Goal: Task Accomplishment & Management: Manage account settings

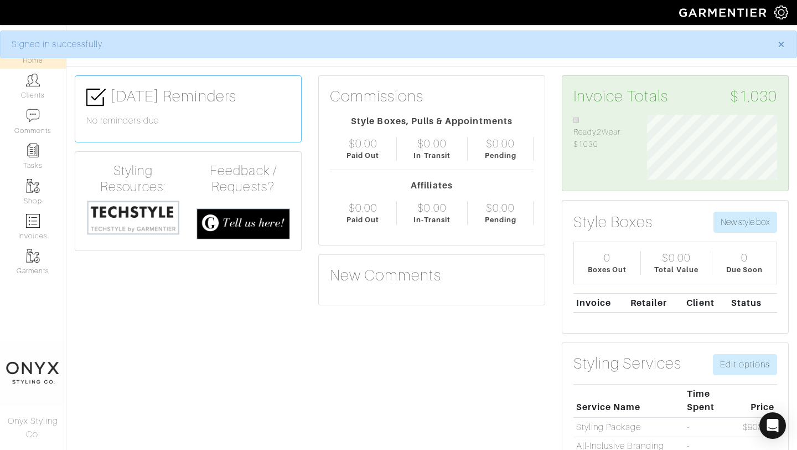
scroll to position [65, 147]
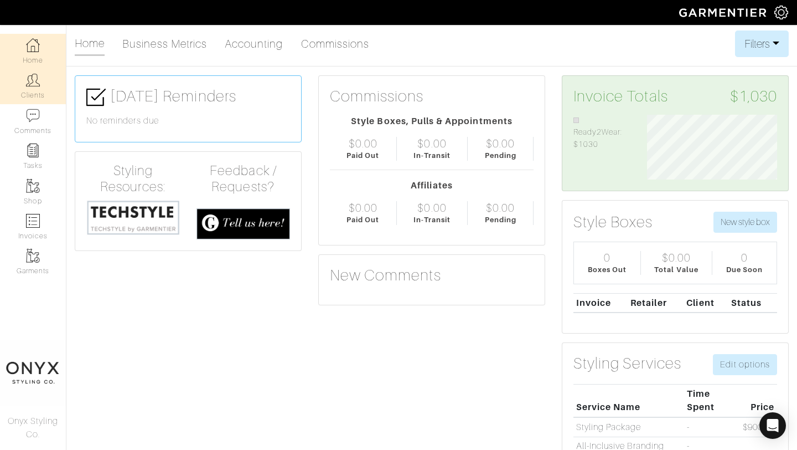
click at [38, 94] on link "Clients" at bounding box center [33, 86] width 66 height 35
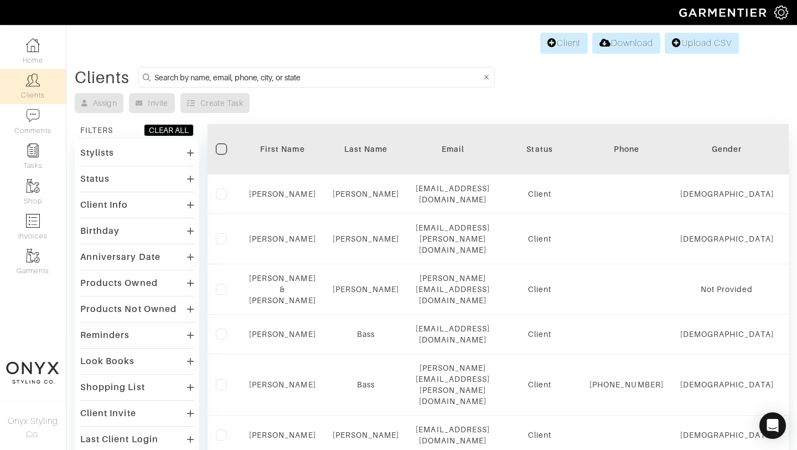
click at [272, 74] on input at bounding box center [317, 77] width 327 height 14
type input "nicole"
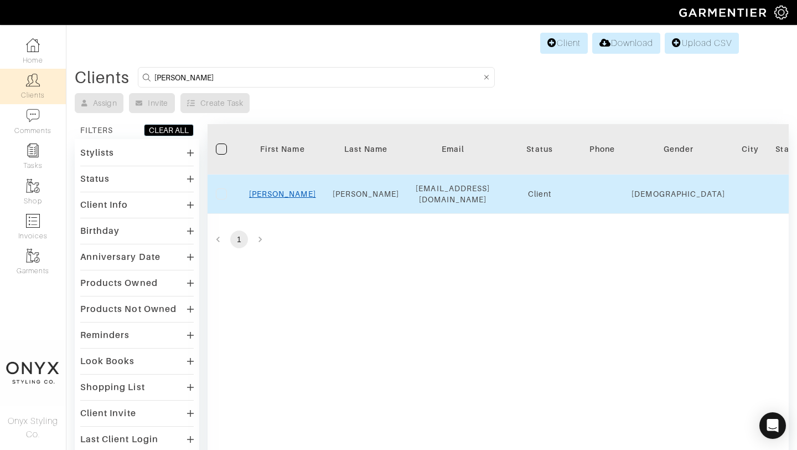
click at [288, 193] on link "Nicole" at bounding box center [282, 193] width 67 height 9
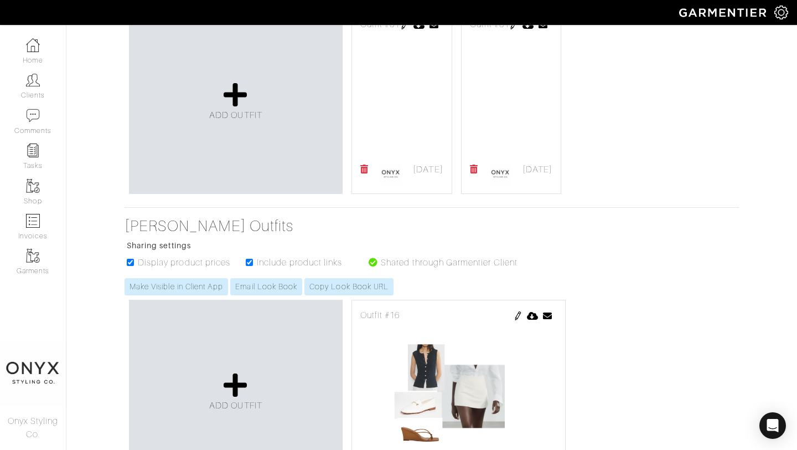
scroll to position [384, 0]
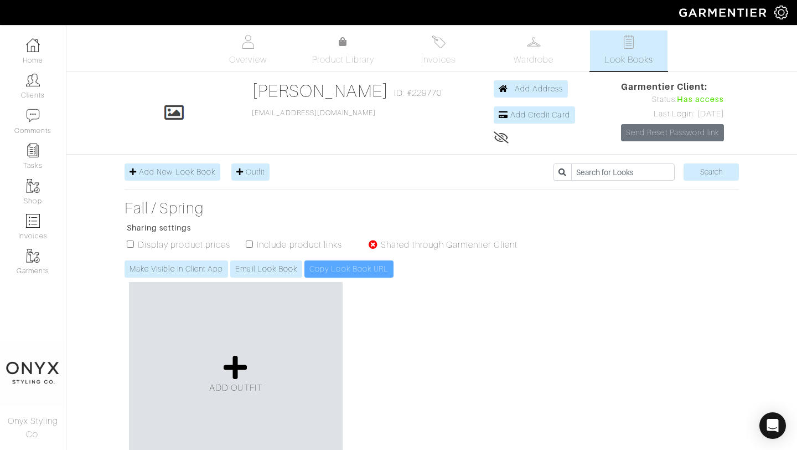
scroll to position [384, 0]
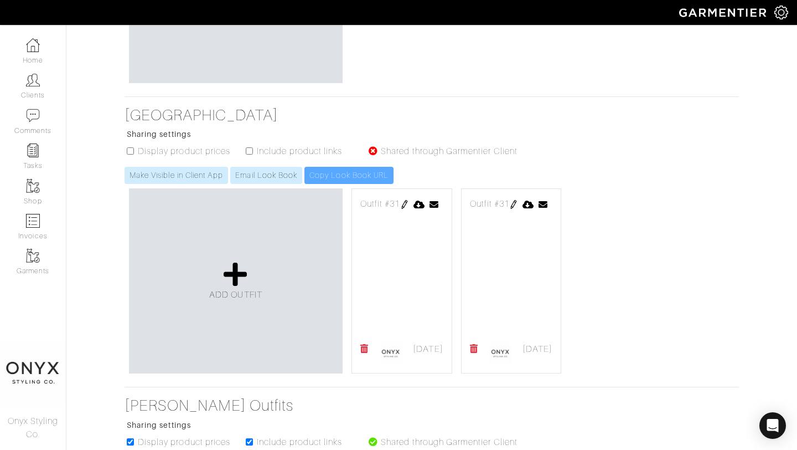
click at [474, 348] on icon at bounding box center [474, 348] width 8 height 9
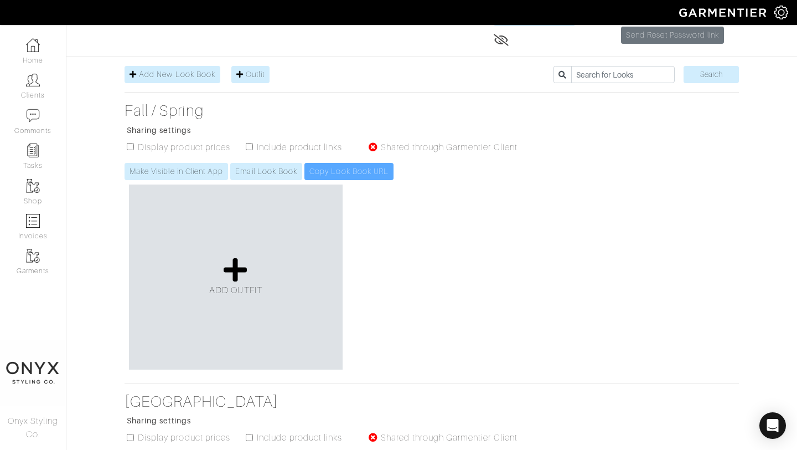
scroll to position [0, 0]
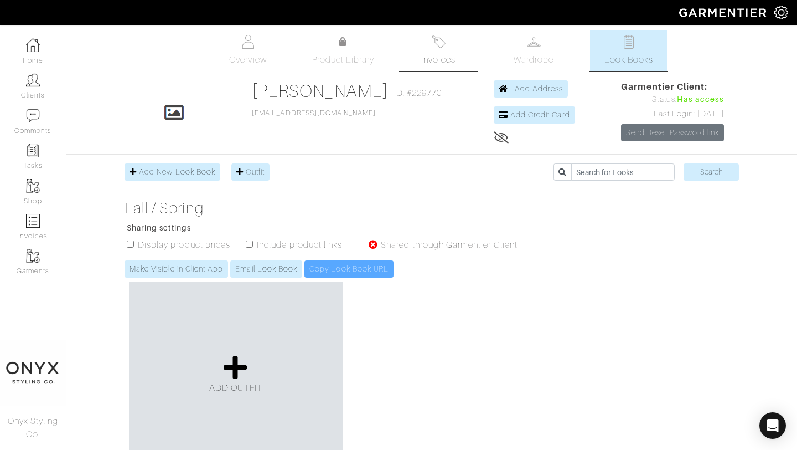
click at [442, 60] on span "Invoices" at bounding box center [438, 59] width 34 height 13
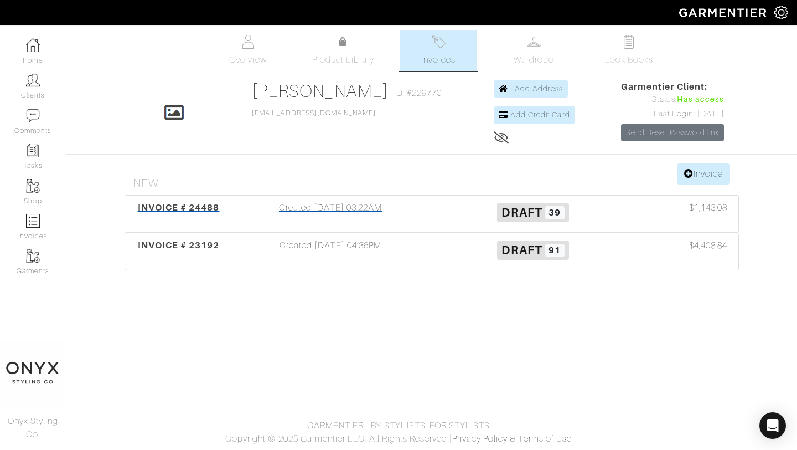
click at [160, 205] on span "INVOICE # 24488" at bounding box center [179, 207] width 82 height 11
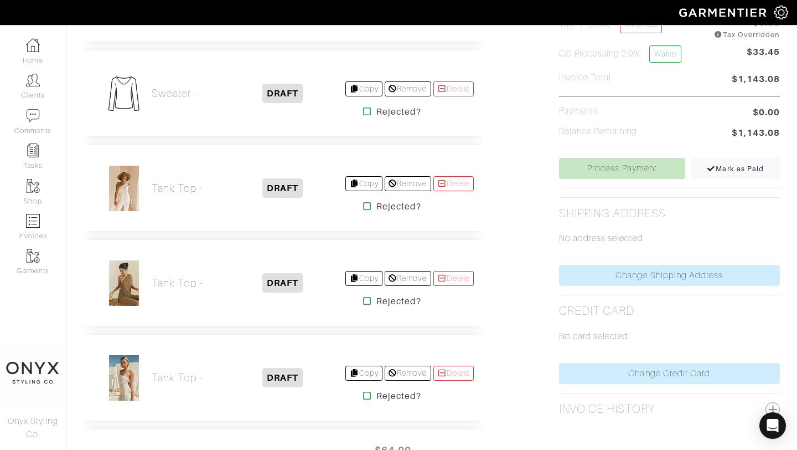
scroll to position [367, 0]
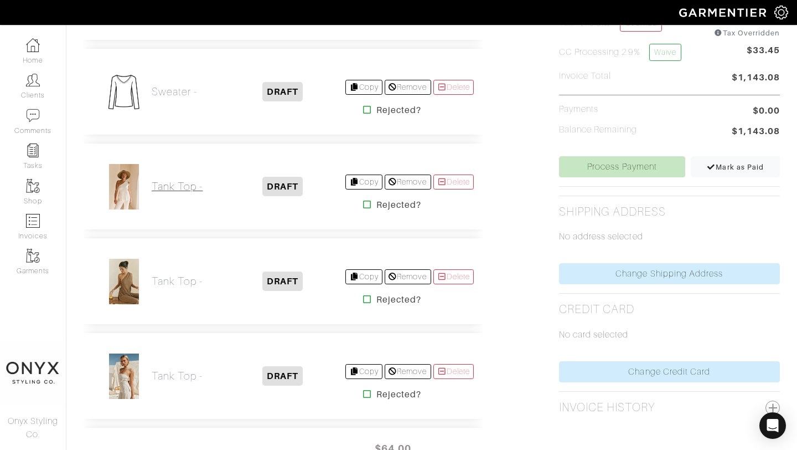
click at [168, 188] on h2 "Tank Top -" at bounding box center [177, 186] width 51 height 13
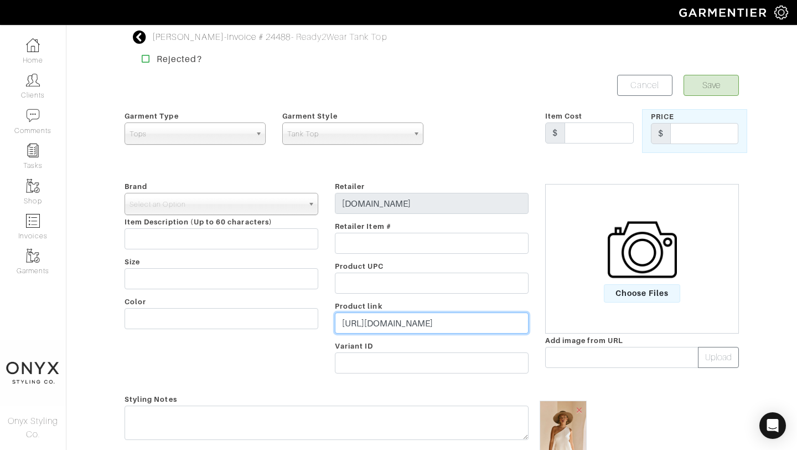
click at [414, 323] on input "https://us.saboskirt.com/products/audri-top" at bounding box center [432, 322] width 194 height 21
click at [574, 131] on input "text" at bounding box center [599, 132] width 69 height 21
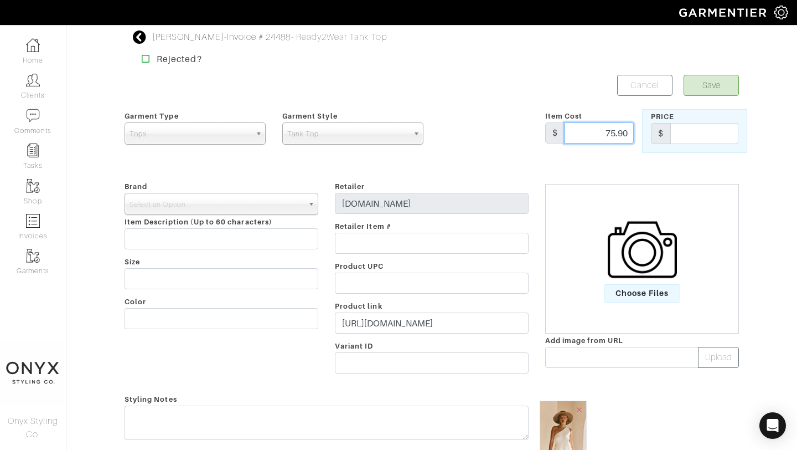
type input "75.90"
click at [695, 134] on input "text" at bounding box center [704, 133] width 68 height 21
type input "75.90"
click at [277, 194] on span "Select an Option" at bounding box center [217, 204] width 174 height 22
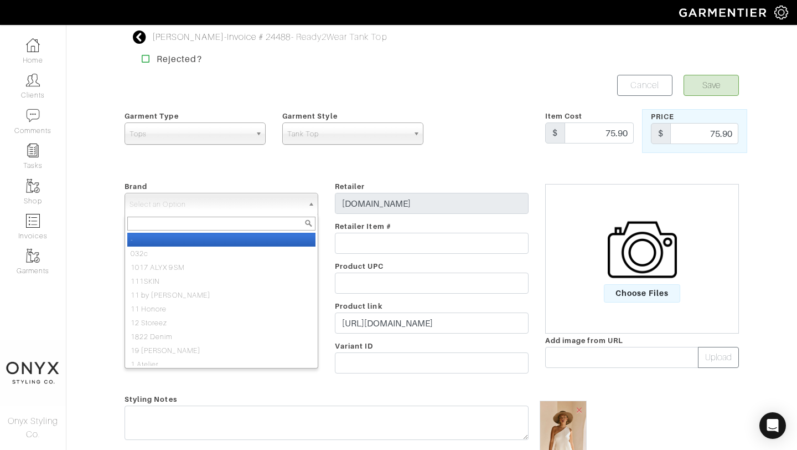
click at [268, 236] on li "-" at bounding box center [221, 240] width 188 height 14
select select "-"
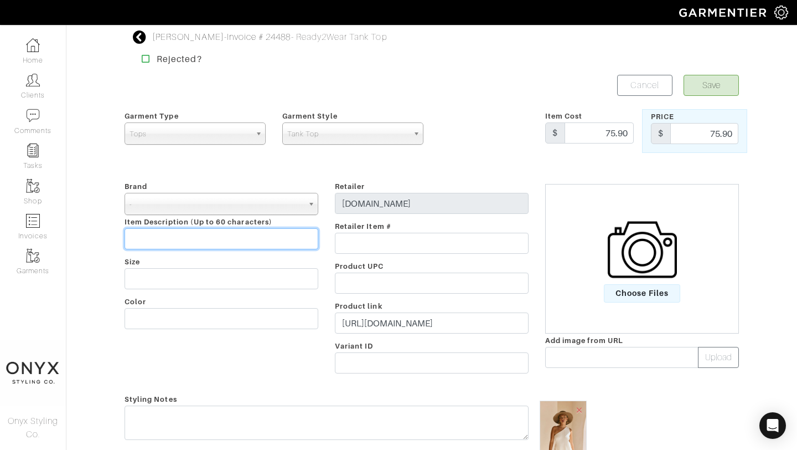
click at [150, 235] on input "text" at bounding box center [222, 238] width 194 height 21
paste input "Audri Top"
type input "Audri Top"
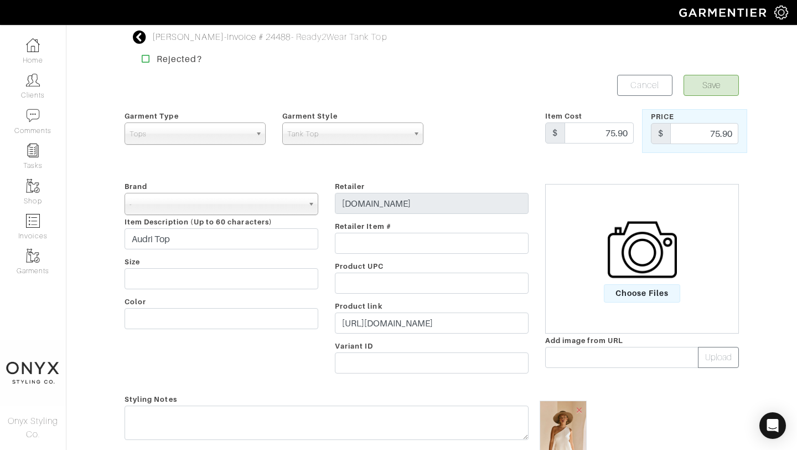
click at [480, 161] on form "Save Cancel Garment Type Tops Bottoms Dresses Jumpsuits Suiting Outerwear Shoes…" at bounding box center [432, 371] width 615 height 593
click at [725, 88] on button "Save" at bounding box center [711, 85] width 55 height 21
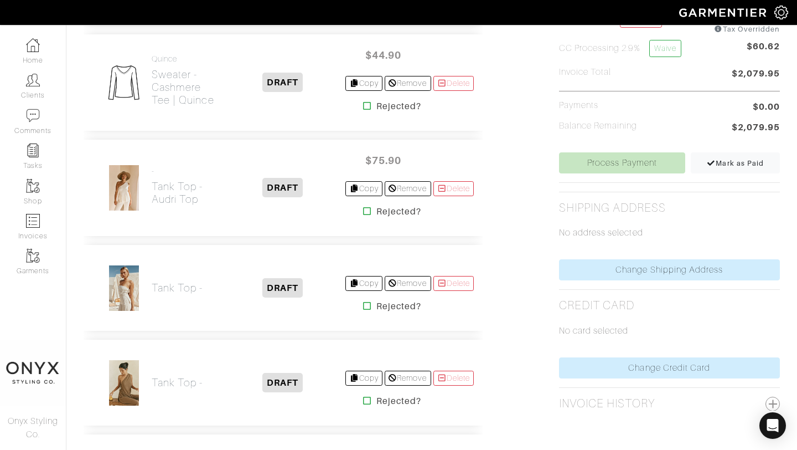
scroll to position [376, 0]
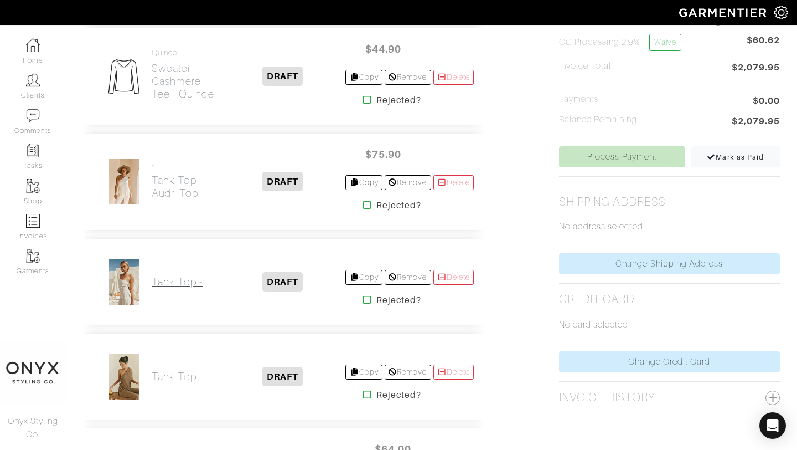
click at [184, 280] on h2 "Tank Top -" at bounding box center [177, 281] width 51 height 13
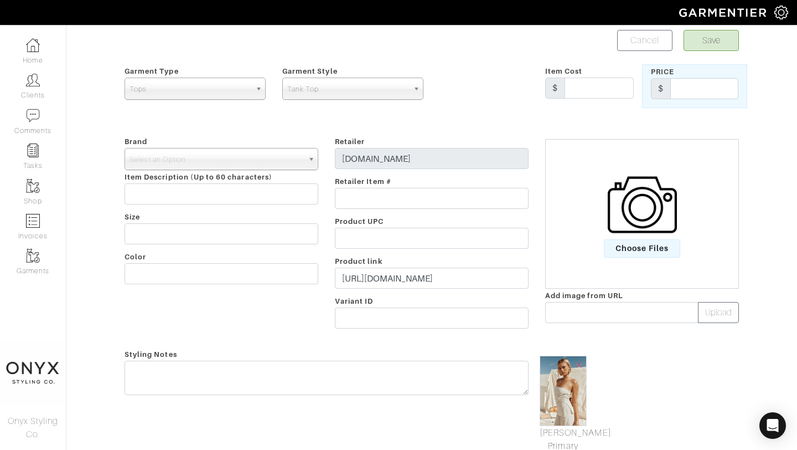
scroll to position [69, 0]
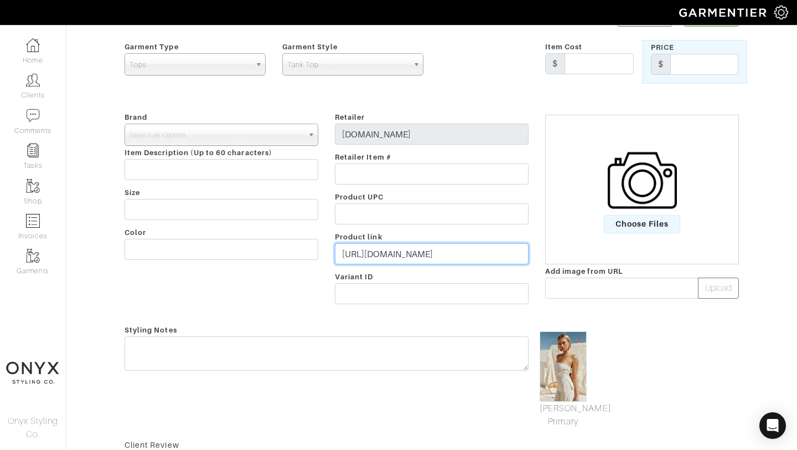
click at [443, 256] on input "https://us.saboskirt.com/products/isa-top" at bounding box center [432, 253] width 194 height 21
click at [656, 220] on span "Choose Files" at bounding box center [642, 224] width 77 height 18
click at [0, 0] on input "Choose Files" at bounding box center [0, 0] width 0 height 0
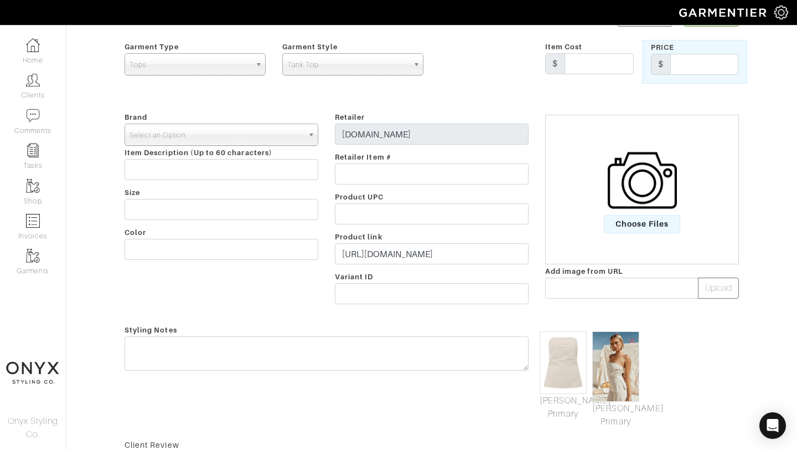
click at [303, 138] on link "Select an Option" at bounding box center [222, 134] width 194 height 22
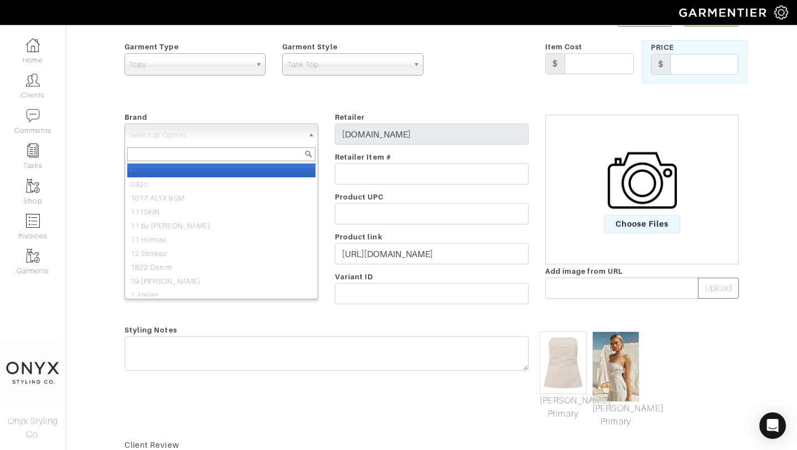
click at [296, 168] on li "-" at bounding box center [221, 170] width 188 height 14
select select "-"
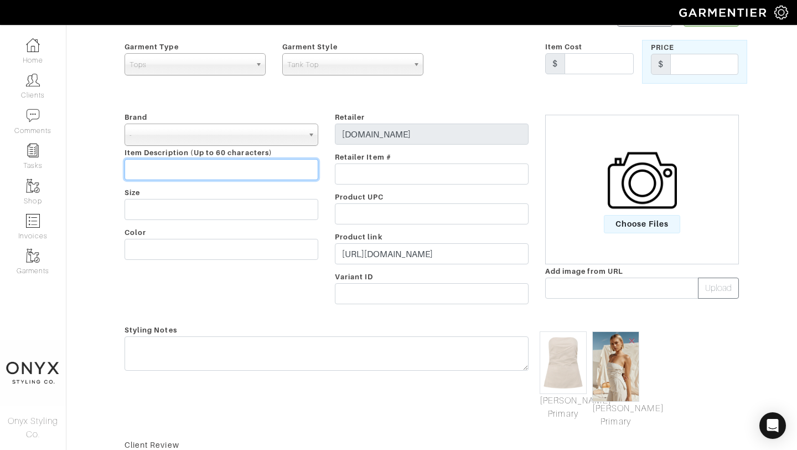
click at [197, 169] on input "text" at bounding box center [222, 169] width 194 height 21
paste input "Isa Top"
type input "Isa Top"
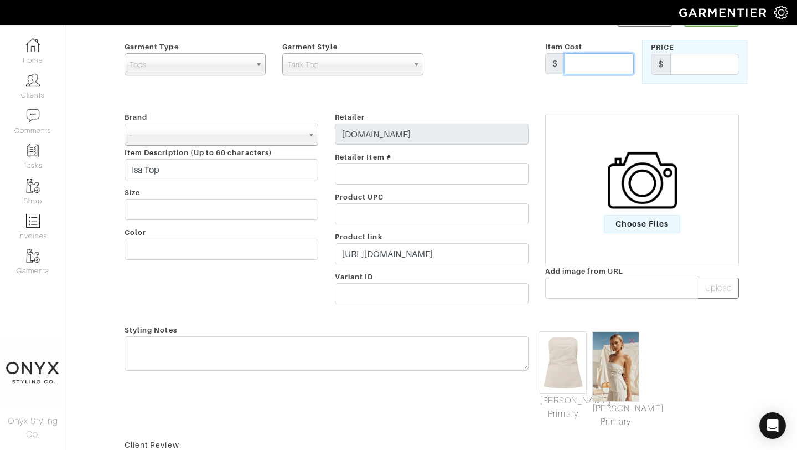
click at [591, 63] on input "text" at bounding box center [599, 63] width 69 height 21
type input "69"
click at [701, 63] on input "text" at bounding box center [704, 64] width 68 height 21
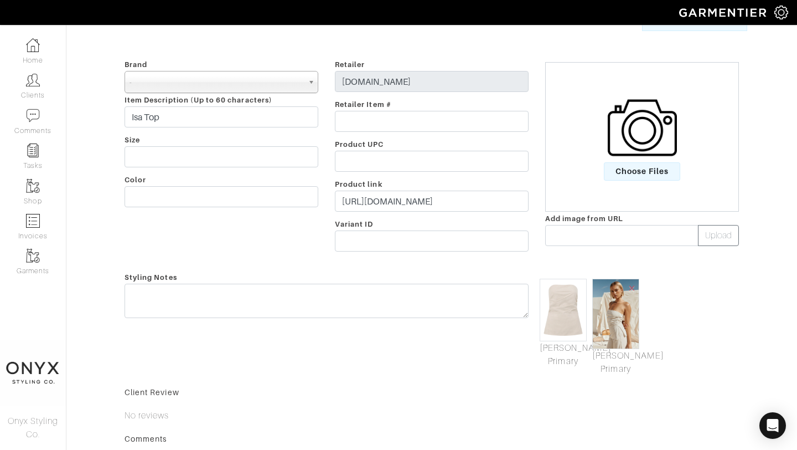
scroll to position [138, 0]
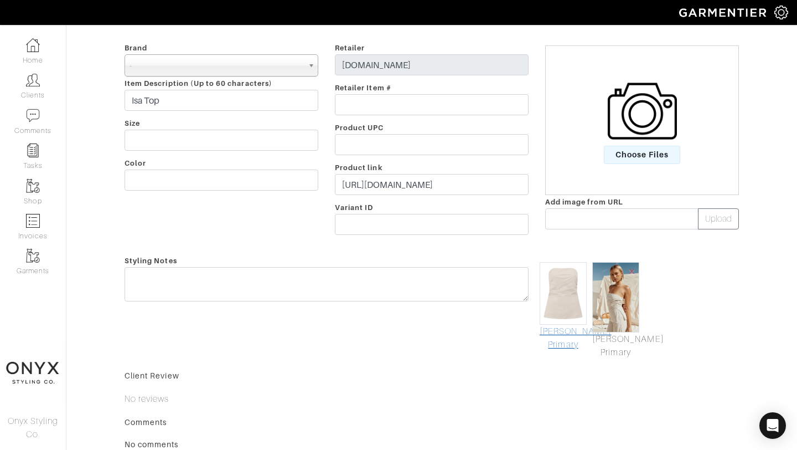
type input "69"
click at [562, 338] on link "Mark As Primary" at bounding box center [563, 337] width 47 height 27
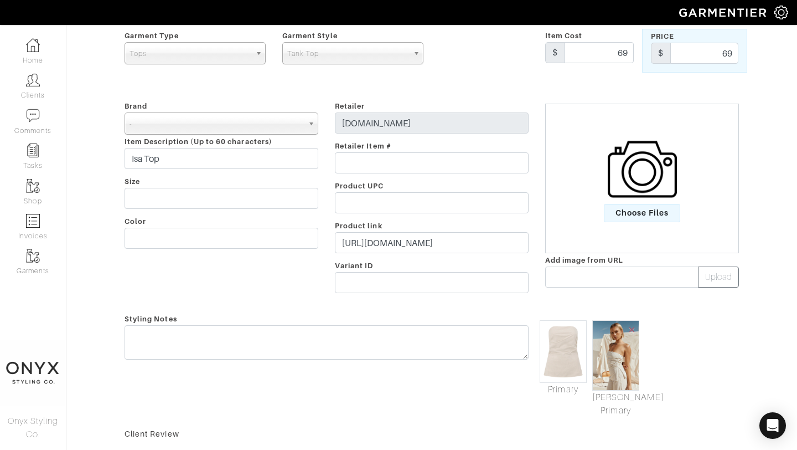
scroll to position [0, 0]
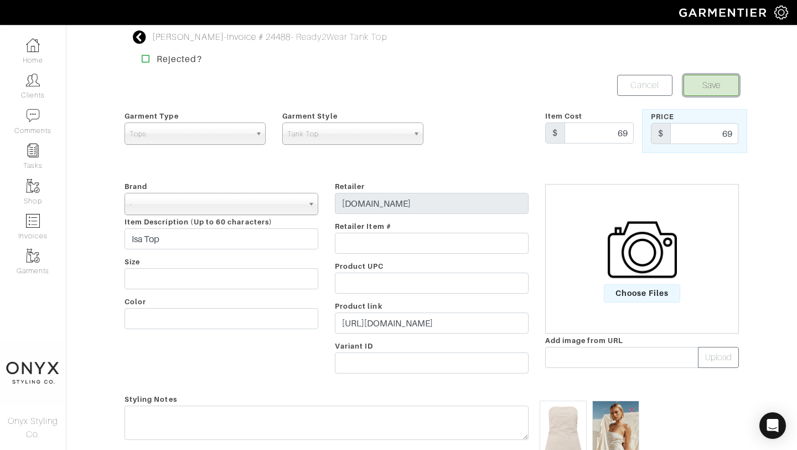
click at [721, 82] on button "Save" at bounding box center [711, 85] width 55 height 21
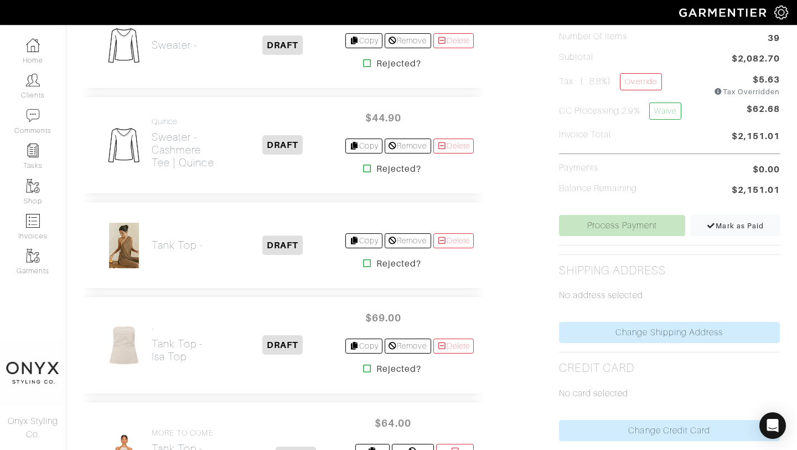
scroll to position [294, 0]
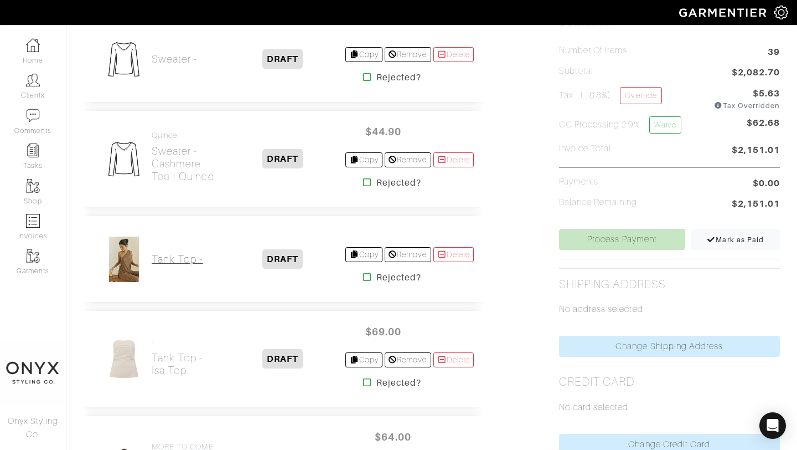
click at [173, 256] on h2 "Tank Top -" at bounding box center [177, 258] width 51 height 13
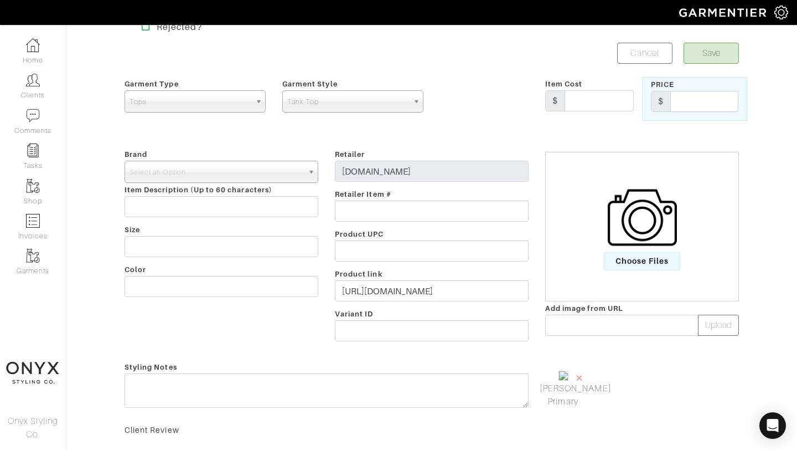
scroll to position [33, 0]
click at [477, 286] on input "https://us.saboskirt.com/products/zen-top-chocolate" at bounding box center [432, 289] width 194 height 21
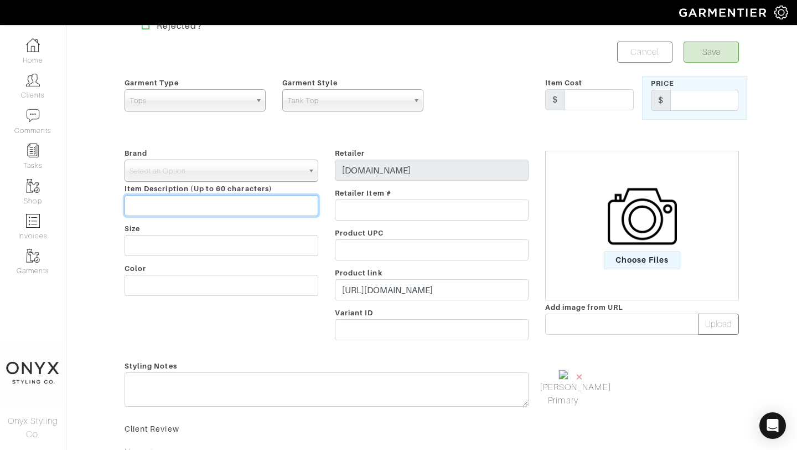
click at [149, 210] on input "text" at bounding box center [222, 205] width 194 height 21
paste input "Zen Top - Chocolate"
type input "Zen Top - Chocolate"
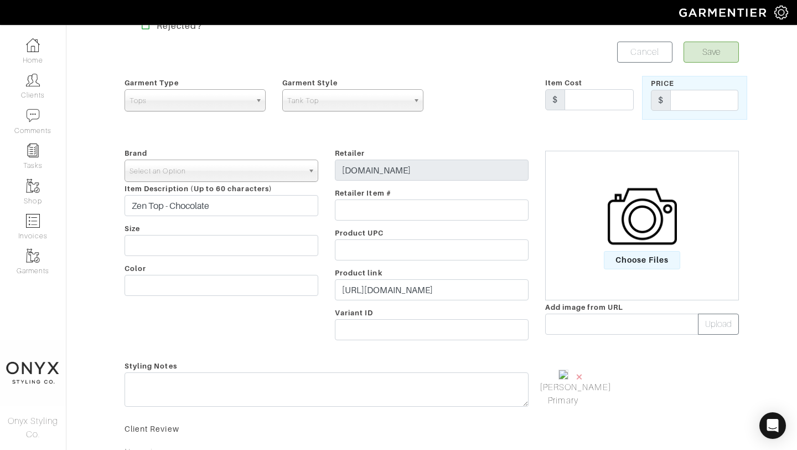
click at [172, 176] on span "Select an Option" at bounding box center [217, 171] width 174 height 22
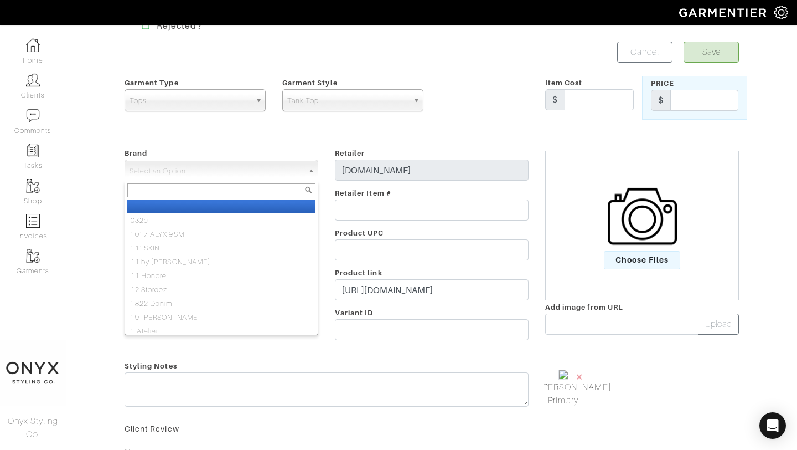
click at [172, 205] on li "-" at bounding box center [221, 206] width 188 height 14
select select "-"
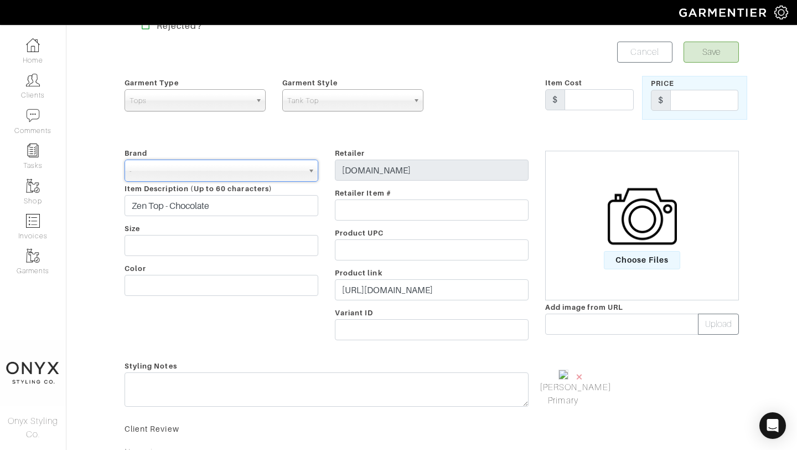
scroll to position [44, 0]
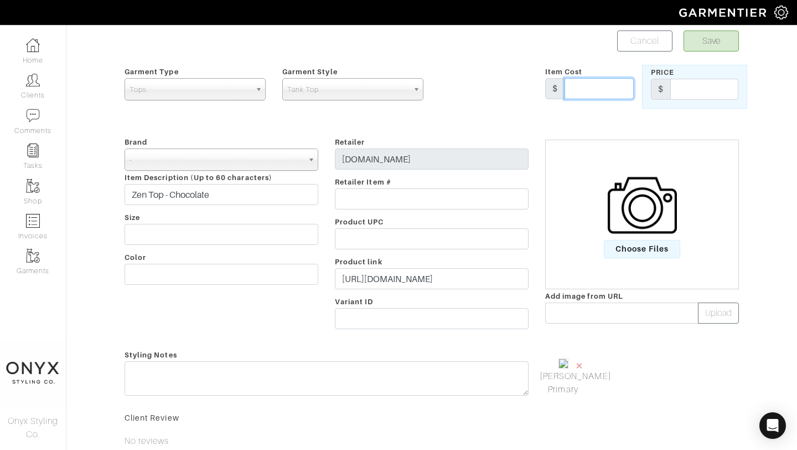
click at [590, 97] on input "text" at bounding box center [599, 88] width 69 height 21
type input "69"
click at [680, 91] on input "text" at bounding box center [704, 89] width 68 height 21
type input "69"
click at [632, 249] on span "Choose Files" at bounding box center [642, 249] width 77 height 18
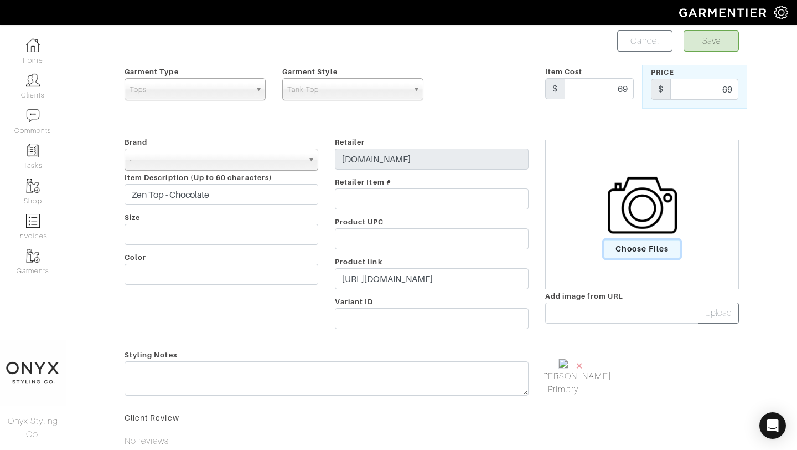
click at [0, 0] on input "Choose Files" at bounding box center [0, 0] width 0 height 0
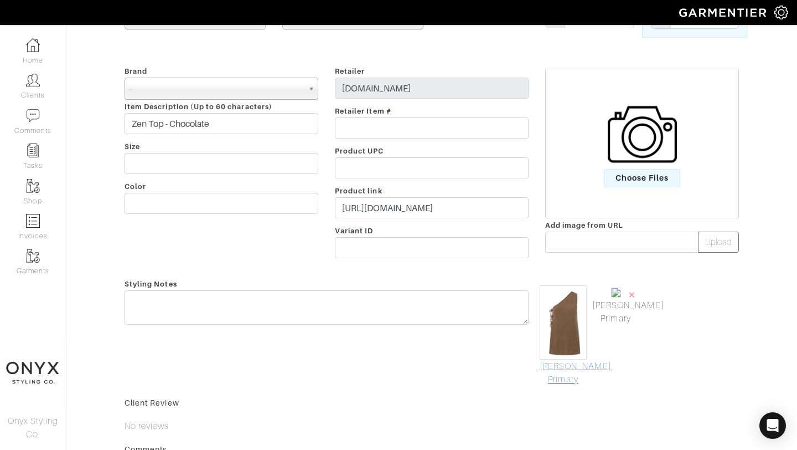
click at [578, 378] on link "Mark As Primary" at bounding box center [563, 372] width 47 height 27
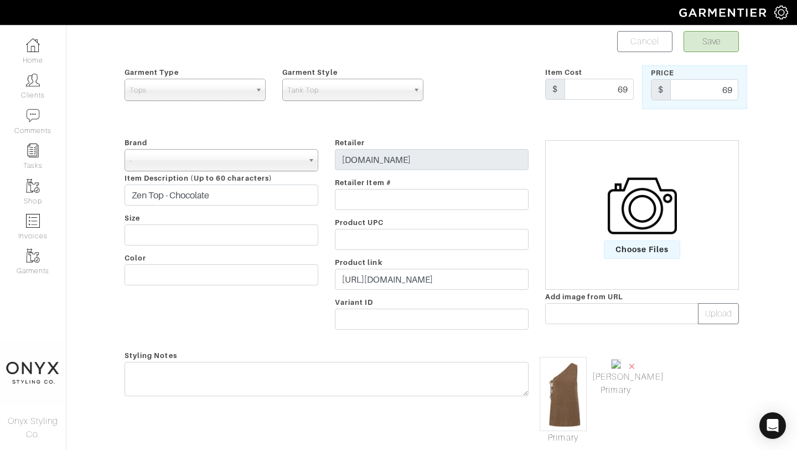
scroll to position [0, 0]
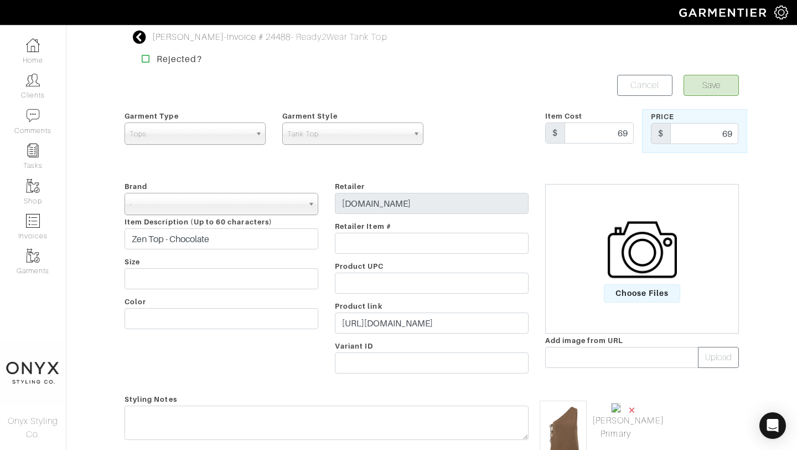
click at [631, 407] on span "×" at bounding box center [632, 409] width 9 height 15
click at [724, 90] on button "Save" at bounding box center [711, 85] width 55 height 21
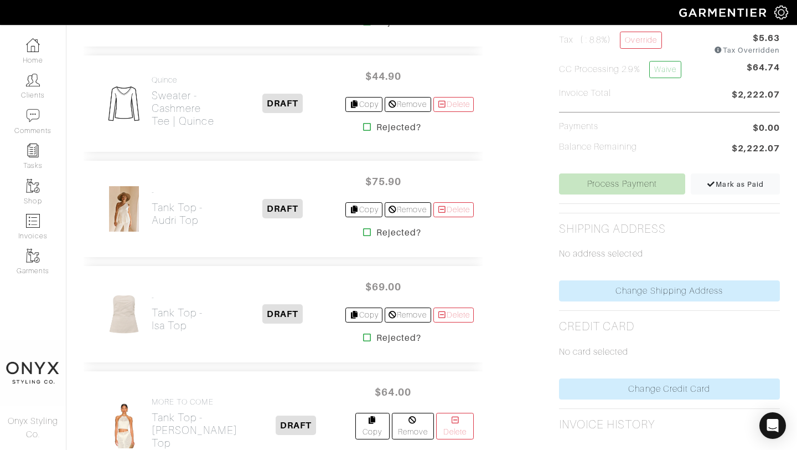
scroll to position [240, 0]
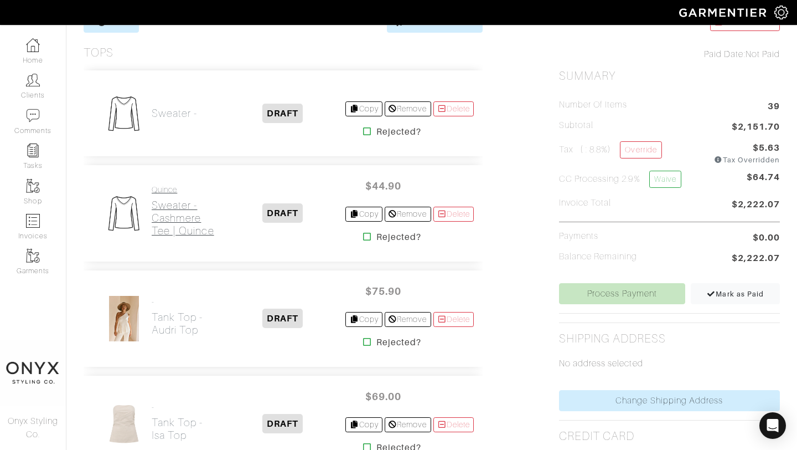
click at [163, 206] on h2 "Sweater - Cashmere Tee | Quince" at bounding box center [186, 218] width 68 height 38
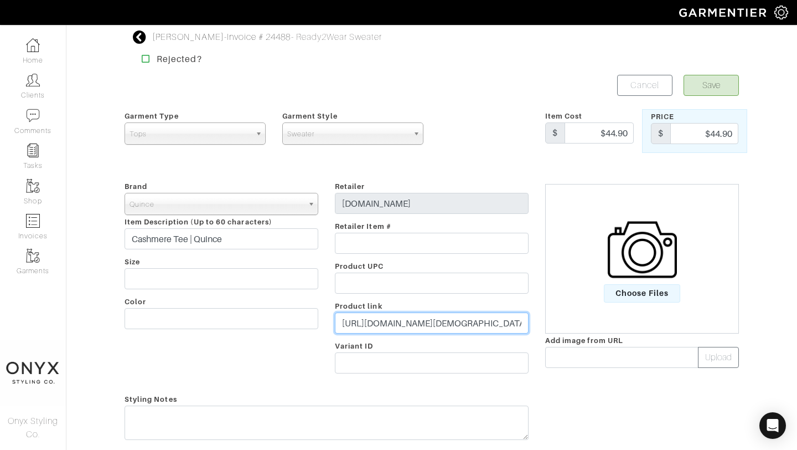
click at [489, 324] on input "[URL][DOMAIN_NAME][DEMOGRAPHIC_DATA]" at bounding box center [432, 322] width 194 height 21
click at [489, 324] on input "https://www.quince.com/women/cashmere/cashmere-tee-shirt?color=heather-grey&gen…" at bounding box center [432, 322] width 194 height 21
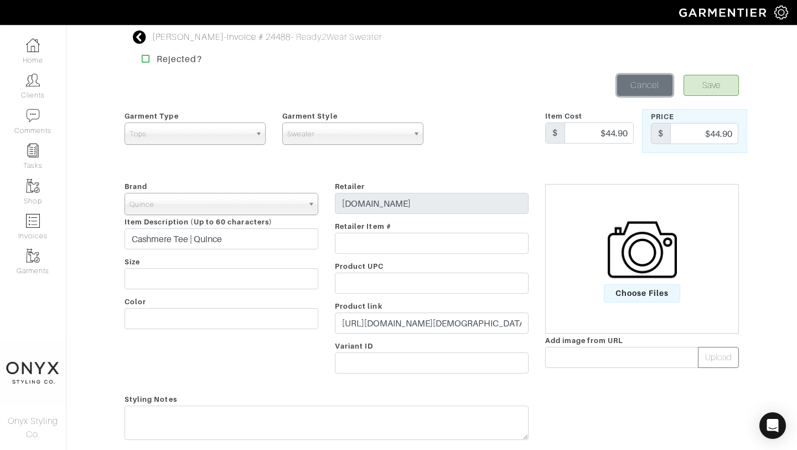
click at [656, 82] on link "Cancel" at bounding box center [644, 85] width 55 height 21
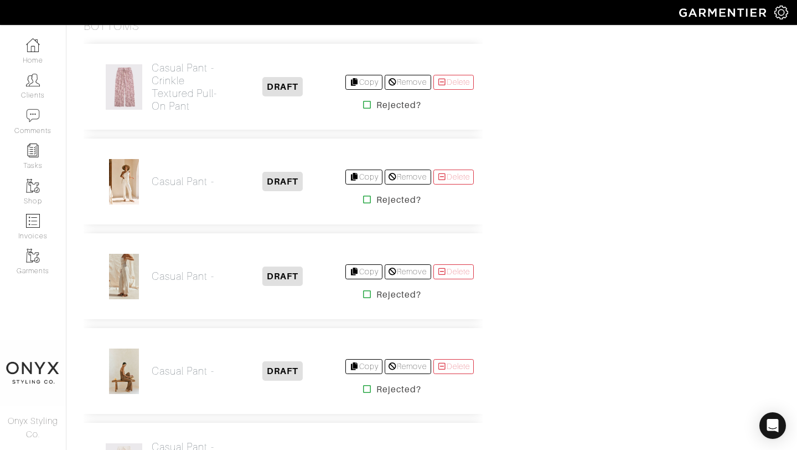
scroll to position [933, 0]
click at [179, 176] on h2 "Casual Pant -" at bounding box center [183, 182] width 63 height 13
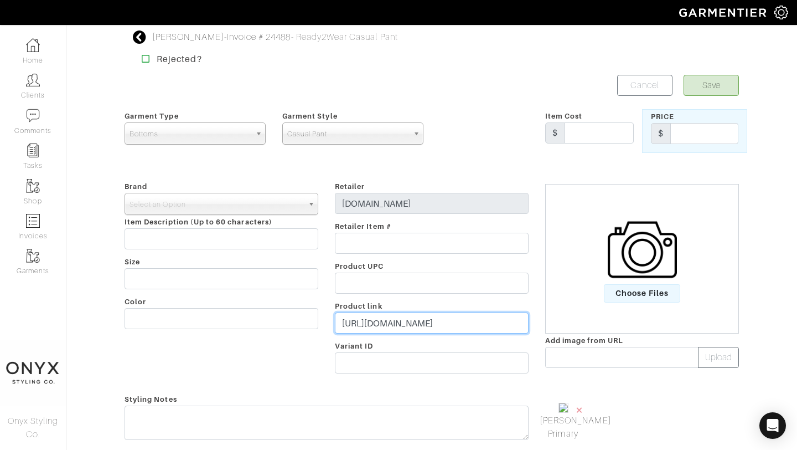
click at [423, 323] on input "https://us.saboskirt.com/products/audri-pants" at bounding box center [432, 322] width 194 height 21
click at [627, 296] on span "Choose Files" at bounding box center [642, 293] width 77 height 18
click at [0, 0] on input "Choose Files" at bounding box center [0, 0] width 0 height 0
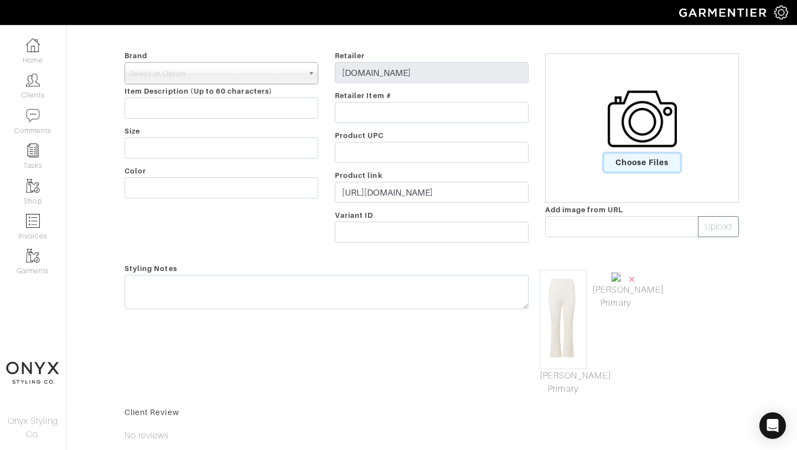
scroll to position [142, 0]
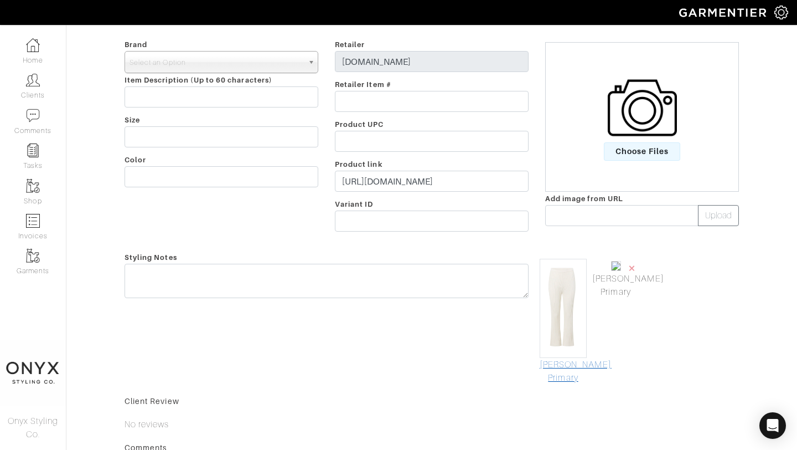
click at [565, 380] on link "[PERSON_NAME] Primary" at bounding box center [563, 371] width 47 height 27
click at [634, 269] on span "×" at bounding box center [632, 267] width 9 height 15
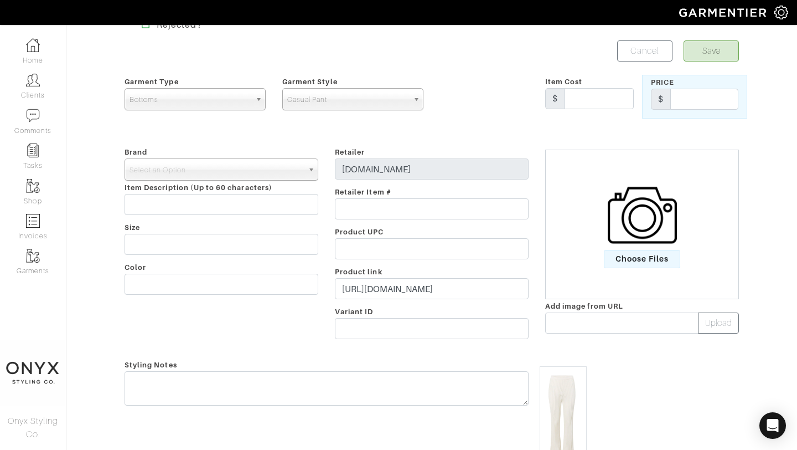
scroll to position [0, 0]
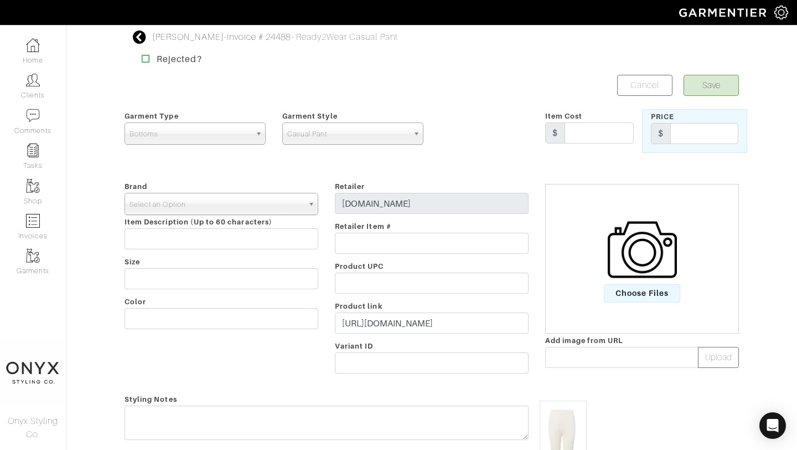
click at [312, 198] on b at bounding box center [313, 203] width 10 height 21
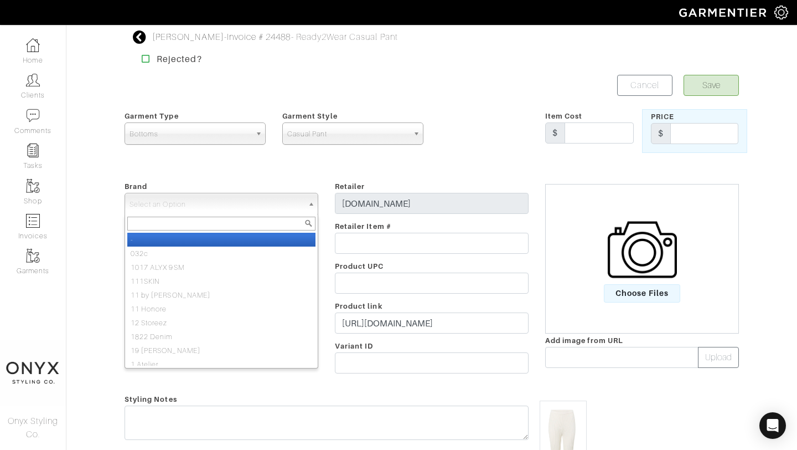
click at [275, 241] on li "-" at bounding box center [221, 240] width 188 height 14
select select "-"
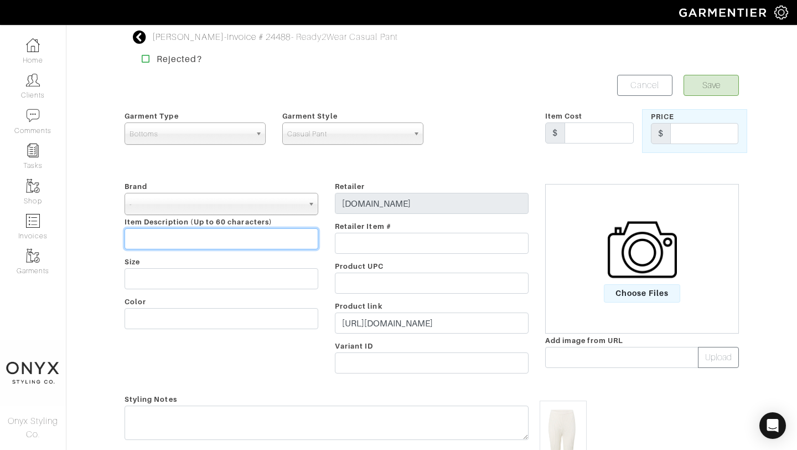
click at [189, 235] on input "text" at bounding box center [222, 238] width 194 height 21
paste input "Audri Pants"
type input "Audri Pants"
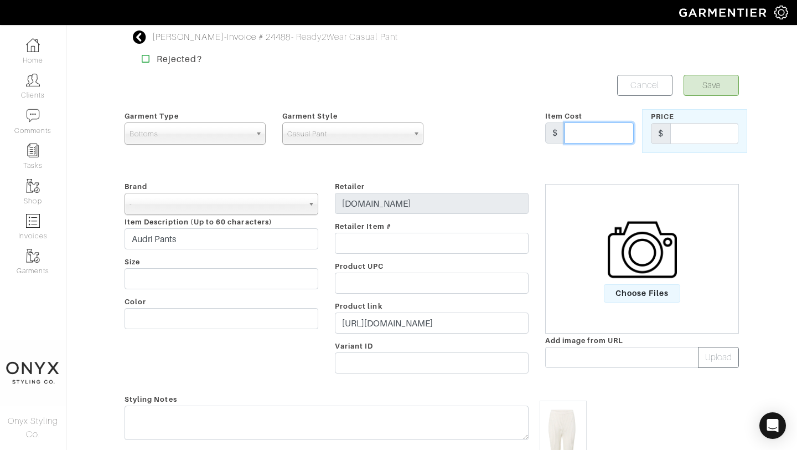
click at [606, 130] on input "text" at bounding box center [599, 132] width 69 height 21
type input "85.10"
click at [691, 137] on input "text" at bounding box center [704, 133] width 68 height 21
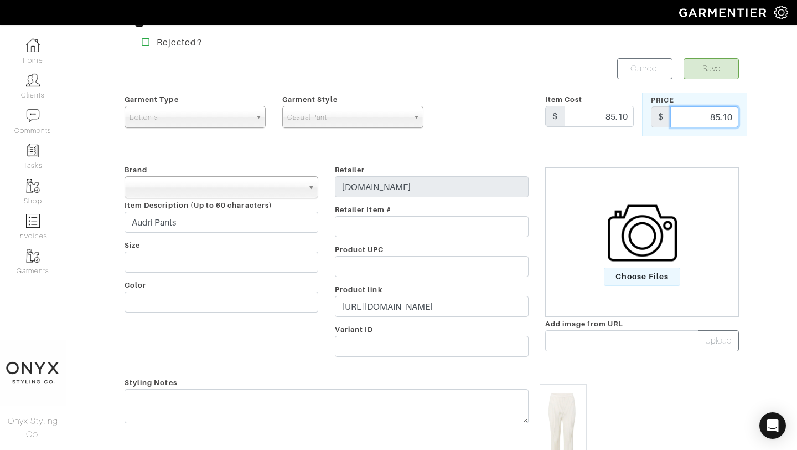
scroll to position [22, 0]
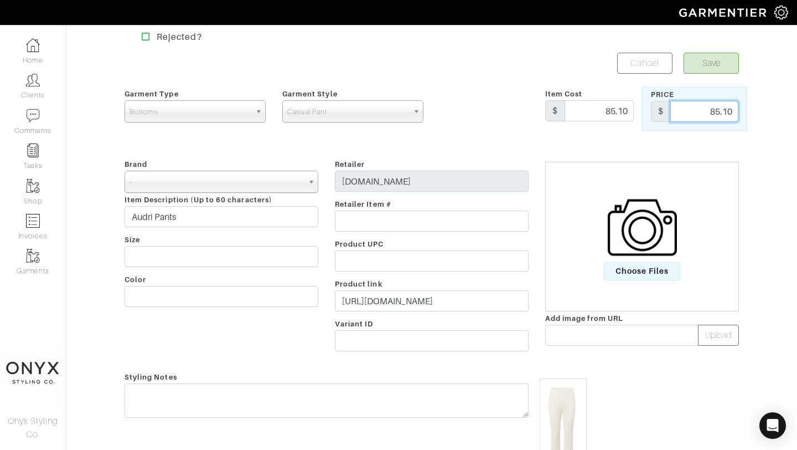
type input "85.10"
click at [714, 56] on button "Save" at bounding box center [711, 63] width 55 height 21
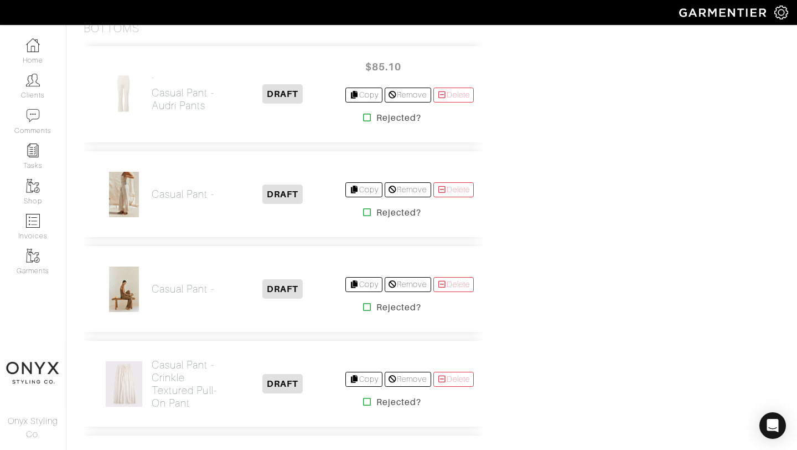
scroll to position [872, 0]
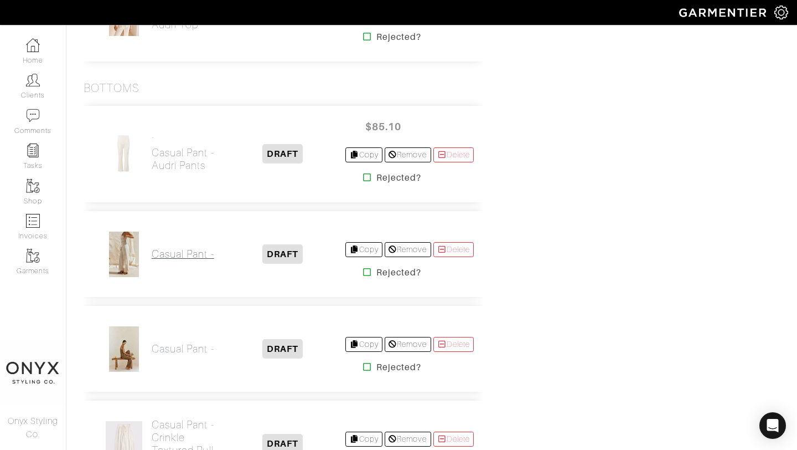
click at [195, 247] on h2 "Casual Pant -" at bounding box center [183, 253] width 63 height 13
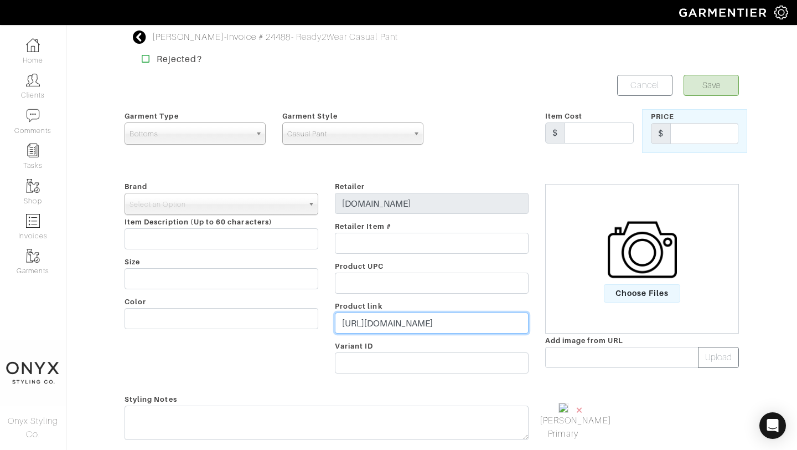
click at [419, 322] on input "[URL][DOMAIN_NAME]" at bounding box center [432, 322] width 194 height 21
click at [419, 322] on input "https://us.saboskirt.com/products/isa-pants" at bounding box center [432, 322] width 194 height 21
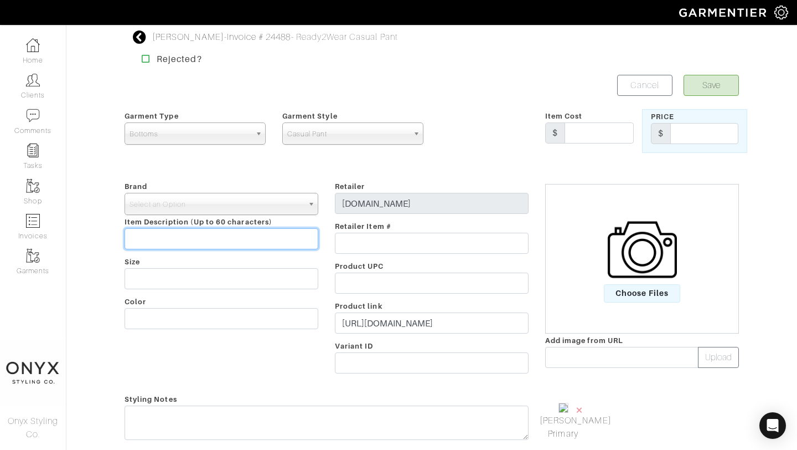
click at [218, 241] on input "text" at bounding box center [222, 238] width 194 height 21
type input "[PERSON_NAME]"
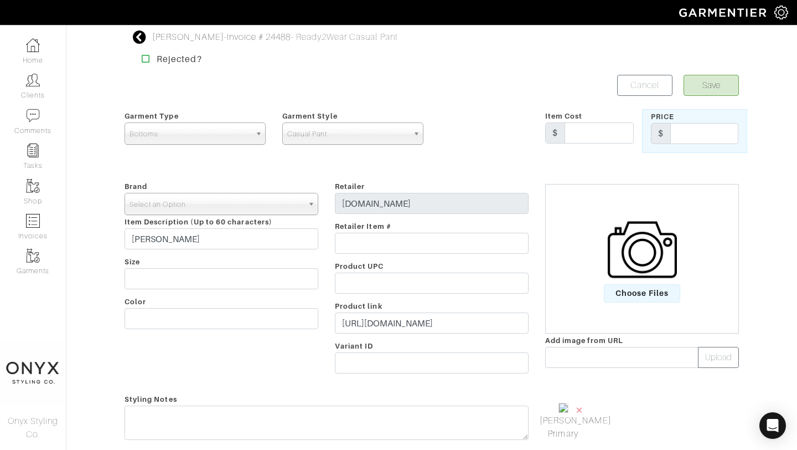
click at [216, 199] on span "Select an Option" at bounding box center [217, 204] width 174 height 22
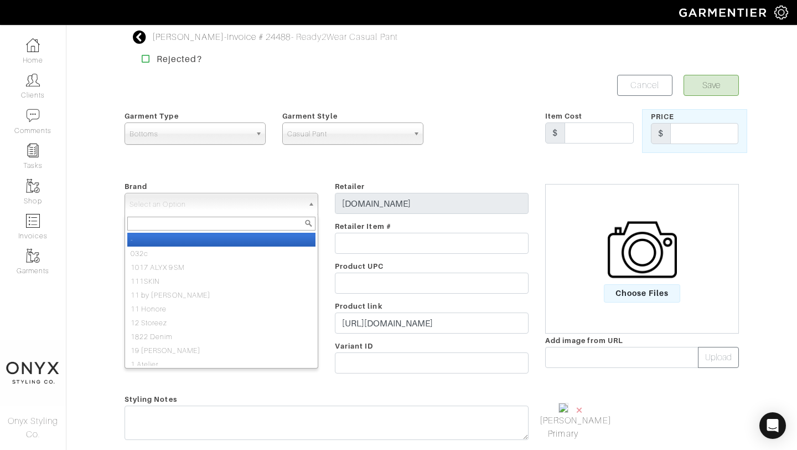
click at [217, 237] on li "-" at bounding box center [221, 240] width 188 height 14
select select "-"
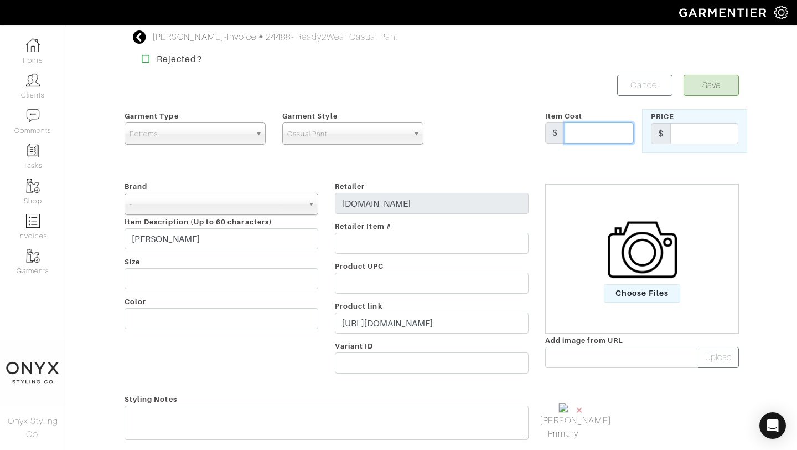
click at [608, 133] on input "text" at bounding box center [599, 132] width 69 height 21
type input "78.20"
click at [718, 135] on input "text" at bounding box center [704, 133] width 68 height 21
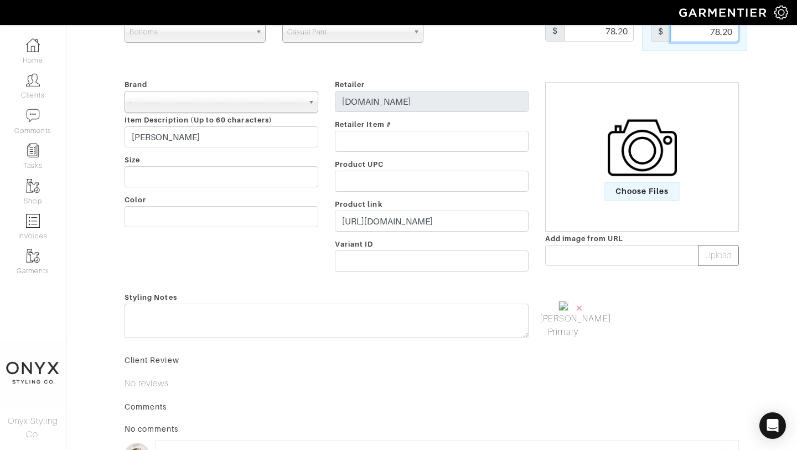
scroll to position [106, 0]
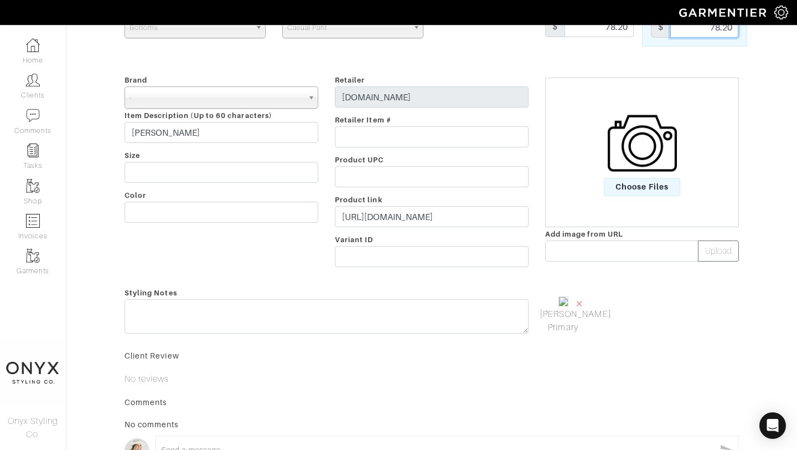
type input "78.20"
click at [634, 180] on span "Choose Files" at bounding box center [642, 187] width 77 height 18
click at [0, 0] on input "Choose Files" at bounding box center [0, 0] width 0 height 0
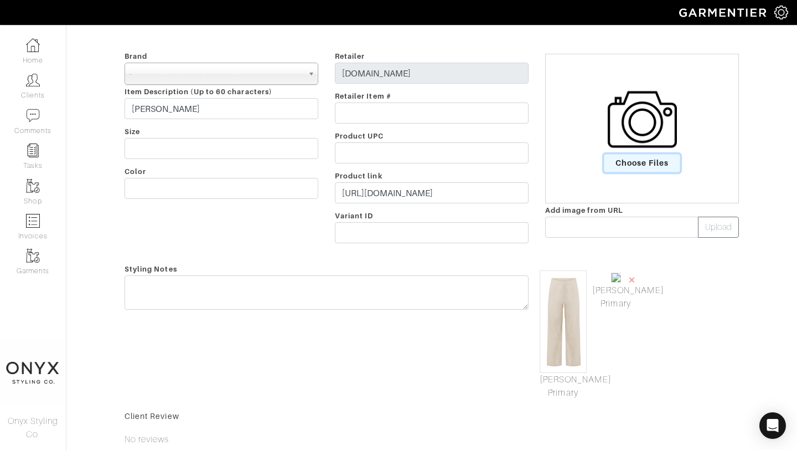
scroll to position [177, 0]
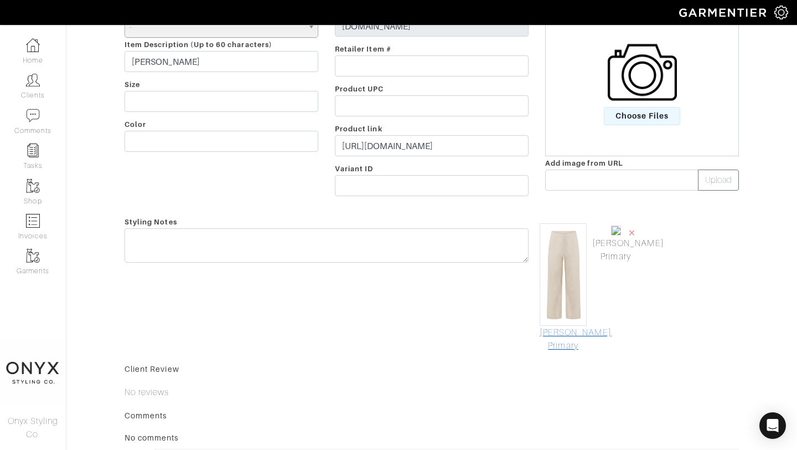
click at [570, 341] on link "[PERSON_NAME] Primary" at bounding box center [563, 339] width 47 height 27
click at [634, 230] on span "×" at bounding box center [632, 232] width 9 height 15
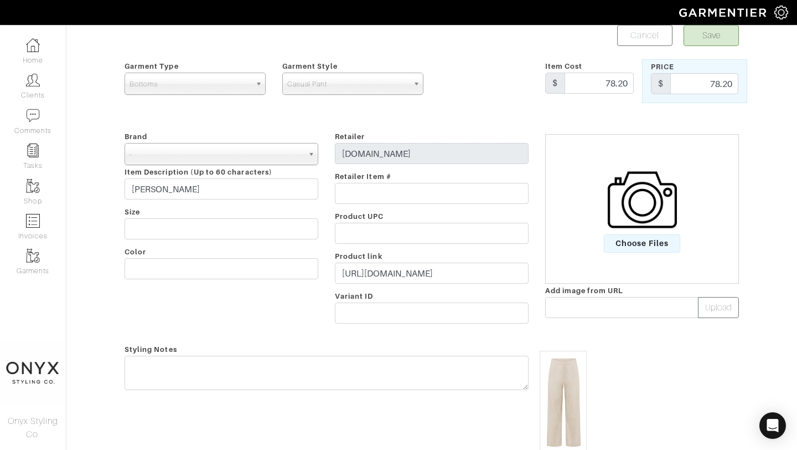
scroll to position [0, 0]
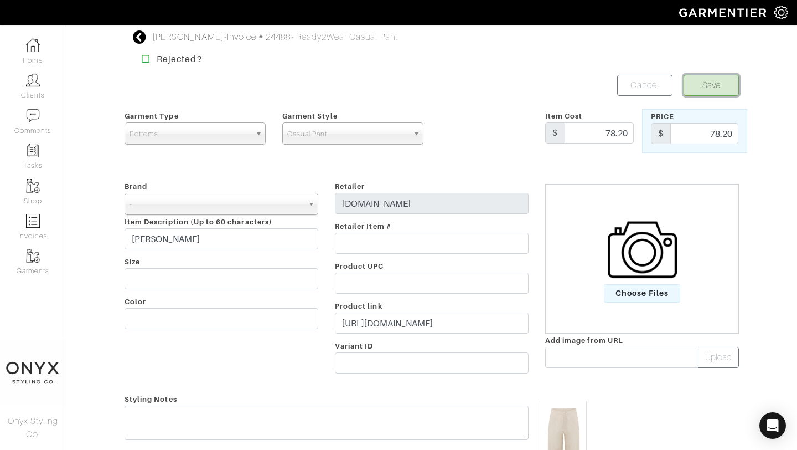
click at [715, 91] on button "Save" at bounding box center [711, 85] width 55 height 21
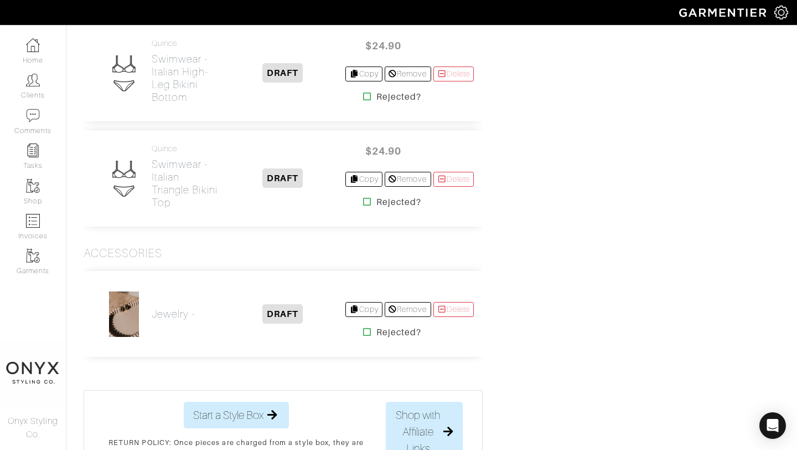
scroll to position [4479, 0]
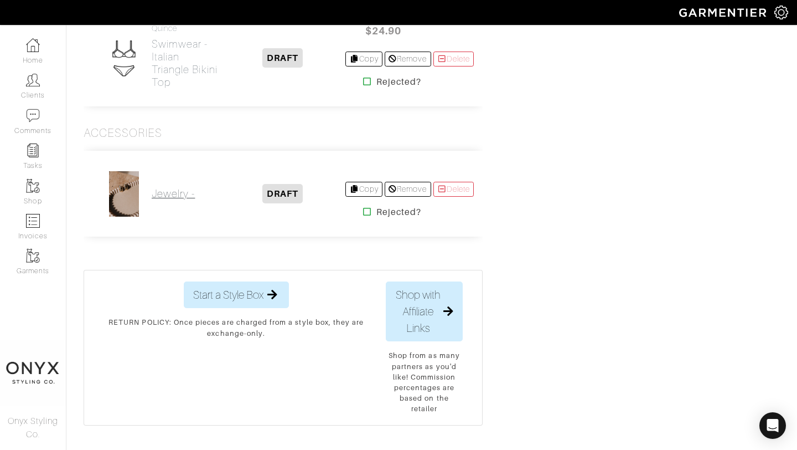
click at [169, 187] on h2 "Jewelry -" at bounding box center [173, 193] width 43 height 13
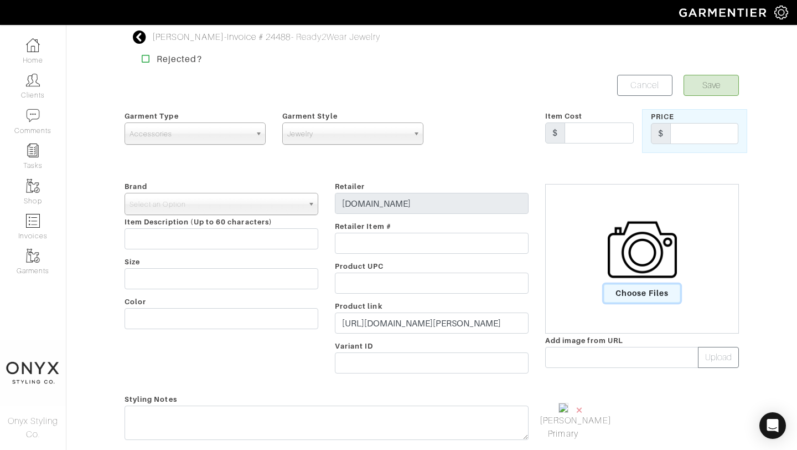
click at [648, 296] on span "Choose Files" at bounding box center [642, 293] width 77 height 18
click at [0, 0] on input "Choose Files" at bounding box center [0, 0] width 0 height 0
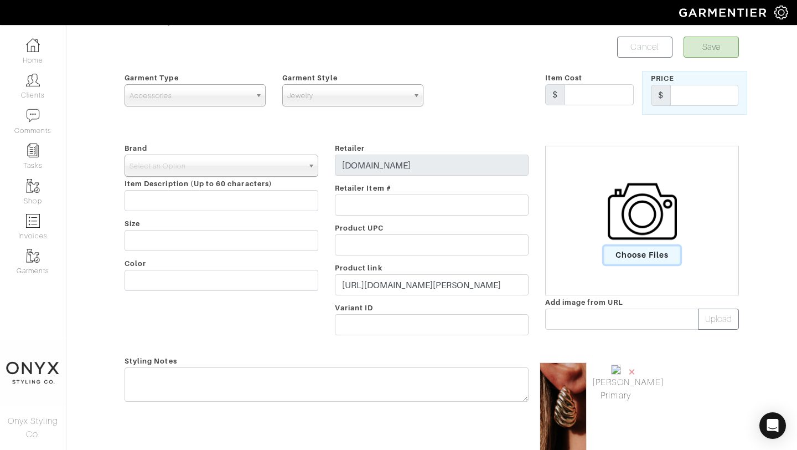
scroll to position [109, 0]
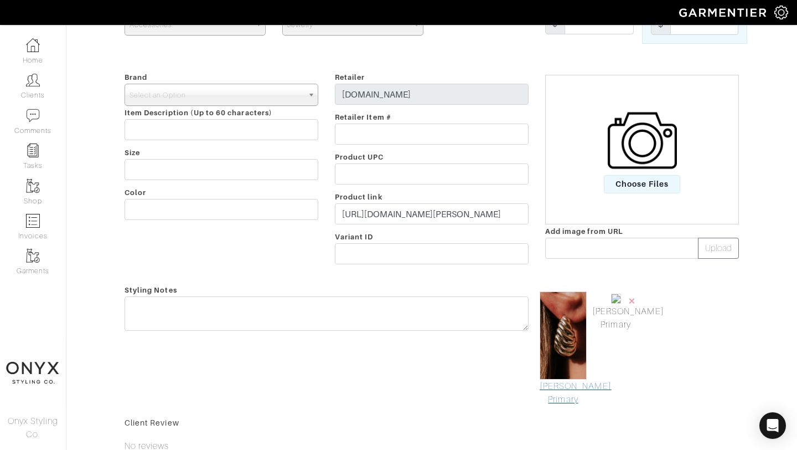
click at [569, 395] on link "[PERSON_NAME] Primary" at bounding box center [563, 392] width 47 height 27
click at [633, 301] on span "×" at bounding box center [632, 300] width 9 height 15
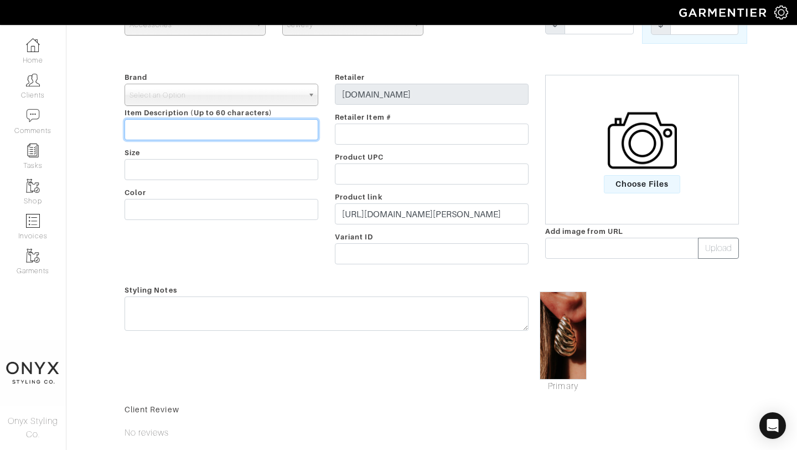
click at [203, 126] on input "text" at bounding box center [222, 129] width 194 height 21
type input "[PERSON_NAME] Earrings"
click at [218, 100] on span "Select an Option" at bounding box center [217, 95] width 174 height 22
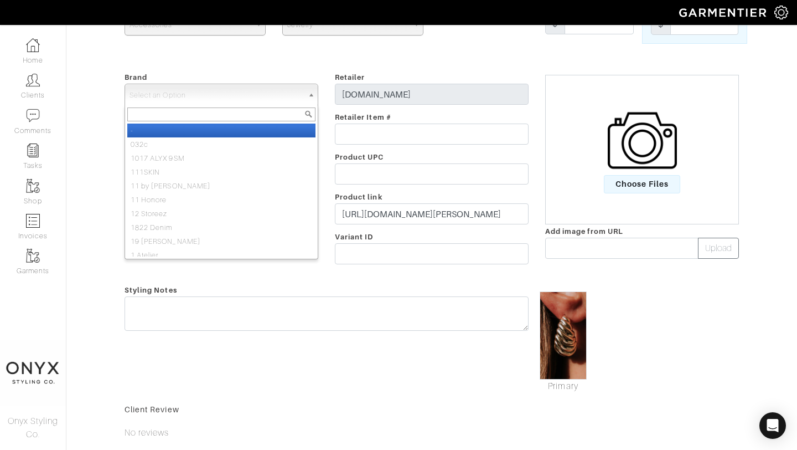
click at [210, 130] on li "-" at bounding box center [221, 130] width 188 height 14
select select "-"
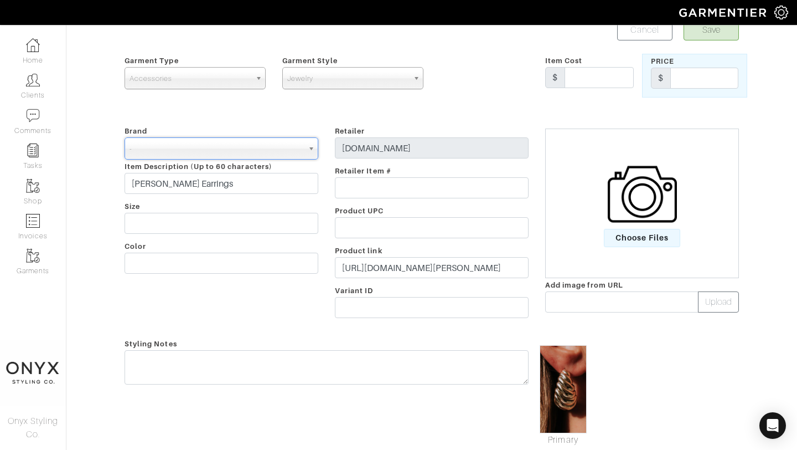
scroll to position [0, 0]
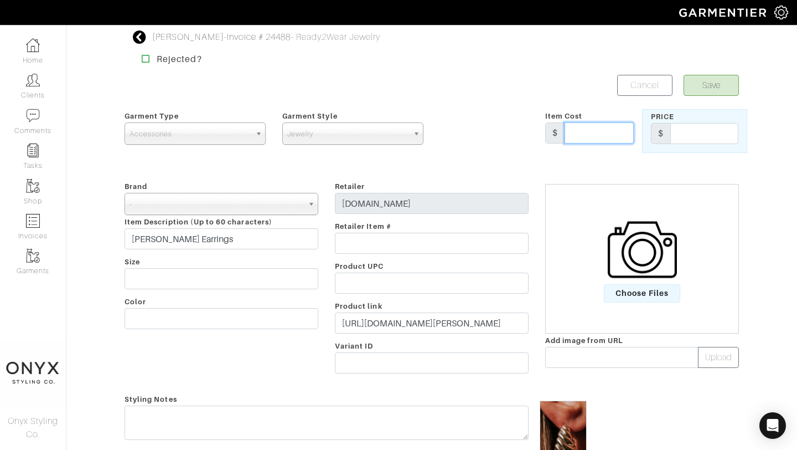
click at [582, 132] on input "text" at bounding box center [599, 132] width 69 height 21
type input "39.10"
click at [710, 135] on input "text" at bounding box center [704, 133] width 68 height 21
type input "39.10"
click at [727, 89] on button "Save" at bounding box center [711, 85] width 55 height 21
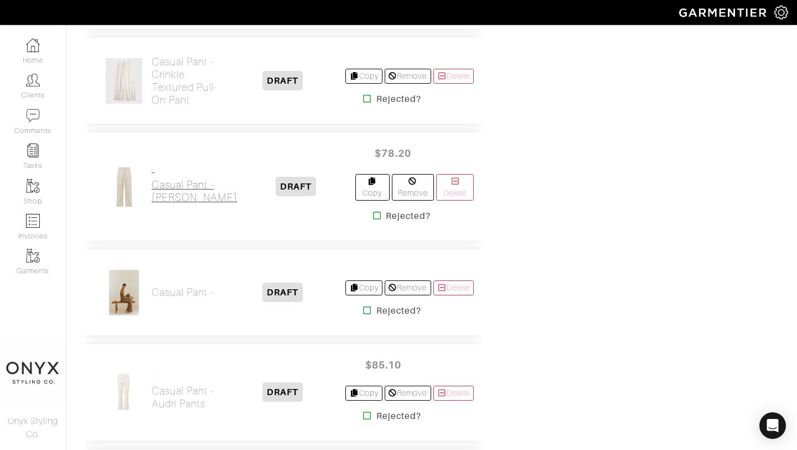
scroll to position [1066, 0]
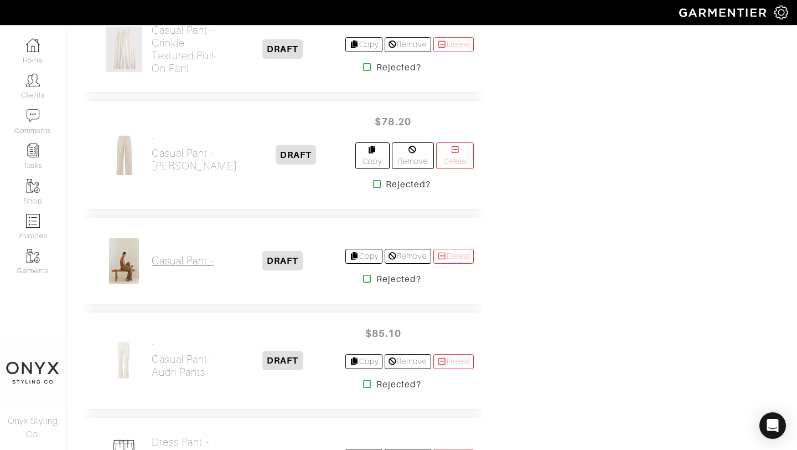
click at [198, 254] on h2 "Casual Pant -" at bounding box center [183, 260] width 63 height 13
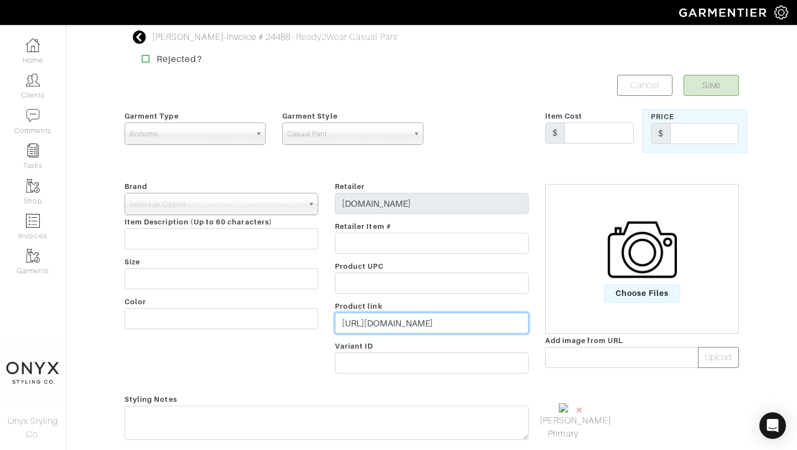
click at [410, 327] on input "https://us.saboskirt.com/products/zen-pants-chocolate" at bounding box center [432, 322] width 194 height 21
click at [137, 36] on icon at bounding box center [140, 36] width 14 height 13
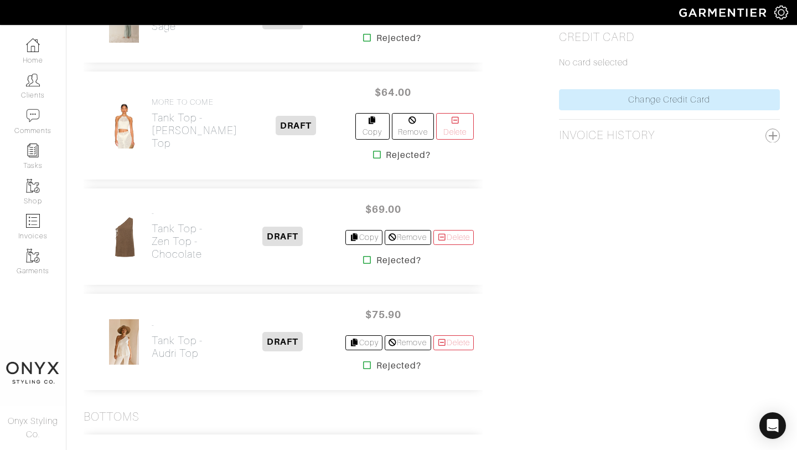
scroll to position [667, 0]
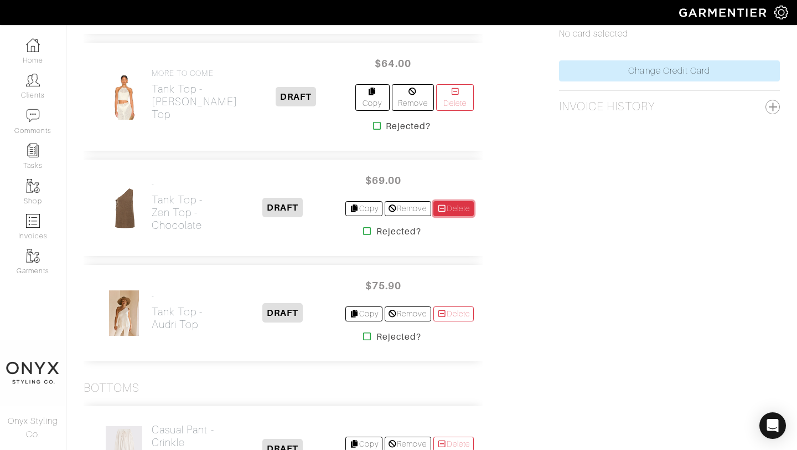
click at [463, 202] on link "Delete" at bounding box center [453, 208] width 41 height 15
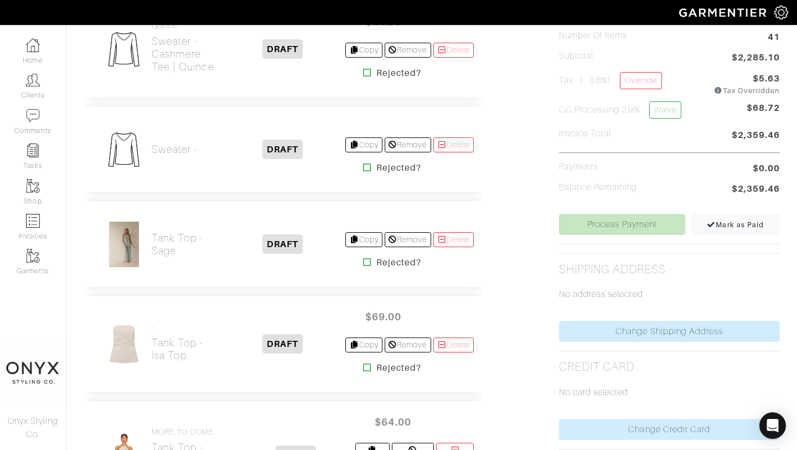
scroll to position [311, 0]
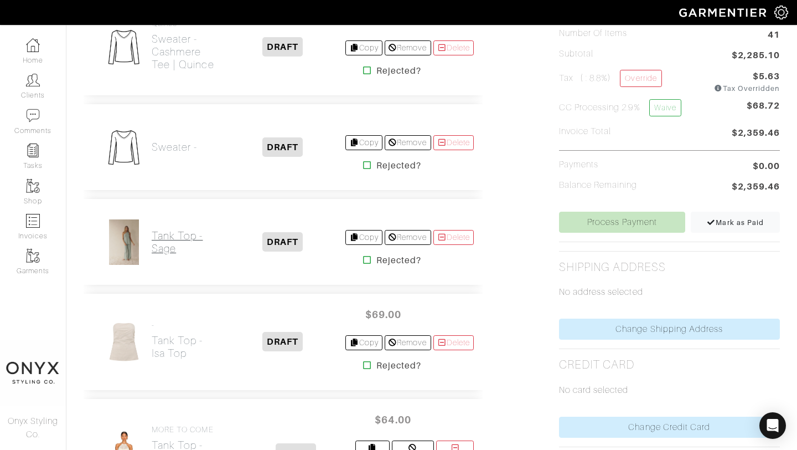
click at [166, 239] on h2 "Tank Top - Sage" at bounding box center [186, 241] width 68 height 25
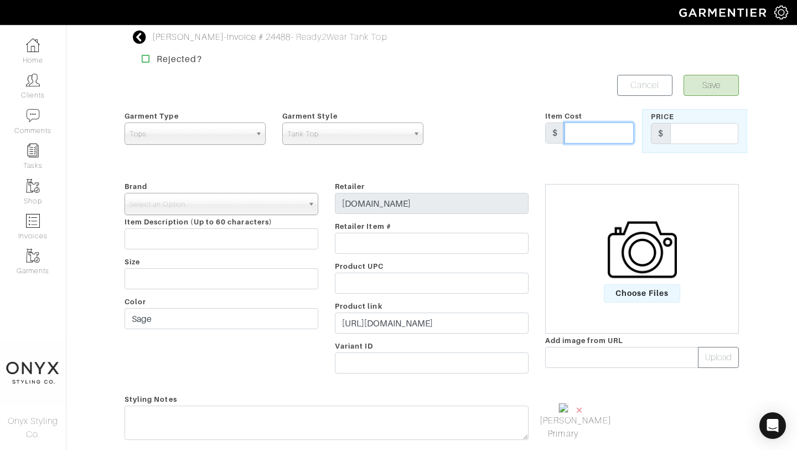
click at [590, 141] on input "text" at bounding box center [599, 132] width 69 height 21
type input "69"
click at [691, 139] on input "text" at bounding box center [704, 133] width 68 height 21
type input "69"
click at [311, 204] on b at bounding box center [313, 203] width 10 height 21
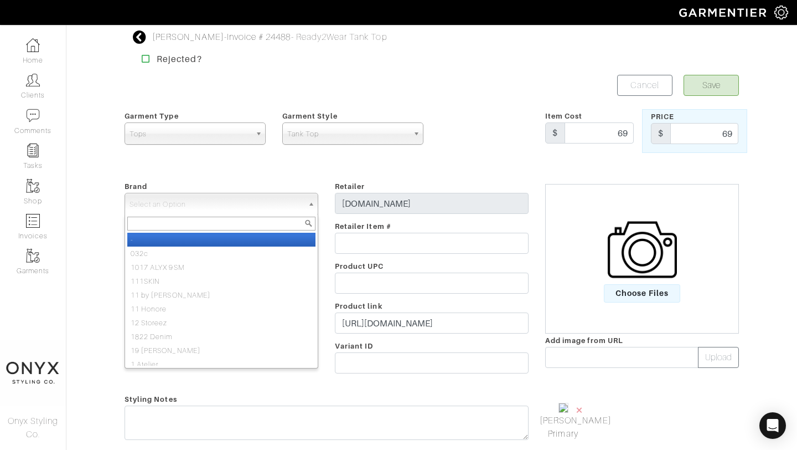
click at [296, 241] on li "-" at bounding box center [221, 240] width 188 height 14
select select "-"
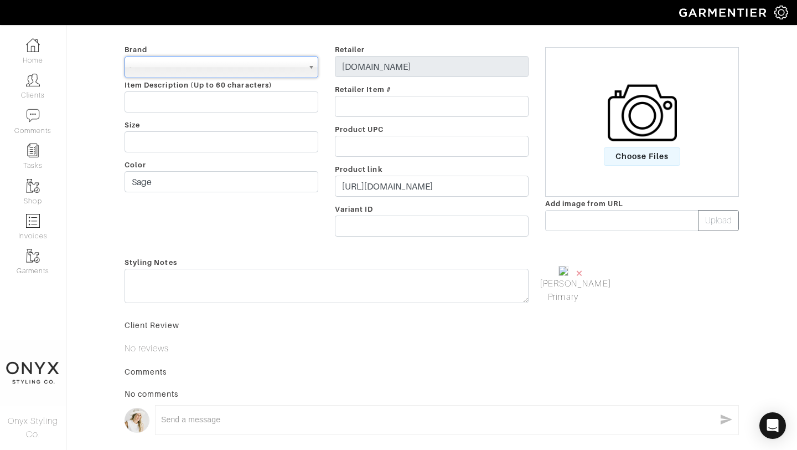
scroll to position [139, 0]
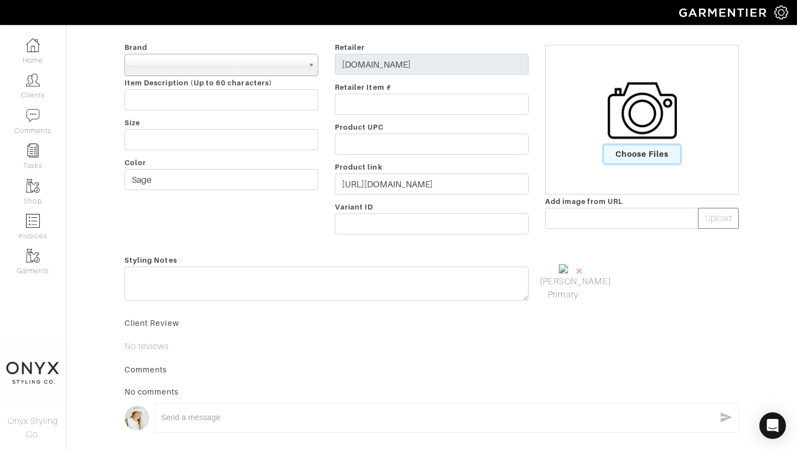
click at [634, 154] on span "Choose Files" at bounding box center [642, 154] width 77 height 18
click at [0, 0] on input "Choose Files" at bounding box center [0, 0] width 0 height 0
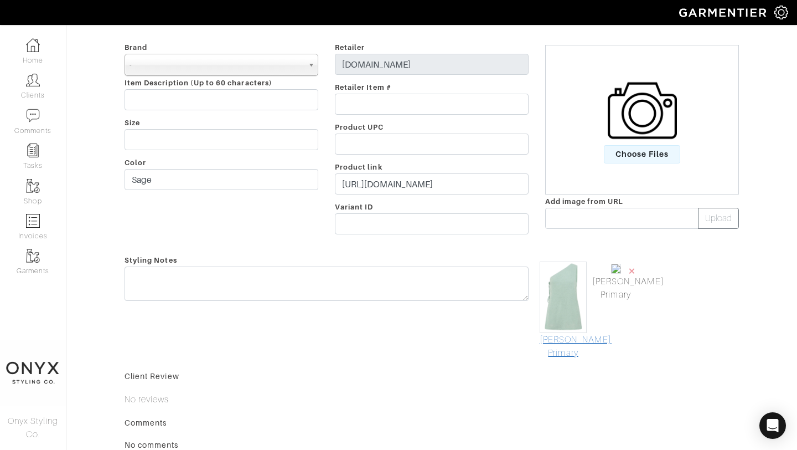
click at [570, 348] on link "[PERSON_NAME] Primary" at bounding box center [563, 346] width 47 height 27
click at [633, 269] on span "×" at bounding box center [632, 270] width 9 height 15
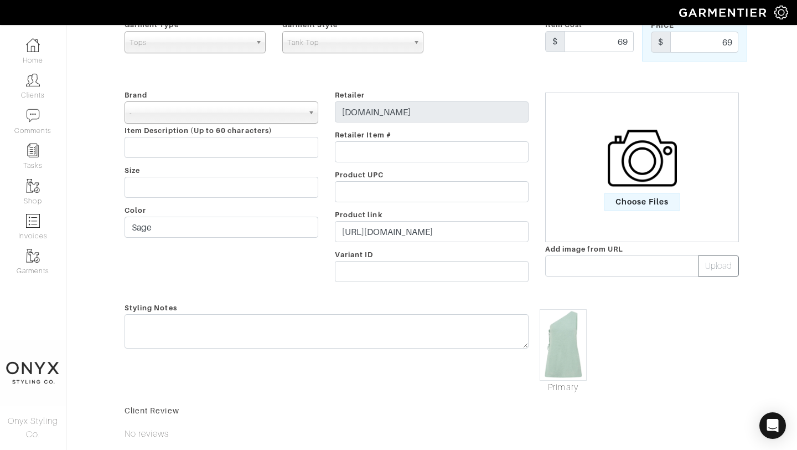
scroll to position [0, 0]
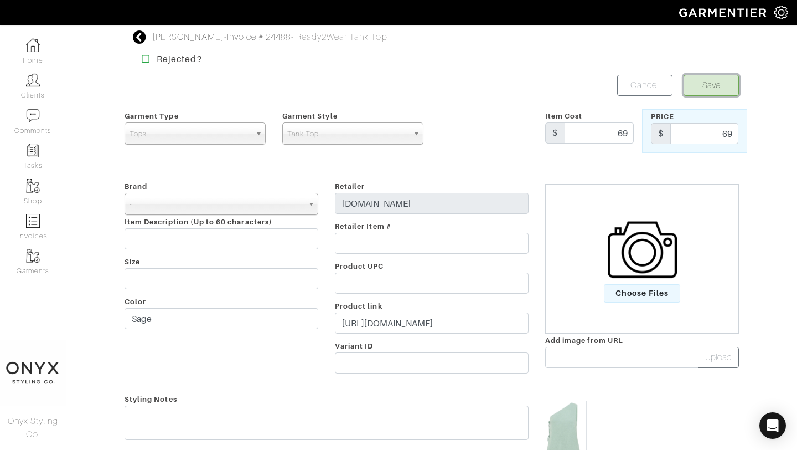
click at [713, 87] on button "Save" at bounding box center [711, 85] width 55 height 21
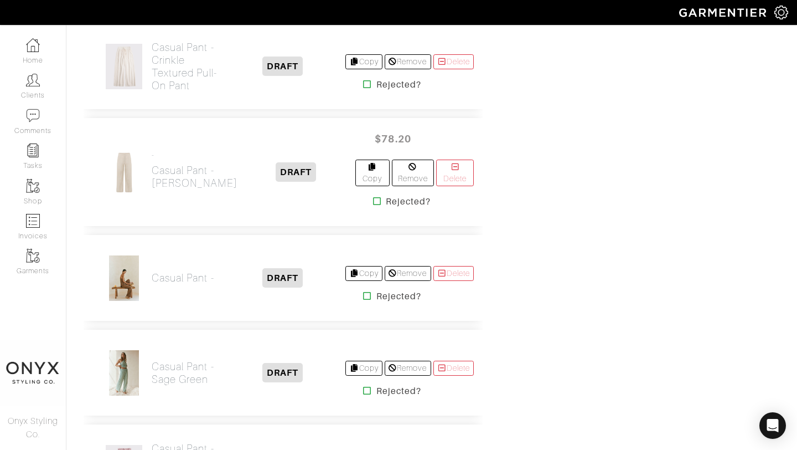
scroll to position [1059, 0]
click at [456, 266] on link "Delete" at bounding box center [453, 273] width 41 height 15
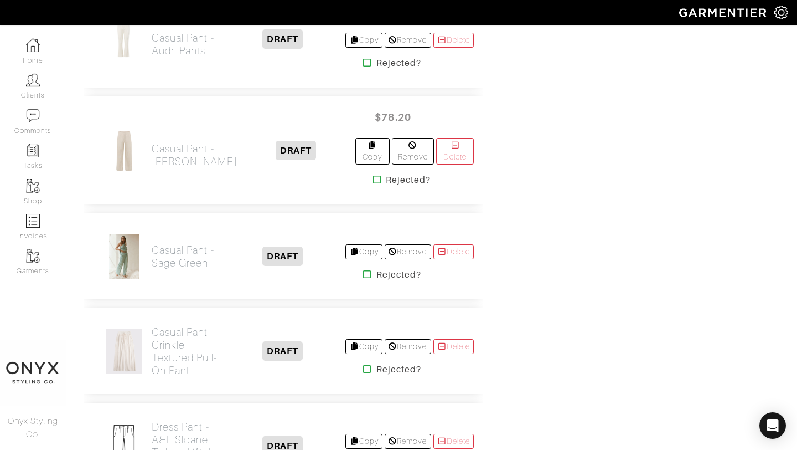
scroll to position [1121, 0]
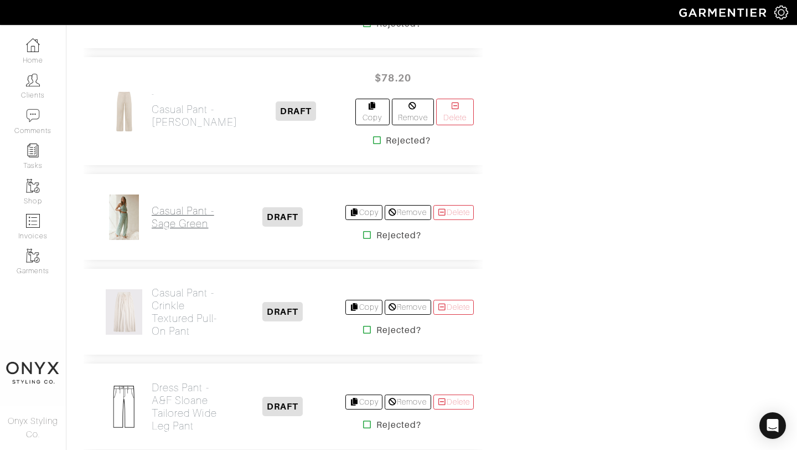
click at [160, 204] on h2 "Casual Pant - Sage green" at bounding box center [186, 216] width 68 height 25
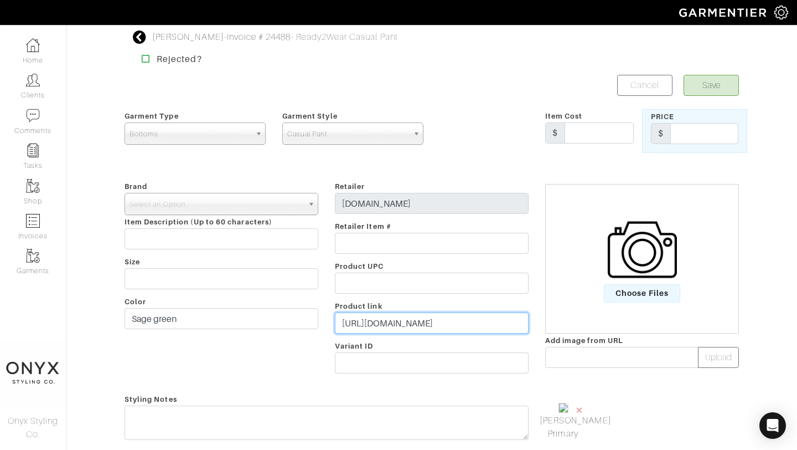
click at [419, 321] on input "[URL][DOMAIN_NAME]" at bounding box center [432, 322] width 194 height 21
click at [642, 294] on span "Choose Files" at bounding box center [642, 293] width 77 height 18
click at [0, 0] on input "Choose Files" at bounding box center [0, 0] width 0 height 0
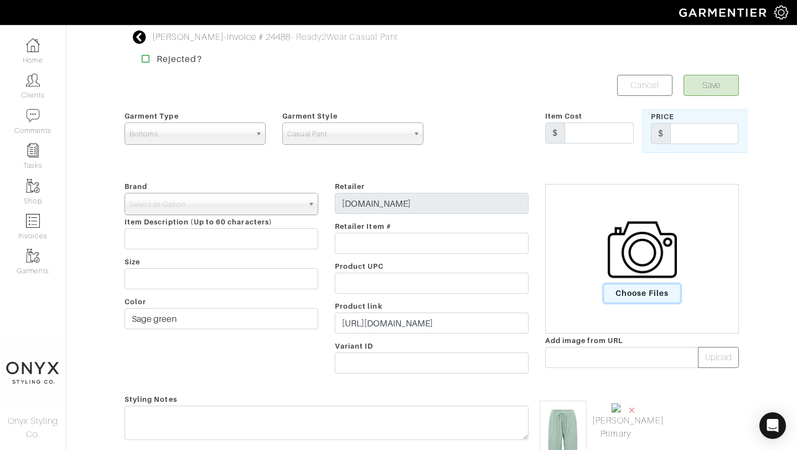
scroll to position [106, 0]
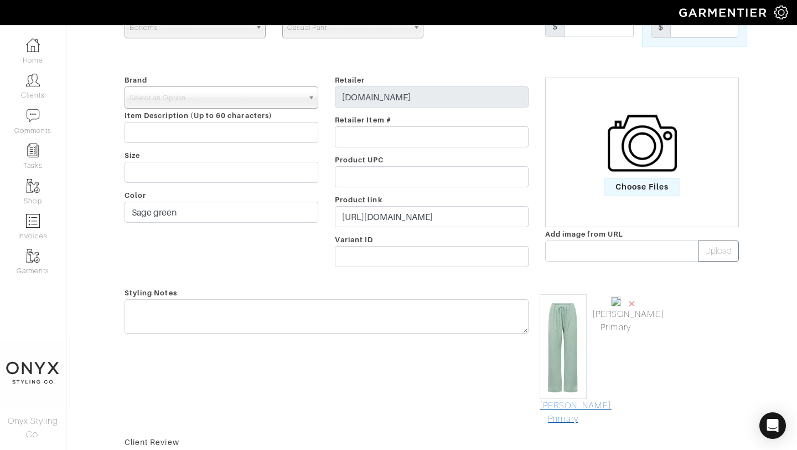
click at [572, 406] on link "[PERSON_NAME] Primary" at bounding box center [563, 412] width 47 height 27
click at [633, 302] on span "×" at bounding box center [632, 303] width 9 height 15
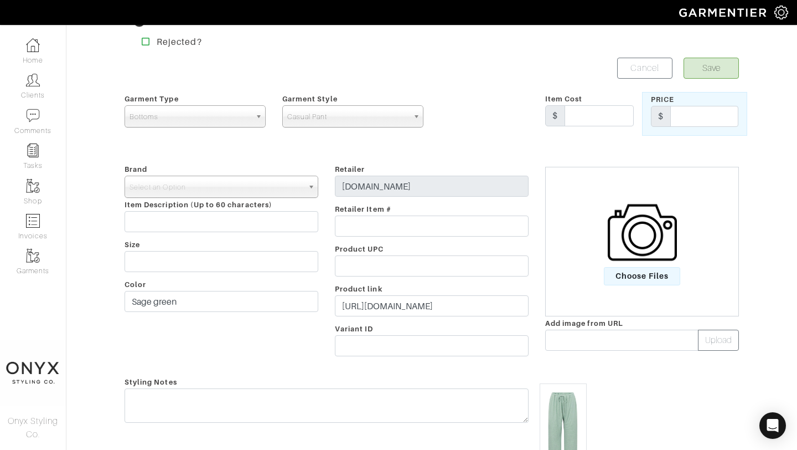
scroll to position [0, 0]
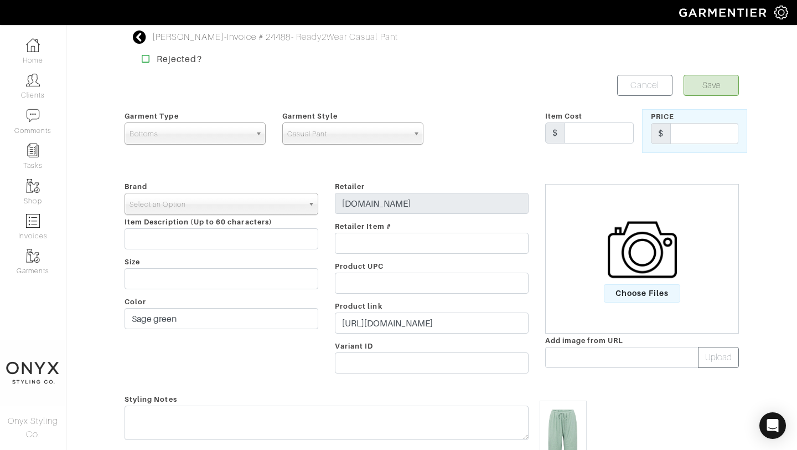
click at [305, 203] on link "Select an Option" at bounding box center [222, 204] width 194 height 22
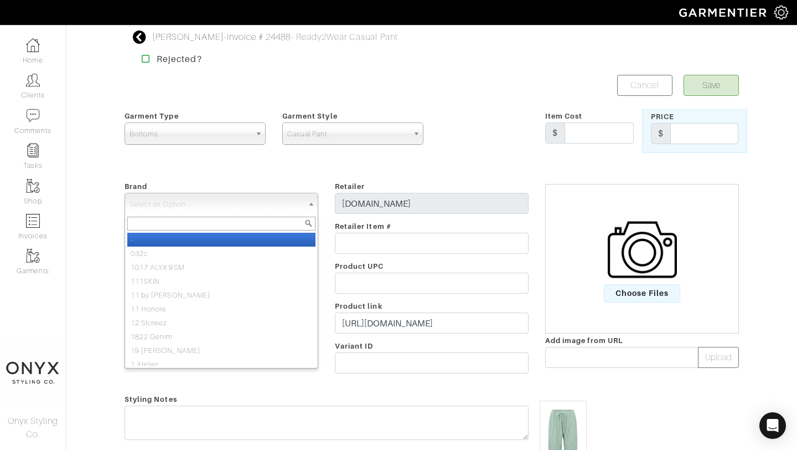
click at [297, 239] on li "-" at bounding box center [221, 240] width 188 height 14
select select "-"
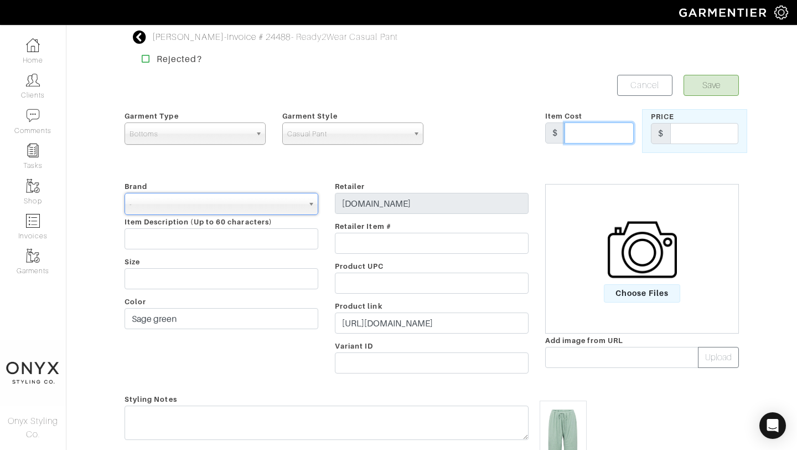
click at [596, 136] on input "text" at bounding box center [599, 132] width 69 height 21
type input "87.40"
click at [700, 138] on input "text" at bounding box center [704, 133] width 68 height 21
type input "87.40"
click at [724, 85] on button "Save" at bounding box center [711, 85] width 55 height 21
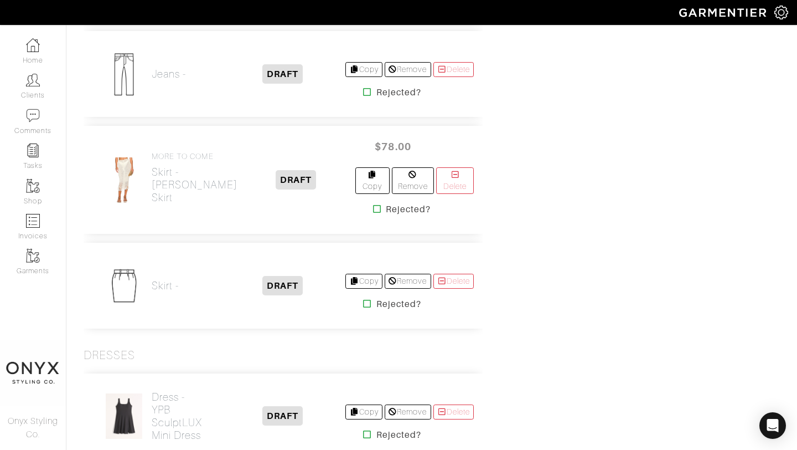
scroll to position [1563, 0]
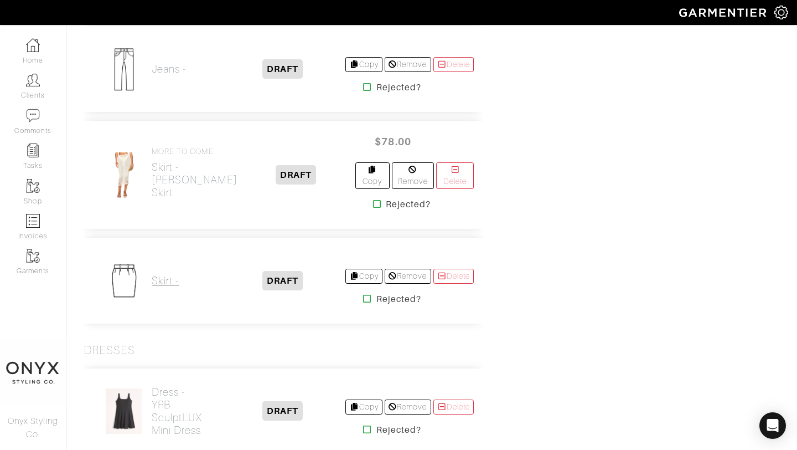
click at [163, 274] on h2 "Skirt -" at bounding box center [165, 280] width 27 height 13
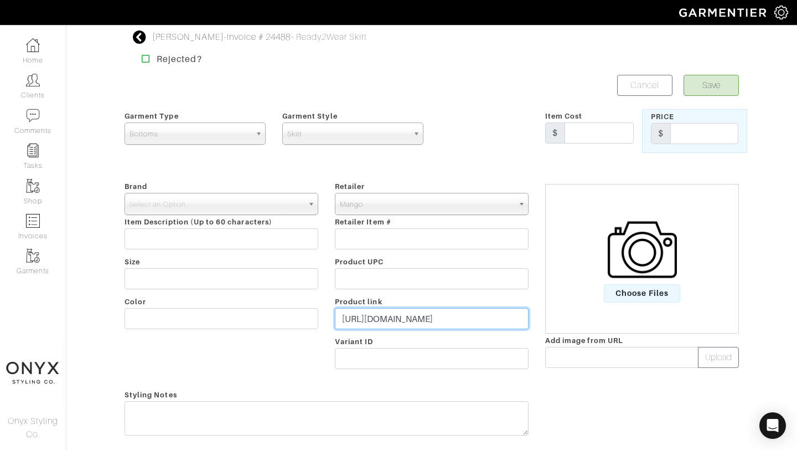
click at [446, 316] on input "[URL][DOMAIN_NAME]" at bounding box center [432, 318] width 194 height 21
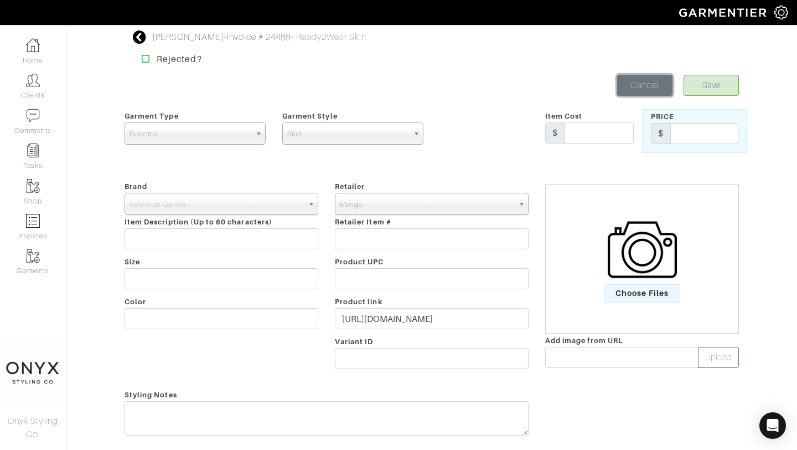
click at [636, 91] on link "Cancel" at bounding box center [644, 85] width 55 height 21
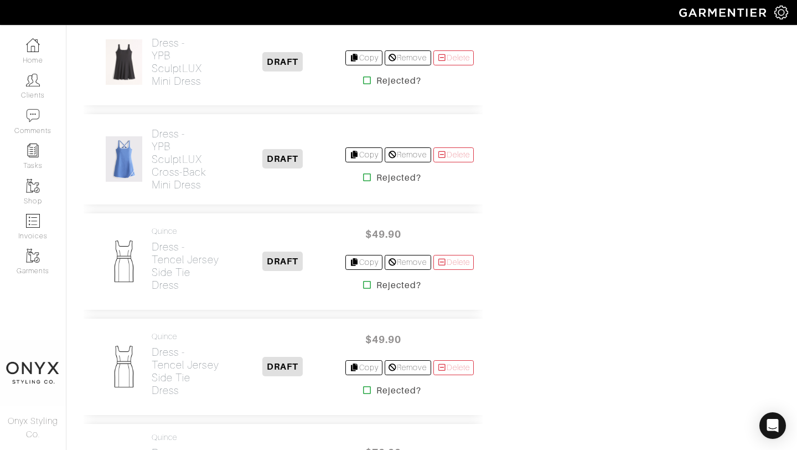
scroll to position [1926, 0]
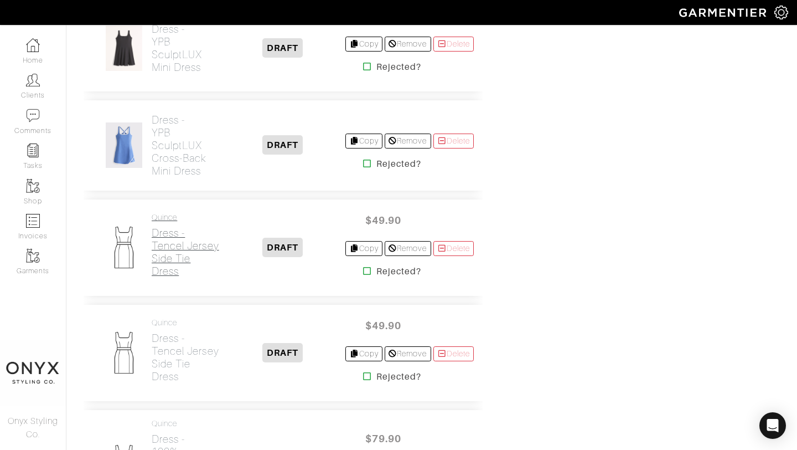
click at [172, 226] on h2 "Dress - Tencel Jersey Side Tie Dress" at bounding box center [186, 251] width 68 height 51
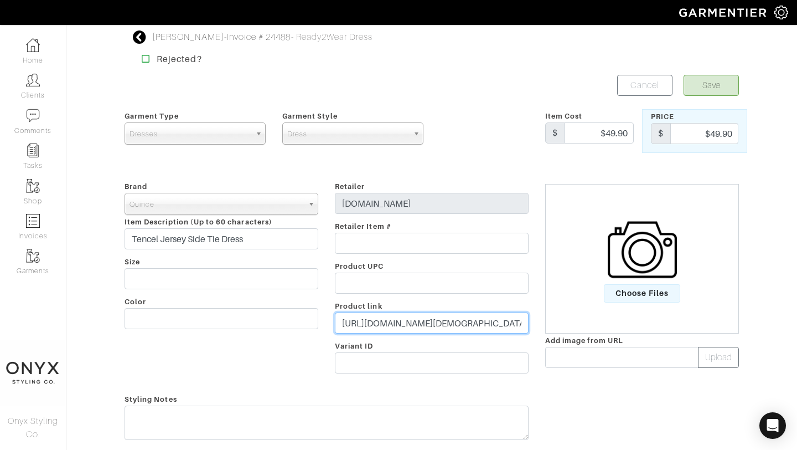
click at [406, 322] on input "https://www.quince.com/women/tencel-jersey-side-tie-midi-dress?color=wine&gende…" at bounding box center [432, 322] width 194 height 21
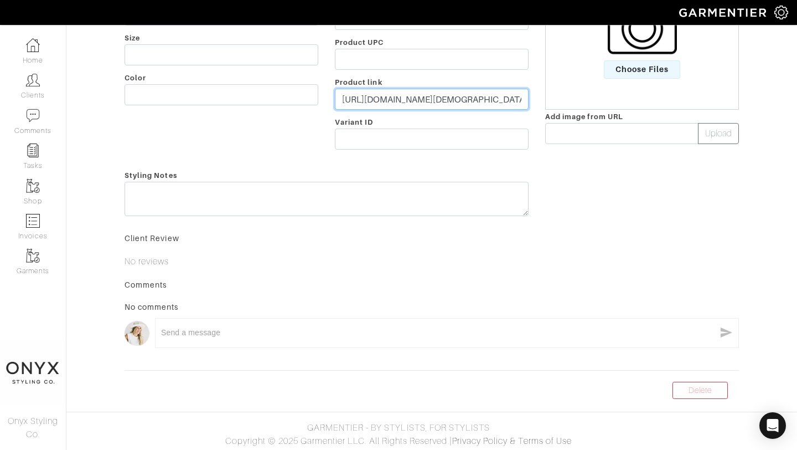
scroll to position [226, 0]
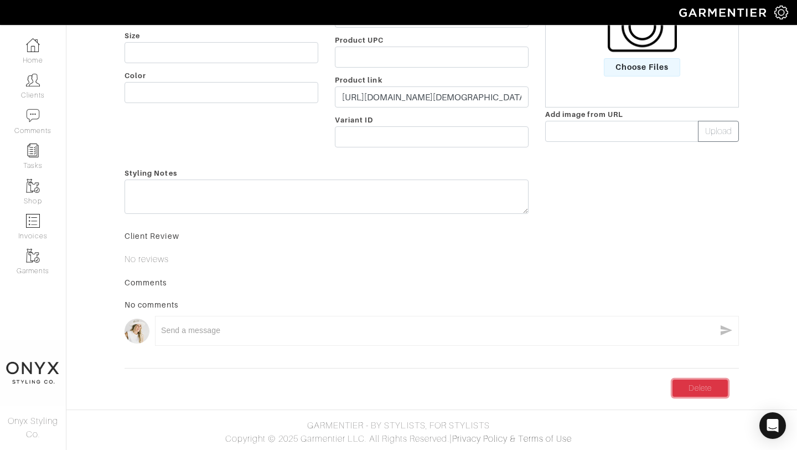
click at [700, 389] on link "Delete" at bounding box center [700, 387] width 55 height 17
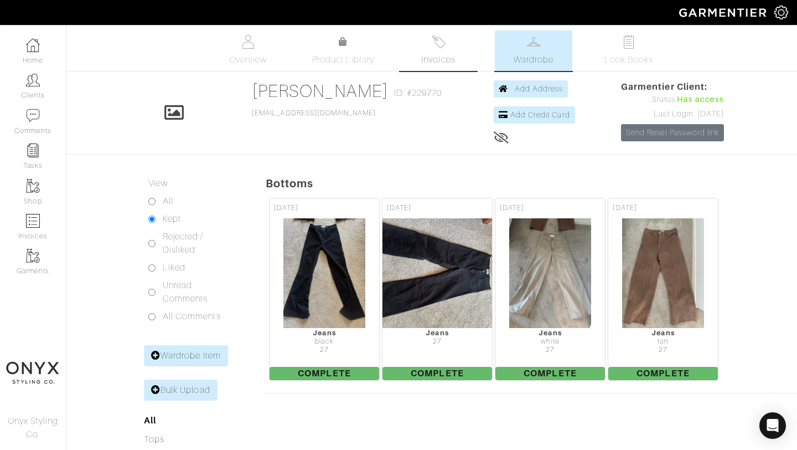
click at [448, 55] on span "Invoices" at bounding box center [438, 59] width 34 height 13
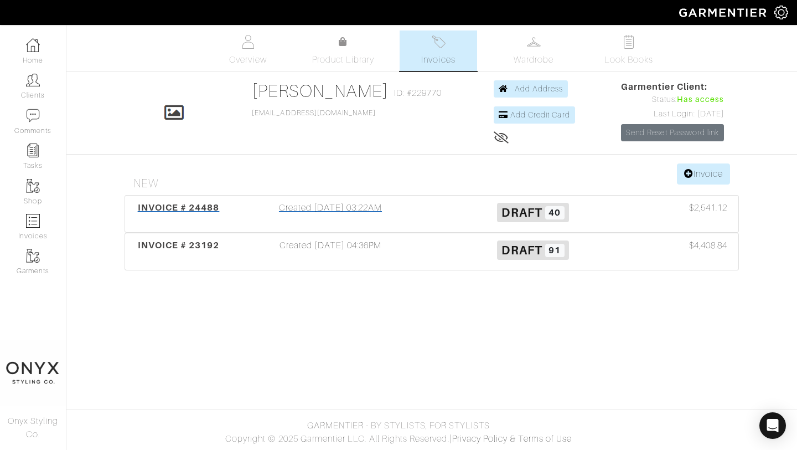
click at [194, 206] on span "INVOICE # 24488" at bounding box center [179, 207] width 82 height 11
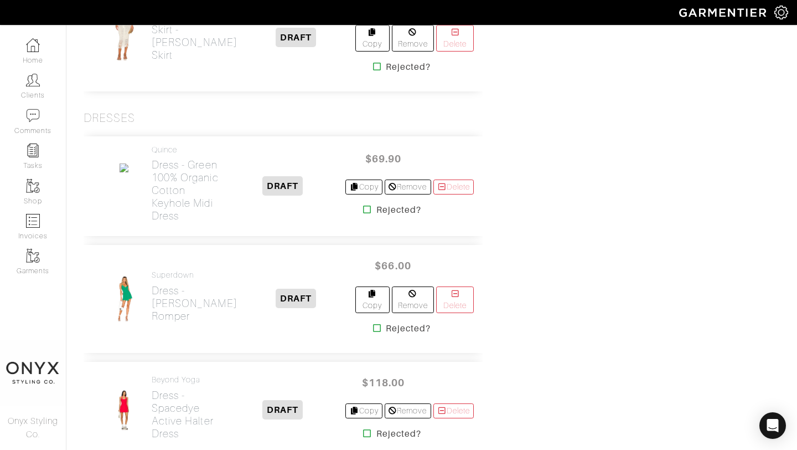
scroll to position [1798, 0]
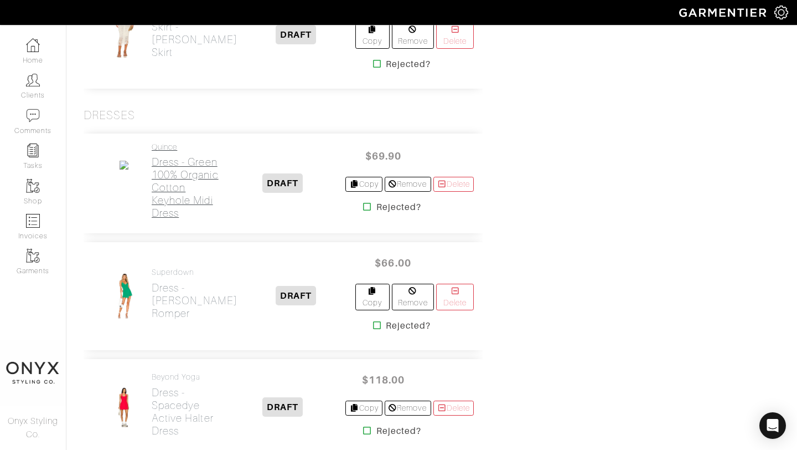
click at [182, 195] on h2 "Dress - Green 100% Organic Cotton Keyhole Midi Dress" at bounding box center [186, 188] width 68 height 64
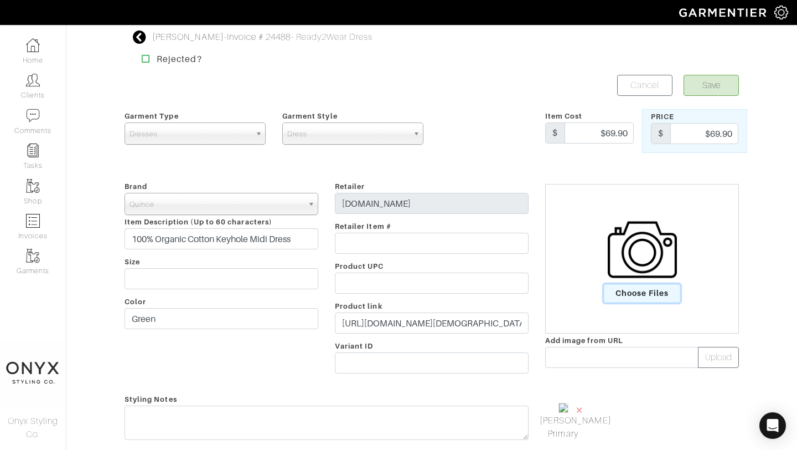
click at [646, 292] on span "Choose Files" at bounding box center [642, 293] width 77 height 18
click at [0, 0] on input "Choose Files" at bounding box center [0, 0] width 0 height 0
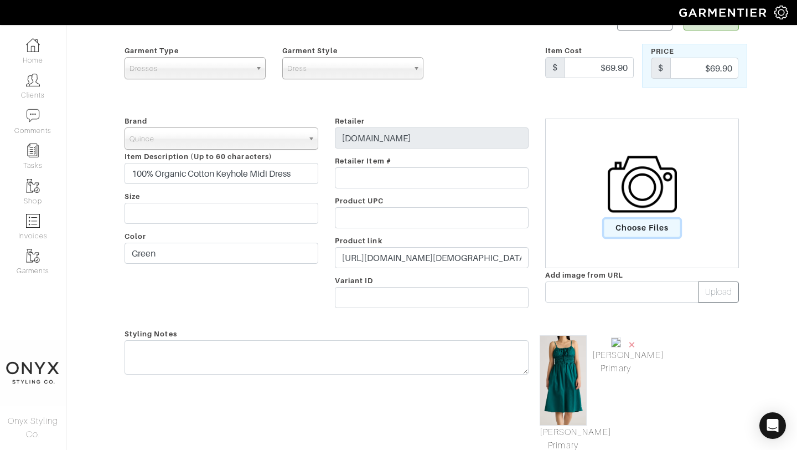
scroll to position [86, 0]
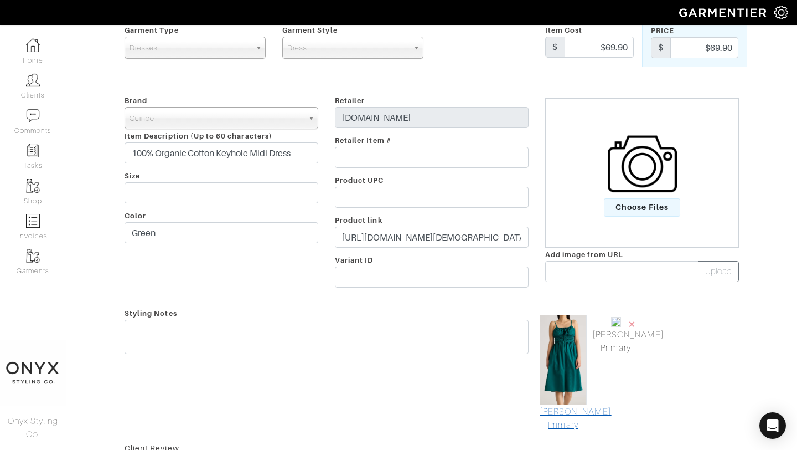
click at [566, 409] on link "[PERSON_NAME] Primary" at bounding box center [563, 418] width 47 height 27
click at [634, 324] on span "×" at bounding box center [632, 323] width 9 height 15
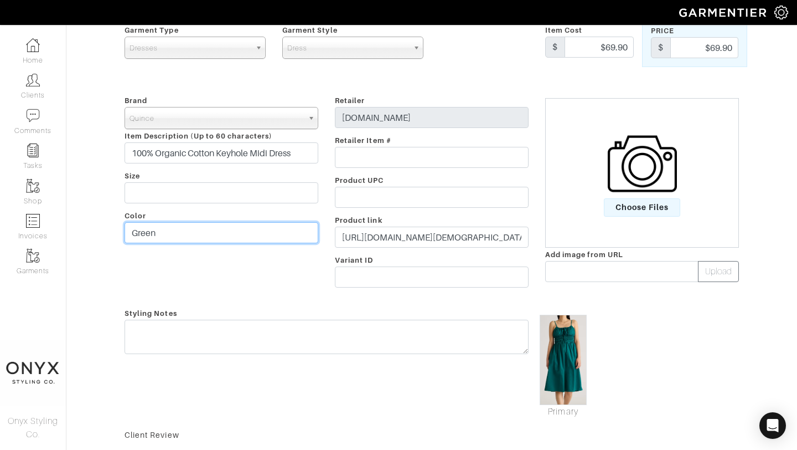
click at [132, 230] on input "Green" at bounding box center [222, 232] width 194 height 21
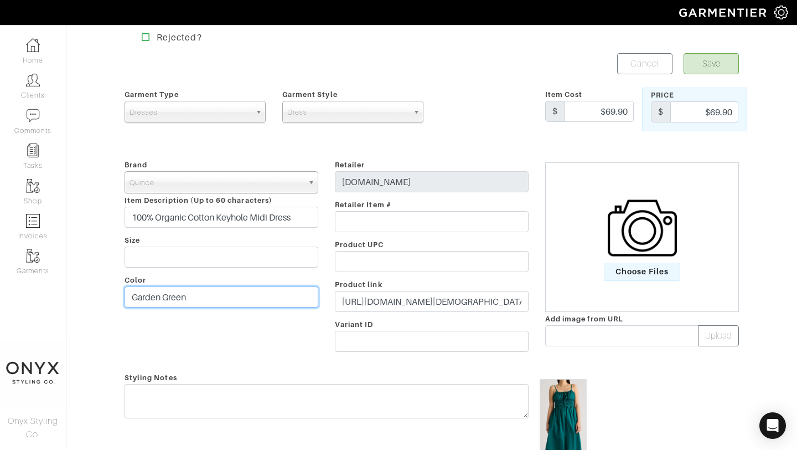
scroll to position [0, 0]
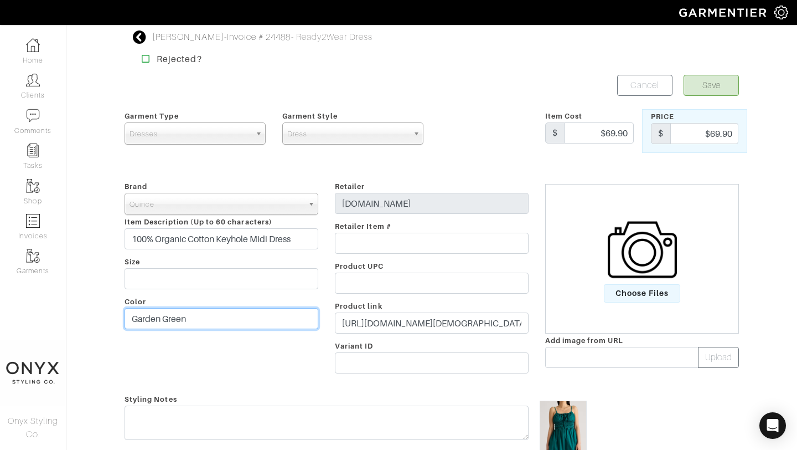
type input "Garden Green"
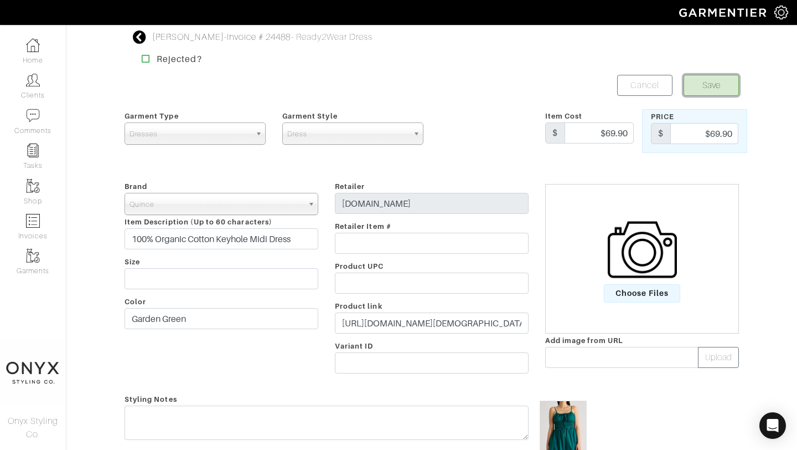
click at [720, 85] on button "Save" at bounding box center [711, 85] width 55 height 21
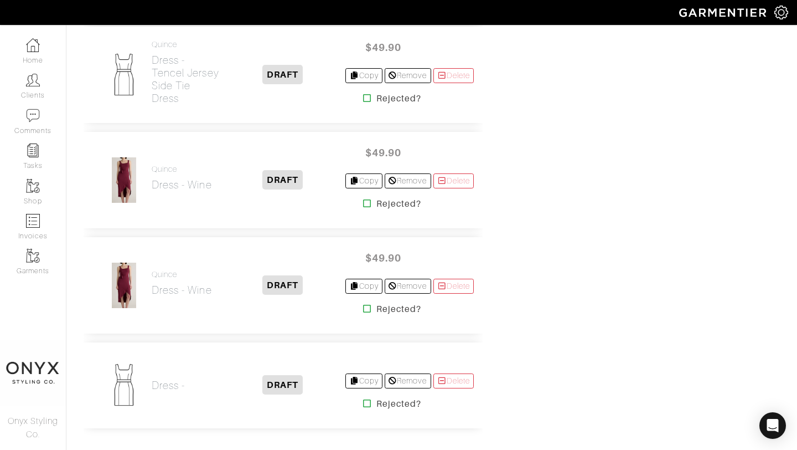
scroll to position [3129, 0]
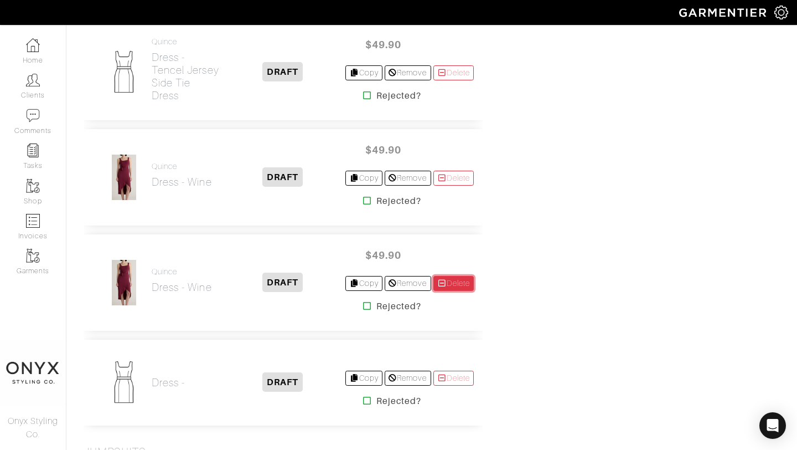
click at [464, 276] on link "Delete" at bounding box center [453, 283] width 41 height 15
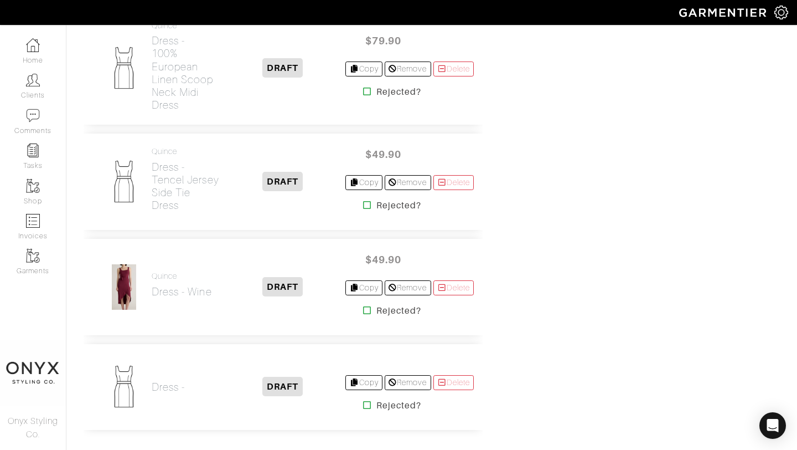
scroll to position [3021, 0]
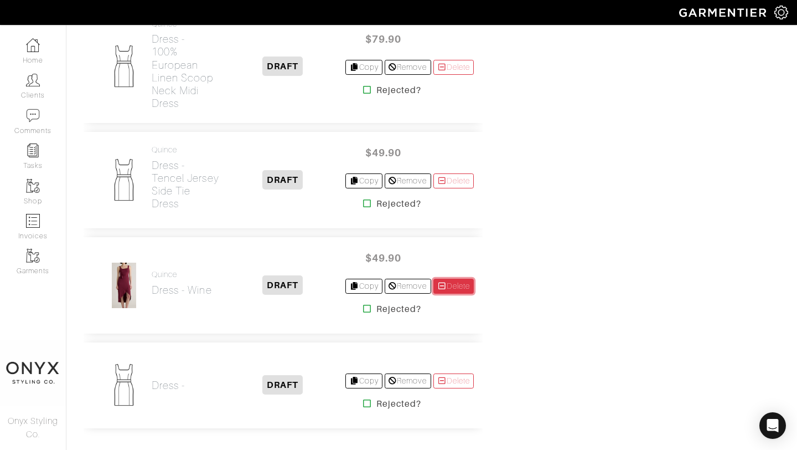
click at [453, 282] on link "Delete" at bounding box center [453, 285] width 41 height 15
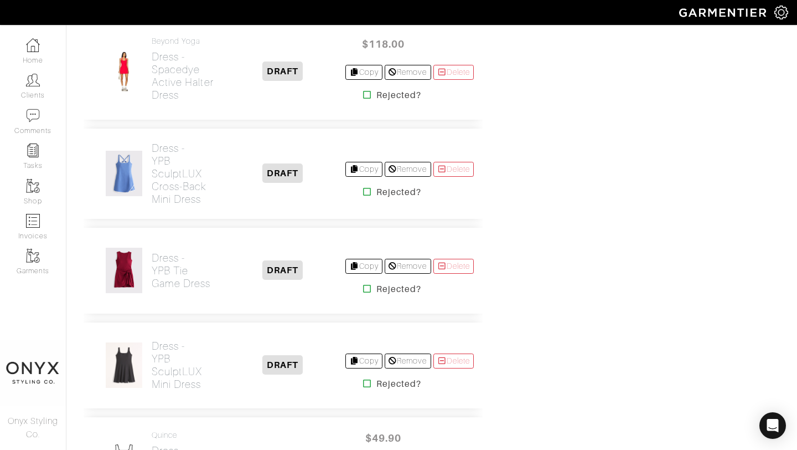
scroll to position [2149, 0]
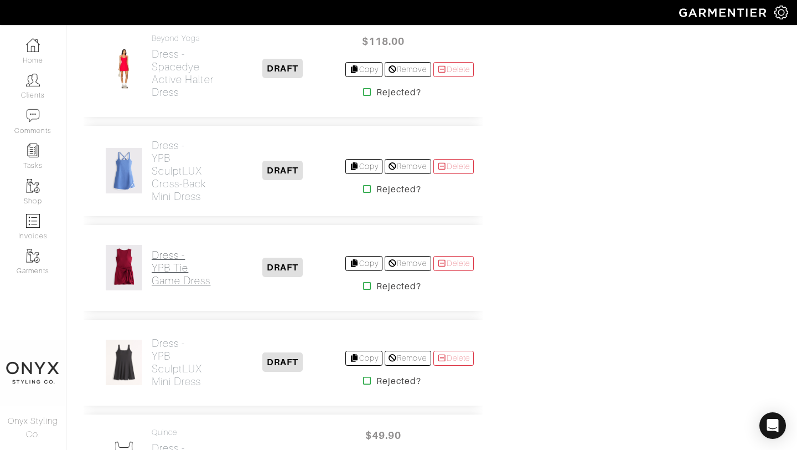
click at [180, 257] on h2 "Dress - YPB Tie Game Dress" at bounding box center [186, 268] width 68 height 38
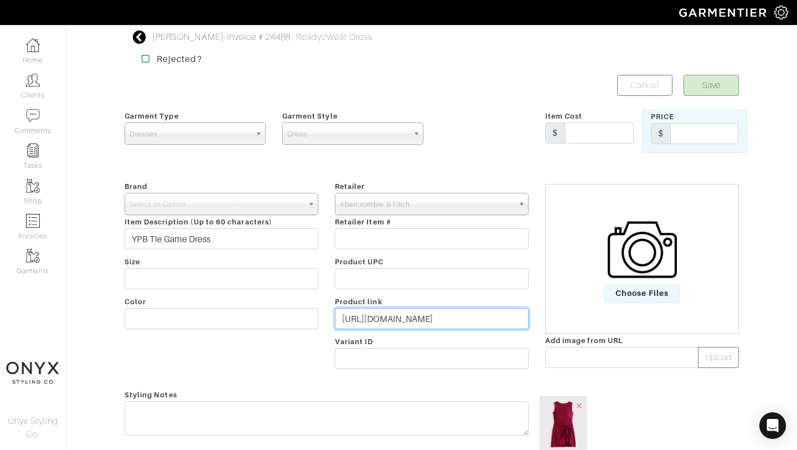
click at [432, 324] on input "[URL][DOMAIN_NAME]" at bounding box center [432, 318] width 194 height 21
click at [432, 323] on input "[URL][DOMAIN_NAME]" at bounding box center [432, 318] width 194 height 21
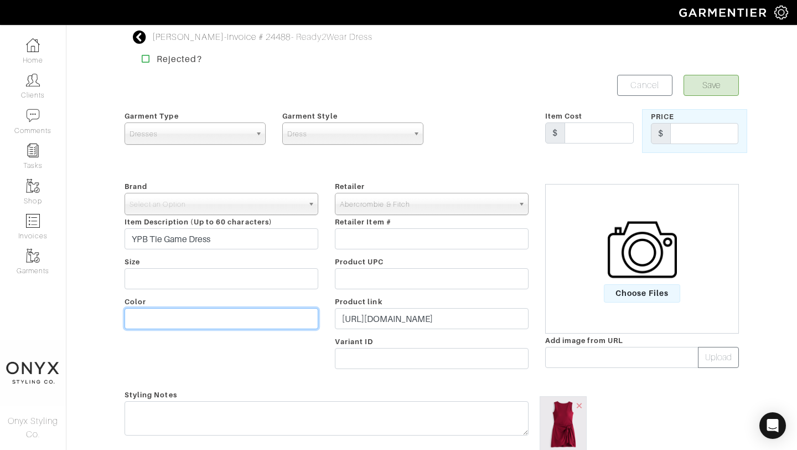
click at [169, 317] on input "text" at bounding box center [222, 318] width 194 height 21
type input "Rich Red"
click at [208, 196] on span "Select an Option" at bounding box center [217, 204] width 174 height 22
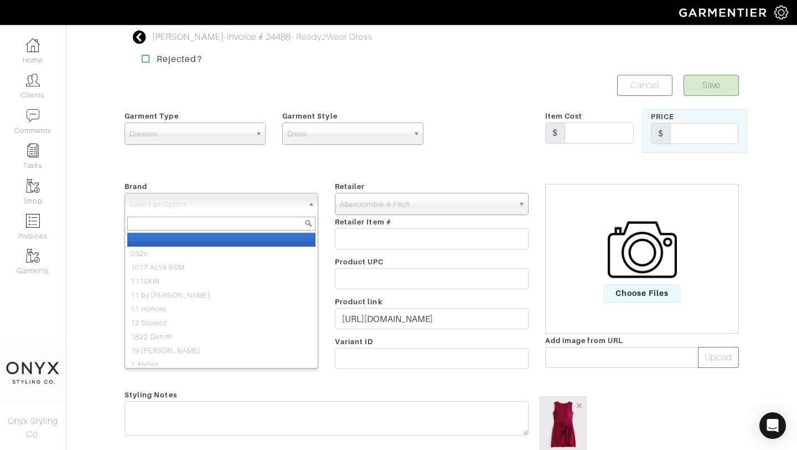
click at [206, 239] on li "-" at bounding box center [221, 240] width 188 height 14
select select "-"
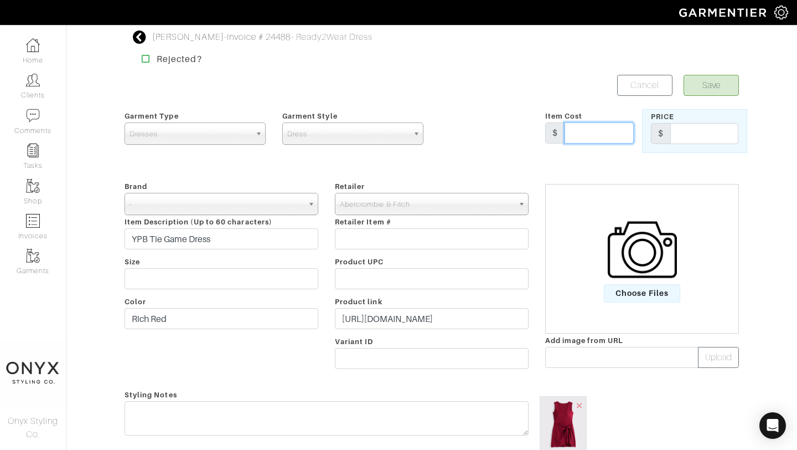
click at [591, 135] on input "text" at bounding box center [599, 132] width 69 height 21
type input "80"
click at [683, 136] on input "text" at bounding box center [704, 133] width 68 height 21
type input "80"
click at [726, 82] on button "Save" at bounding box center [711, 85] width 55 height 21
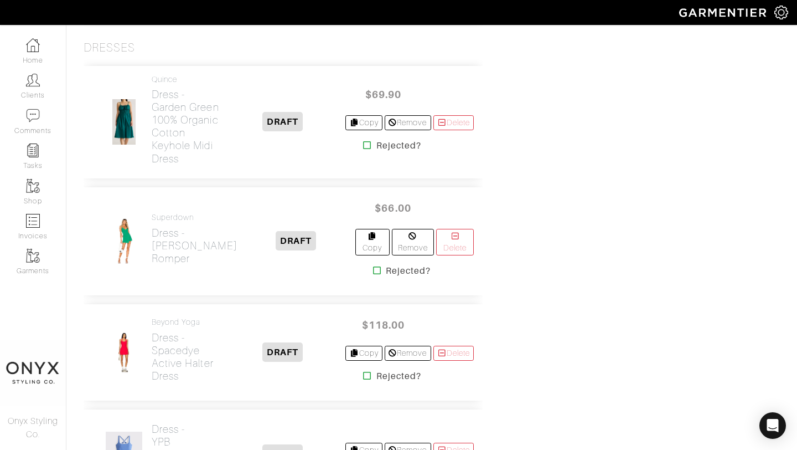
scroll to position [1882, 0]
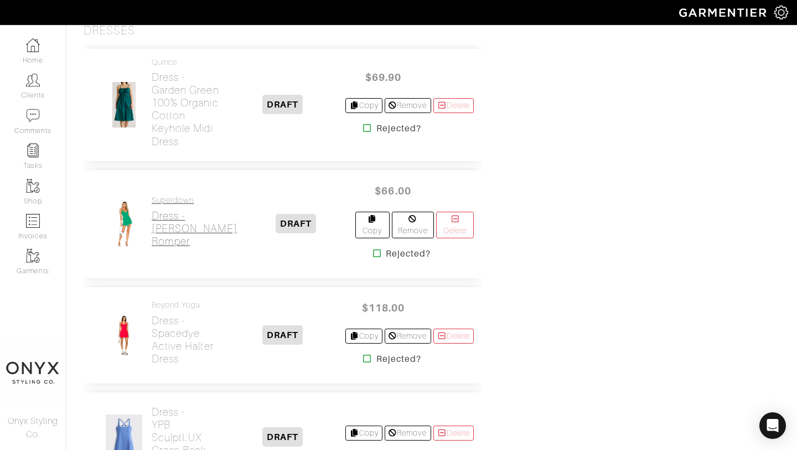
click at [179, 225] on h2 "Dress - [PERSON_NAME] Romper" at bounding box center [195, 228] width 86 height 38
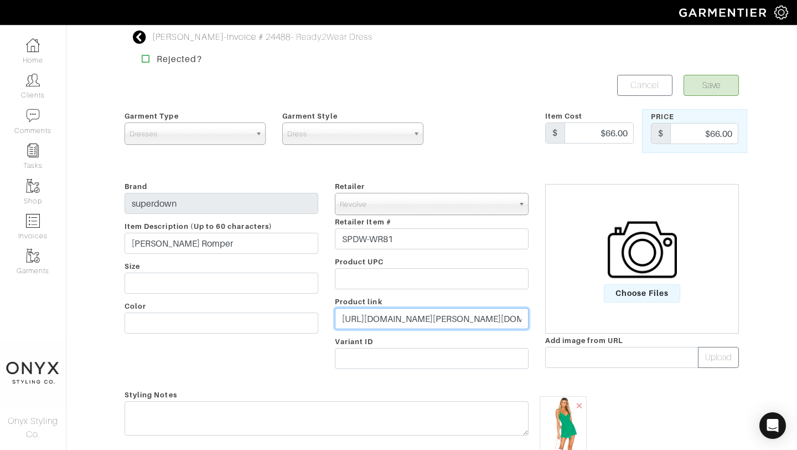
click at [432, 320] on input "[URL][DOMAIN_NAME][PERSON_NAME][DOMAIN_NAME]" at bounding box center [432, 318] width 194 height 21
click at [432, 320] on input "https://www.revolve.com/superdown-karen-wrap-romper-in-green/dp/SPDW-WR81/?d=Wo…" at bounding box center [432, 318] width 194 height 21
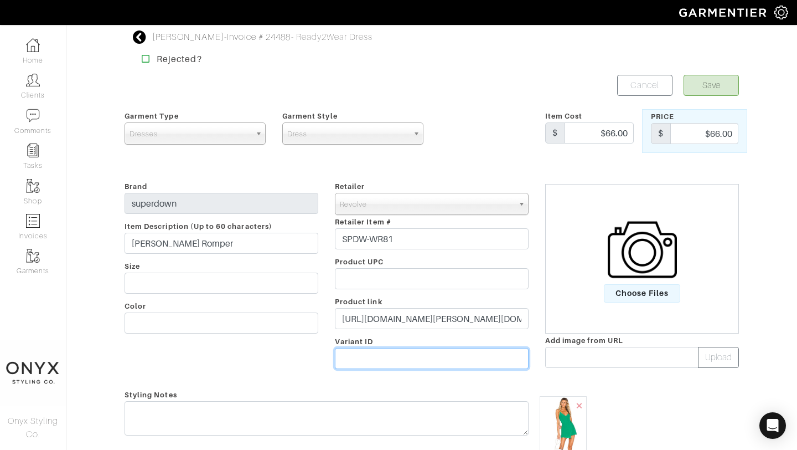
click at [445, 360] on input "text" at bounding box center [432, 358] width 194 height 21
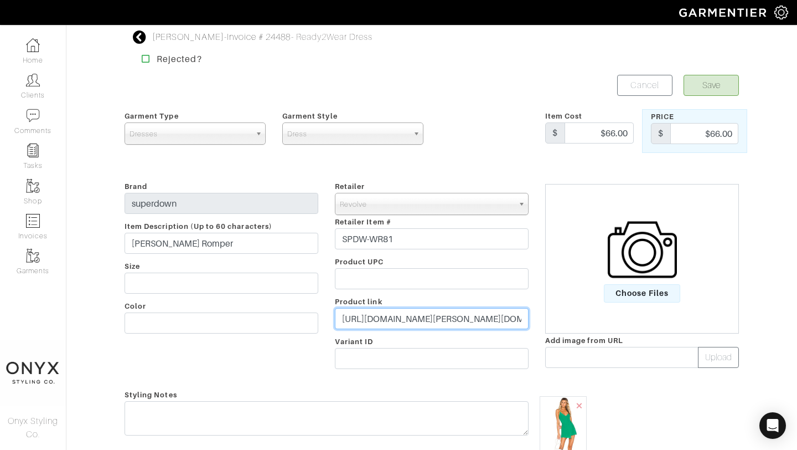
click at [445, 313] on input "https://www.revolve.com/superdown-karen-wrap-romper-in-green/dp/SPDW-WR81/?d=Wo…" at bounding box center [432, 318] width 194 height 21
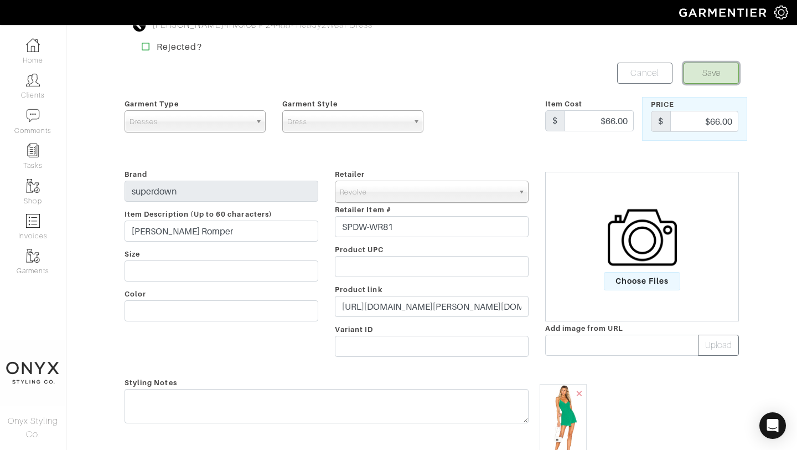
click at [710, 79] on button "Save" at bounding box center [711, 73] width 55 height 21
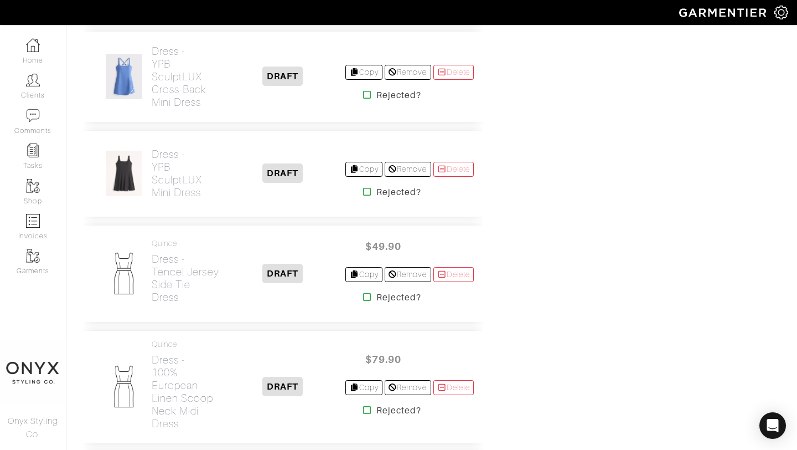
scroll to position [2141, 0]
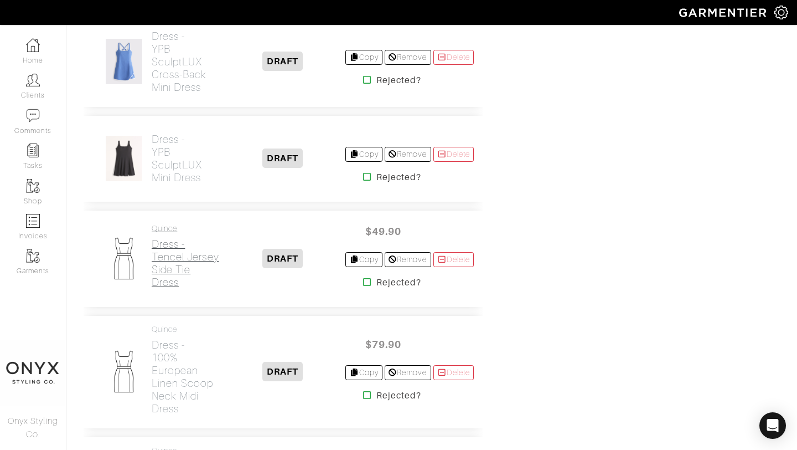
click at [168, 277] on h2 "Dress - Tencel Jersey Side Tie Dress" at bounding box center [186, 263] width 68 height 51
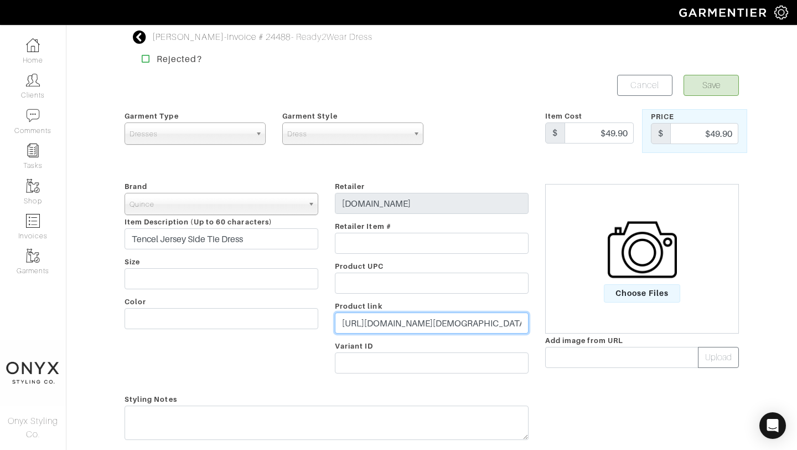
click at [439, 326] on input "[URL][DOMAIN_NAME][DEMOGRAPHIC_DATA]" at bounding box center [432, 322] width 194 height 21
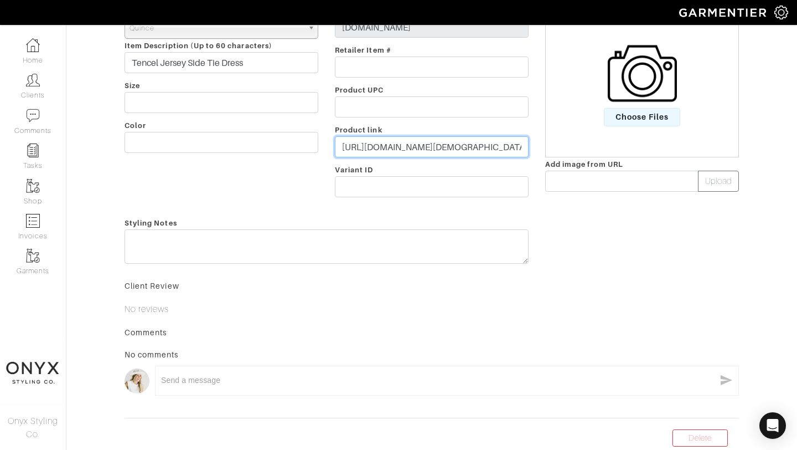
scroll to position [226, 0]
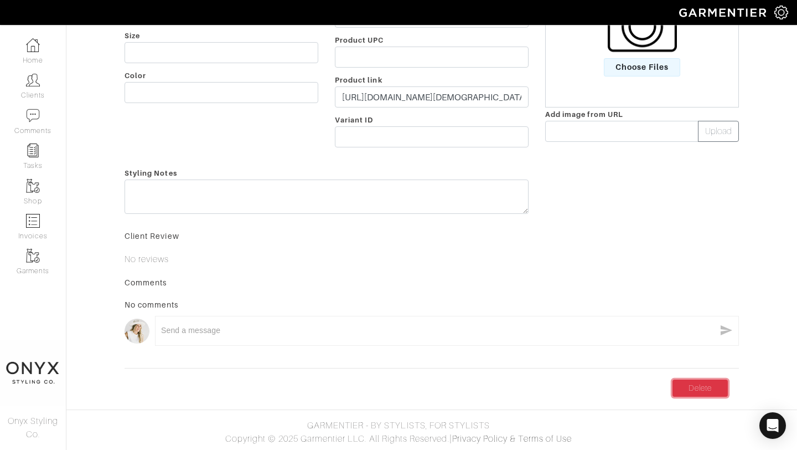
click at [690, 383] on link "Delete" at bounding box center [700, 387] width 55 height 17
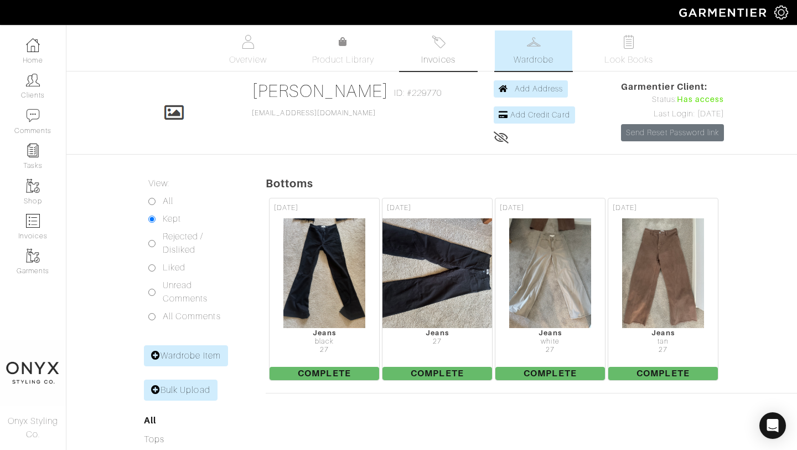
click at [438, 49] on link "Invoices" at bounding box center [439, 50] width 78 height 40
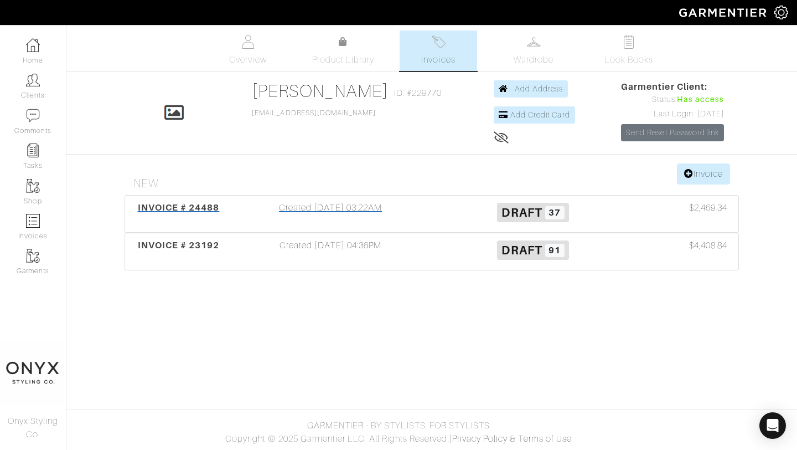
click at [187, 205] on span "INVOICE # 24488" at bounding box center [179, 207] width 82 height 11
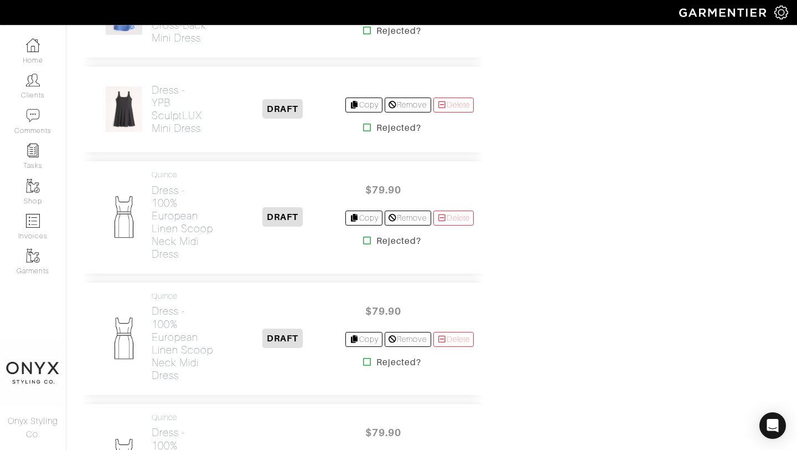
scroll to position [2198, 0]
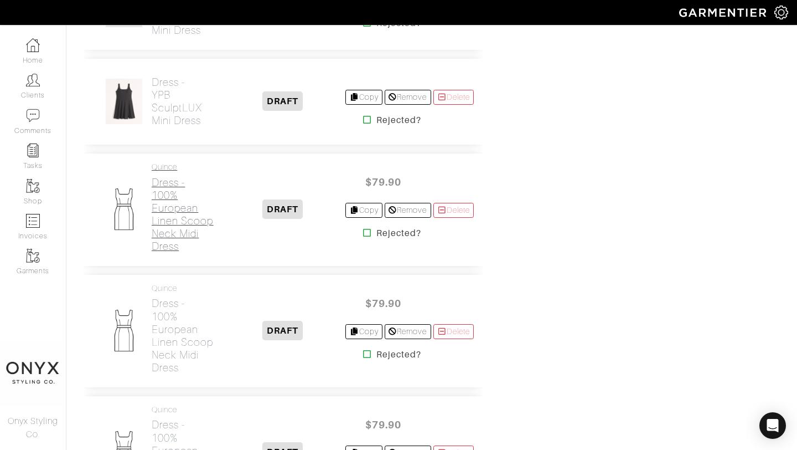
click at [182, 245] on h2 "Dress - 100% European Linen Scoop Neck Midi Dress" at bounding box center [186, 214] width 68 height 76
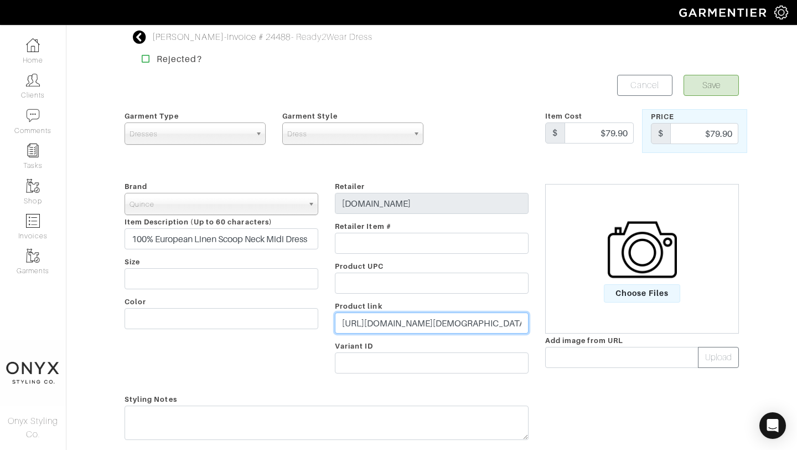
click at [427, 323] on input "https://www.quince.com/women/100-european-linen-scoop-neck-midi-dress?color=dee…" at bounding box center [432, 322] width 194 height 21
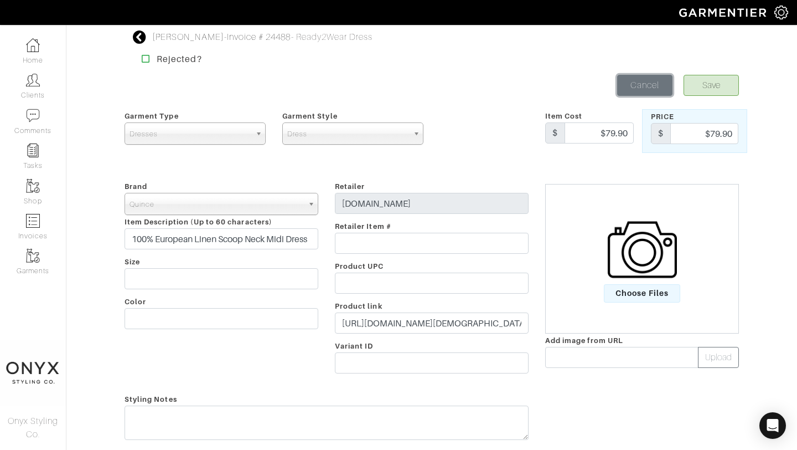
click at [648, 81] on link "Cancel" at bounding box center [644, 85] width 55 height 21
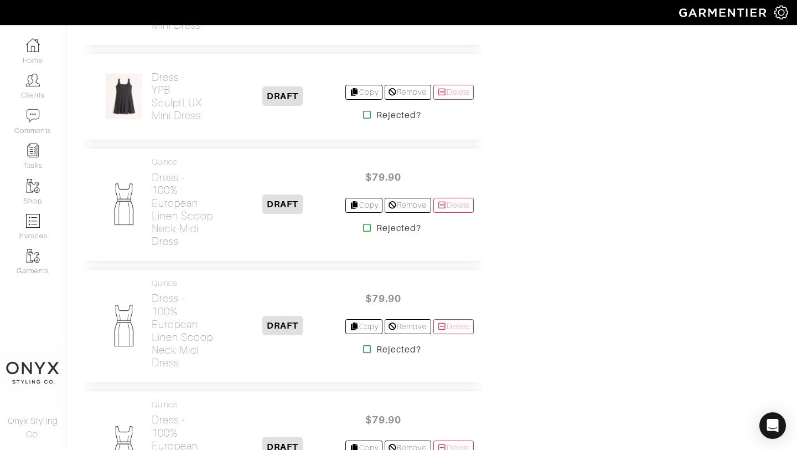
scroll to position [2210, 0]
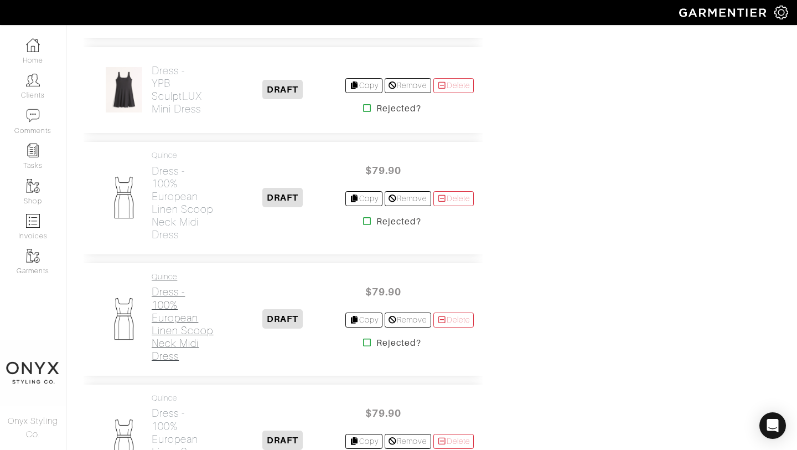
click at [191, 332] on h2 "Dress - 100% European Linen Scoop Neck Midi Dress" at bounding box center [186, 323] width 68 height 76
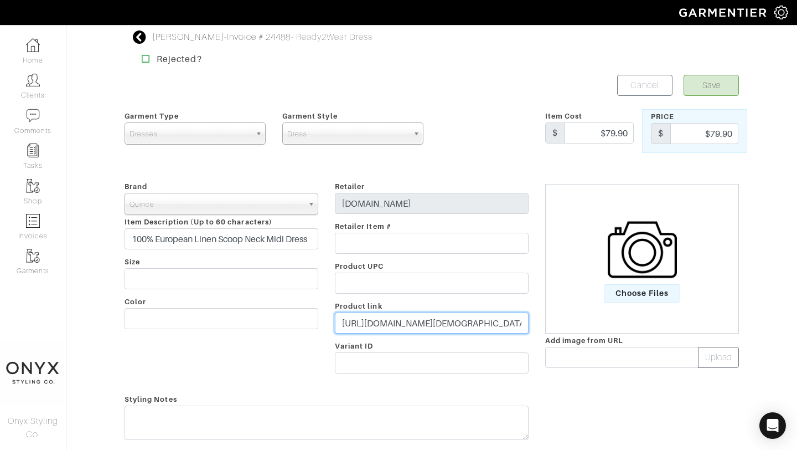
click at [480, 323] on input "https://www.quince.com/women/100-european-linen-scoop-neck-midi-dress?color=dee…" at bounding box center [432, 322] width 194 height 21
click at [653, 301] on span "Choose Files" at bounding box center [642, 293] width 77 height 18
click at [0, 0] on input "Choose Files" at bounding box center [0, 0] width 0 height 0
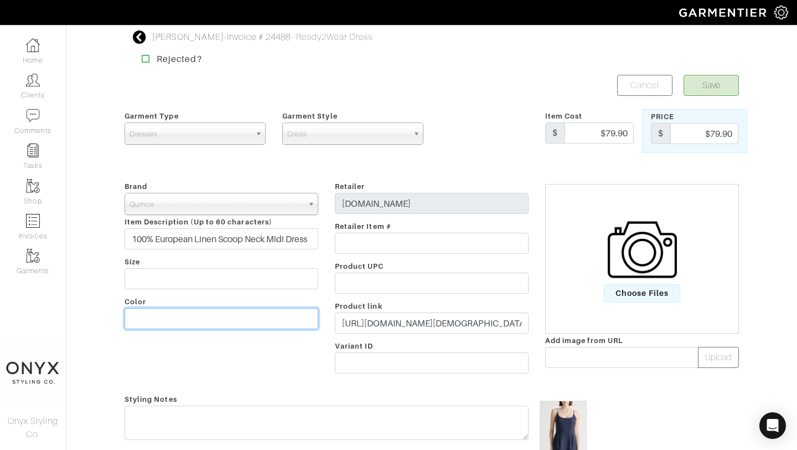
click at [218, 317] on input "text" at bounding box center [222, 318] width 194 height 21
type input "Deep Navy"
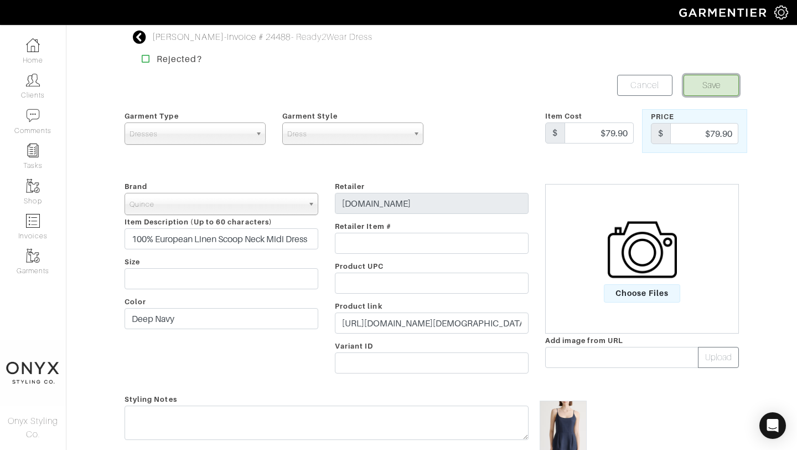
click at [717, 86] on button "Save" at bounding box center [711, 85] width 55 height 21
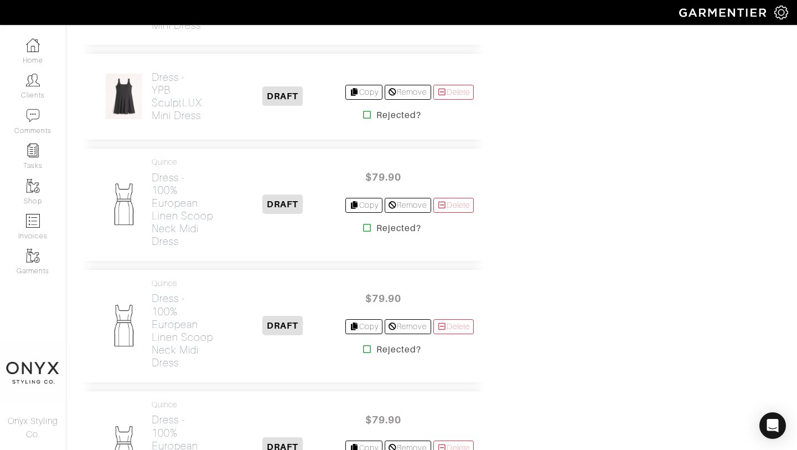
scroll to position [2207, 0]
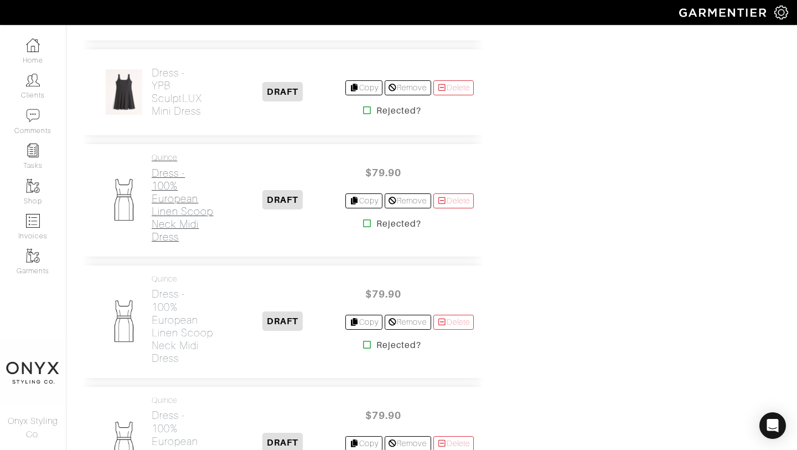
click at [178, 219] on h2 "Dress - 100% European Linen Scoop Neck Midi Dress" at bounding box center [186, 205] width 68 height 76
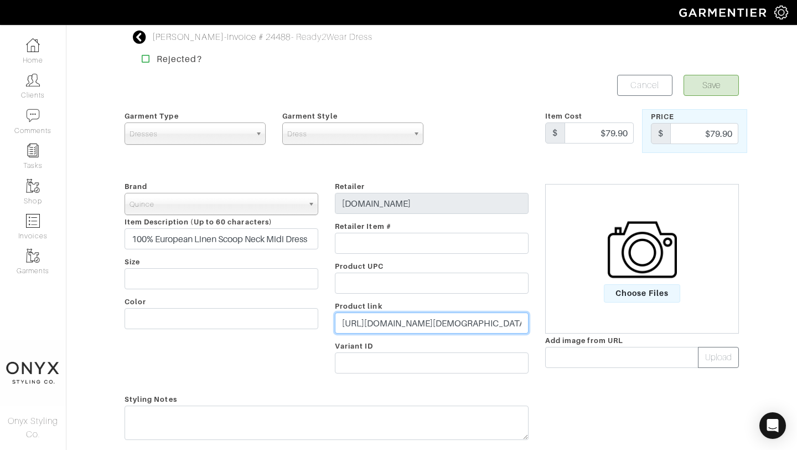
click at [481, 324] on input "[URL][DOMAIN_NAME][DEMOGRAPHIC_DATA]" at bounding box center [432, 322] width 194 height 21
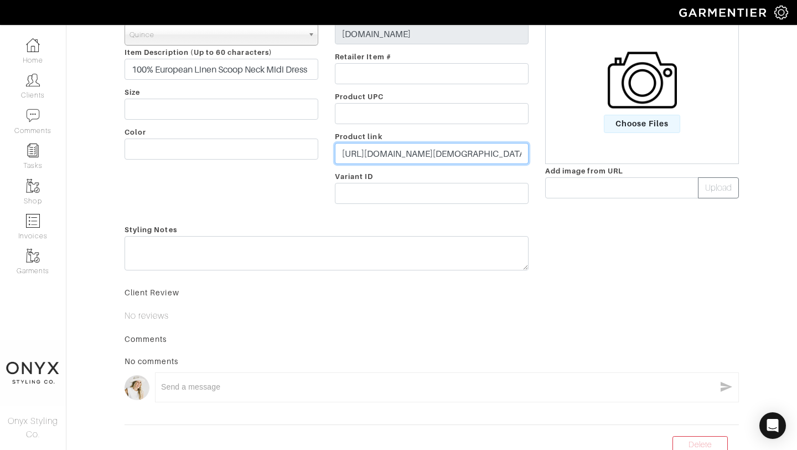
scroll to position [219, 0]
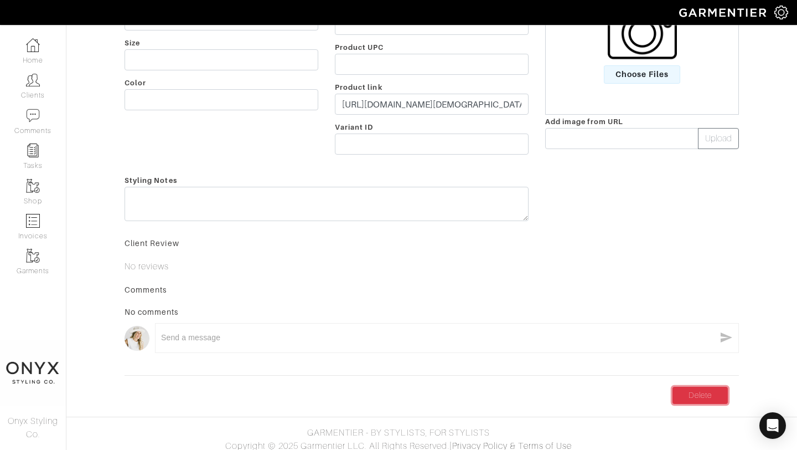
click at [693, 395] on link "Delete" at bounding box center [700, 394] width 55 height 17
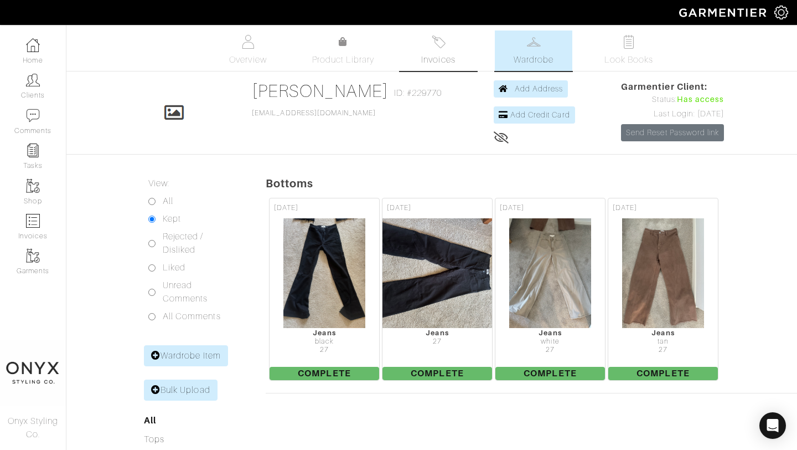
click at [440, 51] on link "Invoices" at bounding box center [439, 50] width 78 height 40
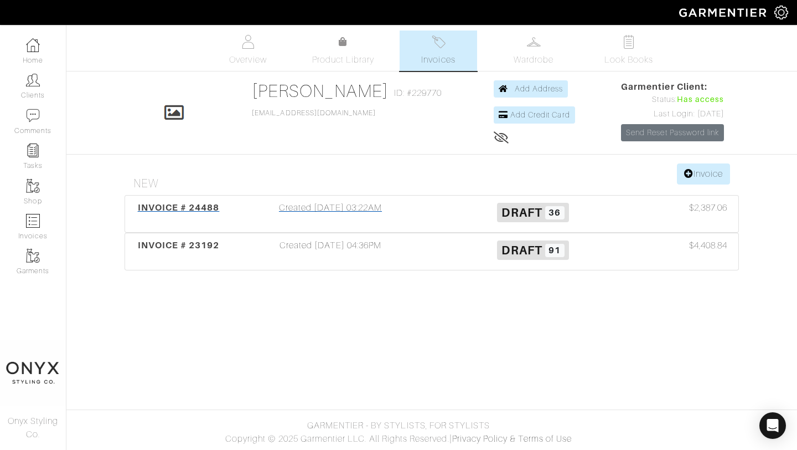
click at [188, 208] on span "INVOICE # 24488" at bounding box center [179, 207] width 82 height 11
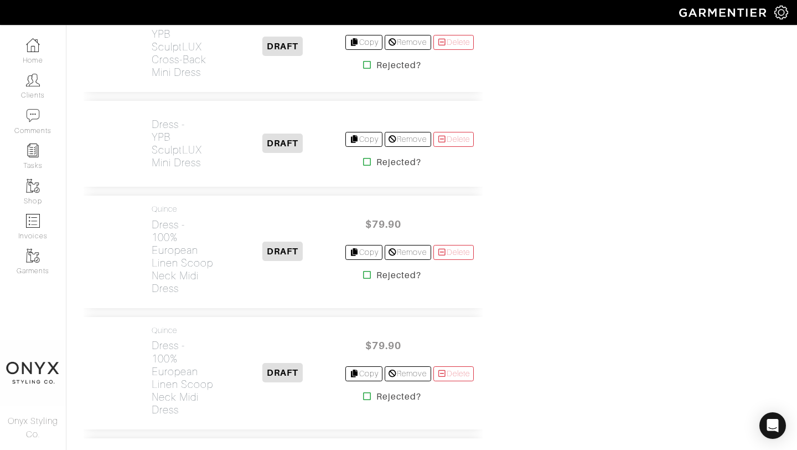
scroll to position [2157, 0]
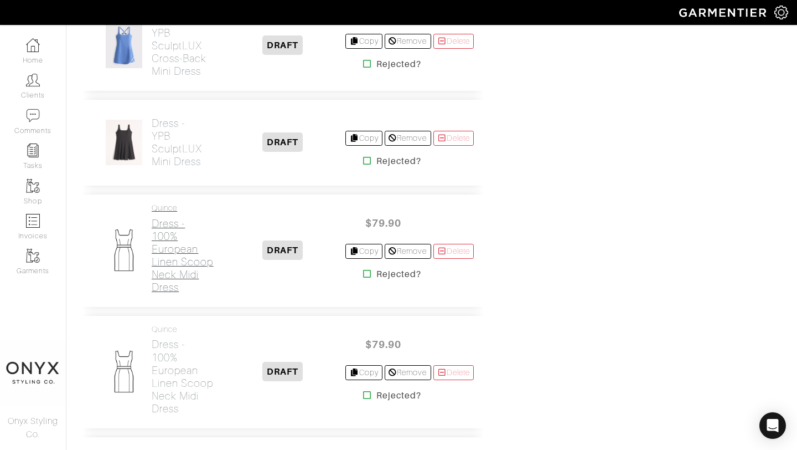
click at [188, 273] on h2 "Dress - 100% European Linen Scoop Neck Midi Dress" at bounding box center [186, 255] width 68 height 76
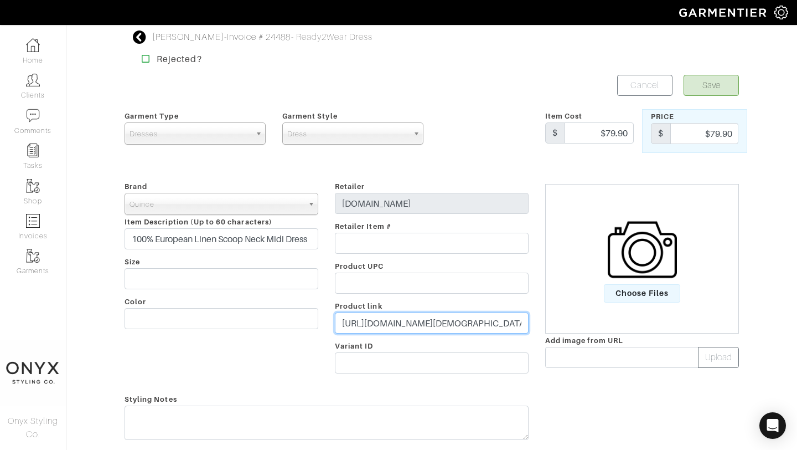
click at [465, 323] on input "https://www.quince.com/women/100-european-linen-scoop-neck-midi-dress?color=dee…" at bounding box center [432, 322] width 194 height 21
click at [465, 323] on input "[URL][DOMAIN_NAME][DEMOGRAPHIC_DATA]" at bounding box center [432, 322] width 194 height 21
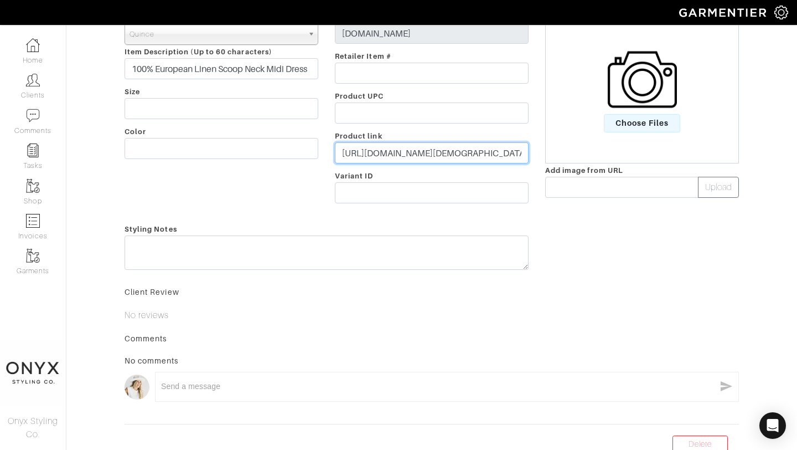
scroll to position [226, 0]
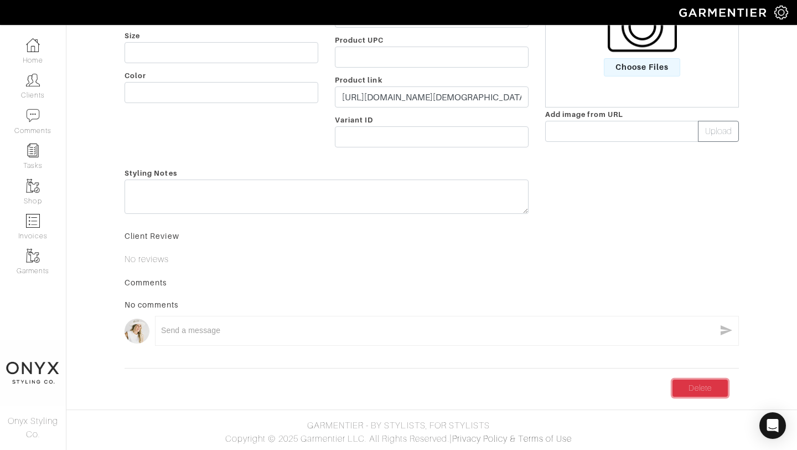
click at [695, 385] on link "Delete" at bounding box center [700, 387] width 55 height 17
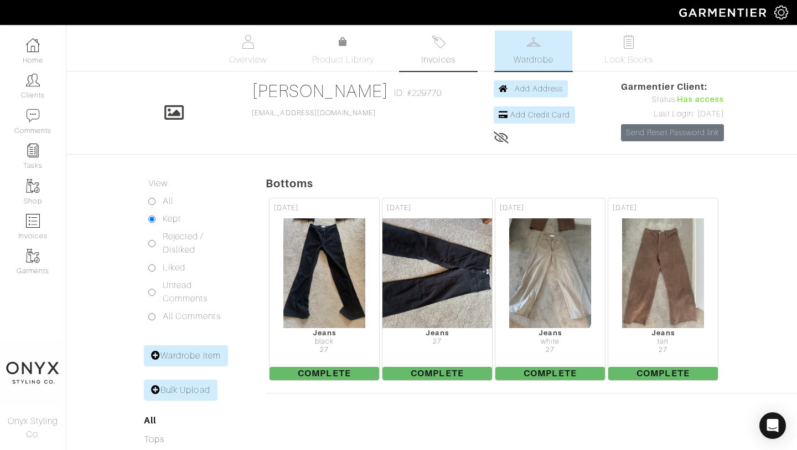
click at [449, 54] on span "Invoices" at bounding box center [438, 59] width 34 height 13
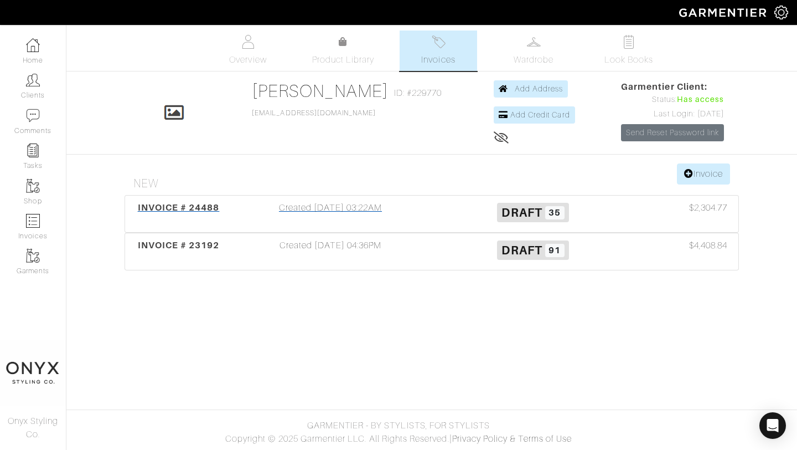
click at [189, 204] on span "INVOICE # 24488" at bounding box center [179, 207] width 82 height 11
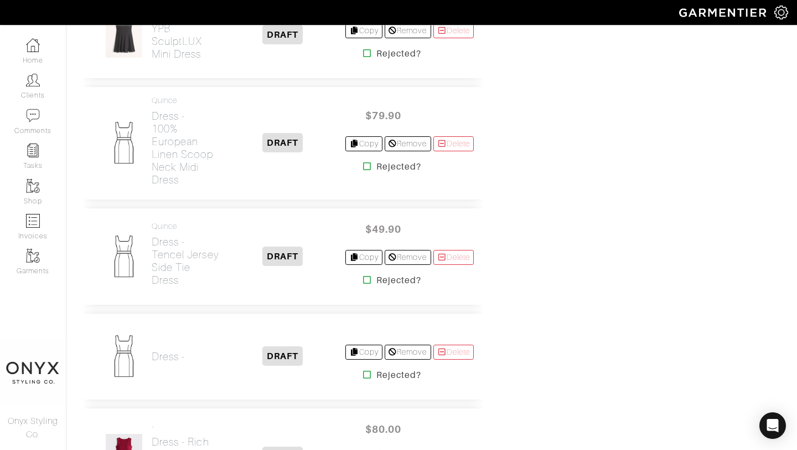
scroll to position [2246, 0]
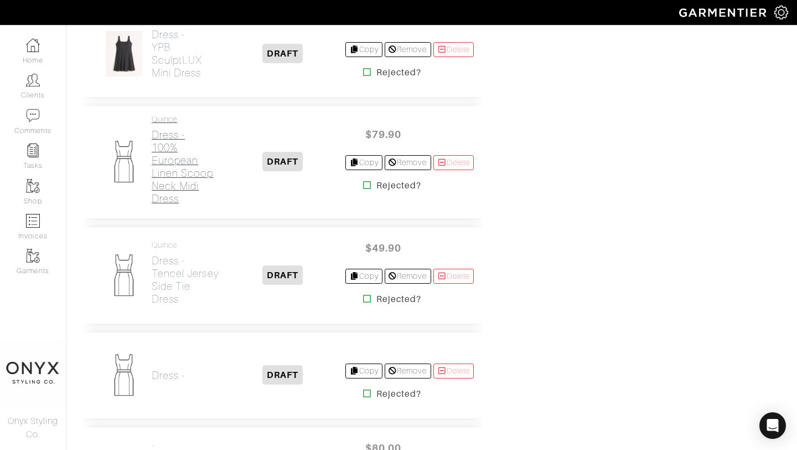
click at [182, 169] on h2 "Dress - 100% European Linen Scoop Neck Midi Dress" at bounding box center [186, 166] width 68 height 76
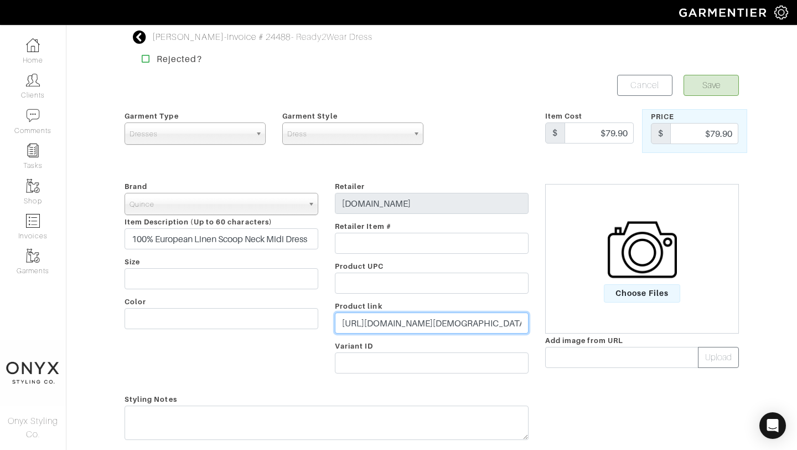
click at [494, 326] on input "[URL][DOMAIN_NAME][DEMOGRAPHIC_DATA]" at bounding box center [432, 322] width 194 height 21
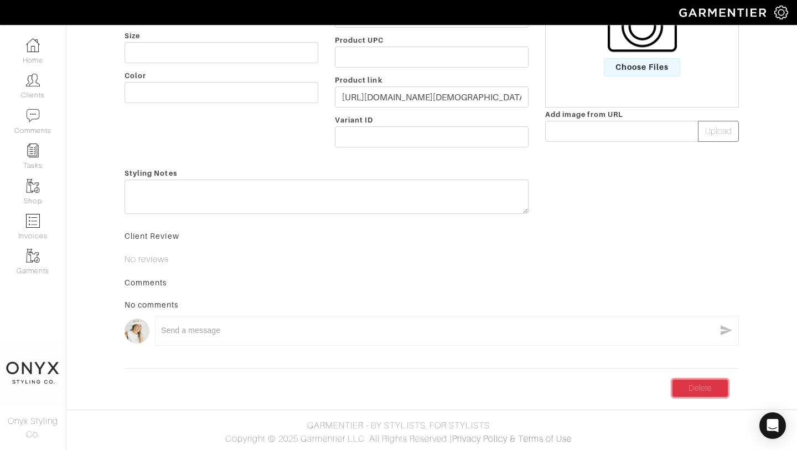
click at [687, 383] on link "Delete" at bounding box center [700, 387] width 55 height 17
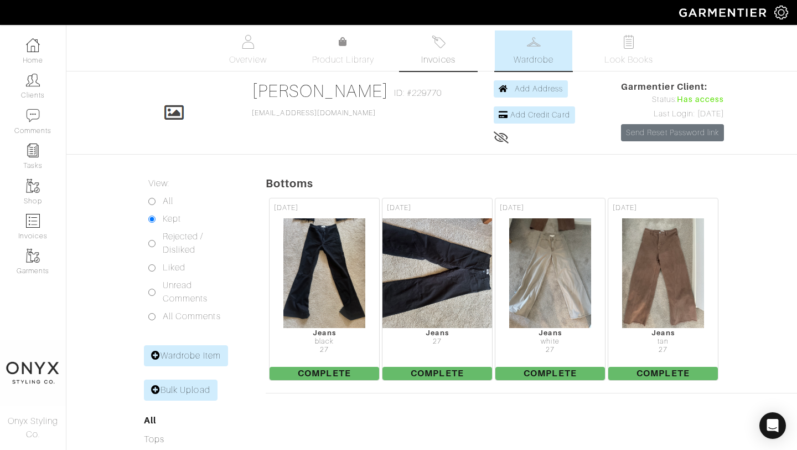
click at [445, 60] on span "Invoices" at bounding box center [438, 59] width 34 height 13
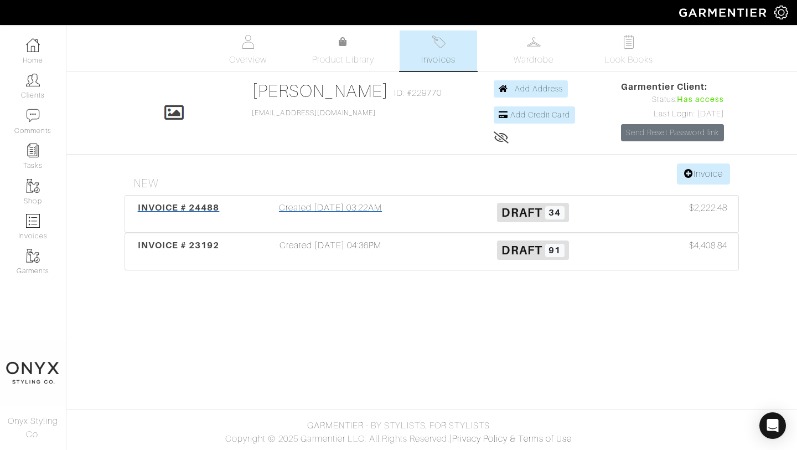
click at [188, 203] on span "INVOICE # 24488" at bounding box center [179, 207] width 82 height 11
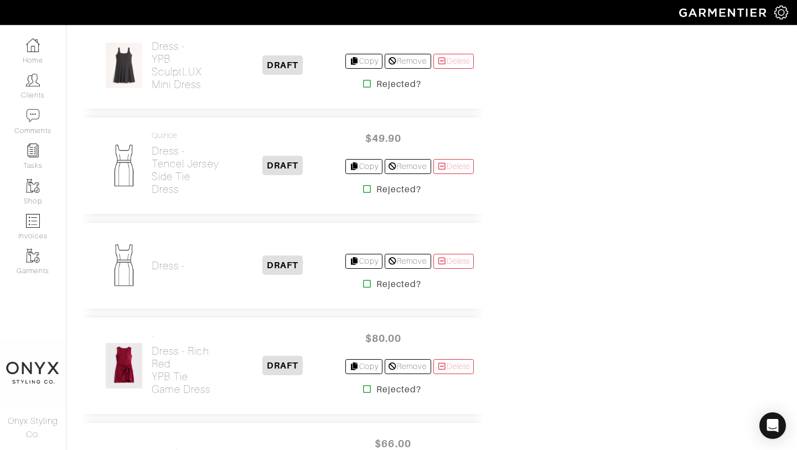
scroll to position [2242, 0]
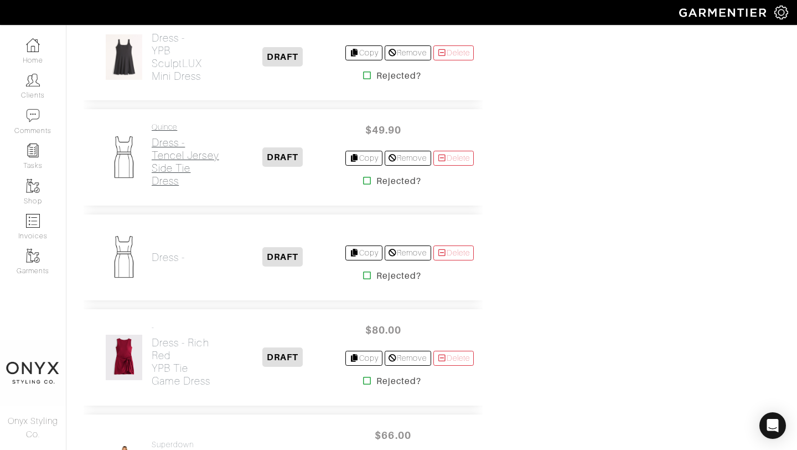
click at [190, 174] on h2 "Dress - Tencel Jersey Side Tie Dress" at bounding box center [186, 161] width 68 height 51
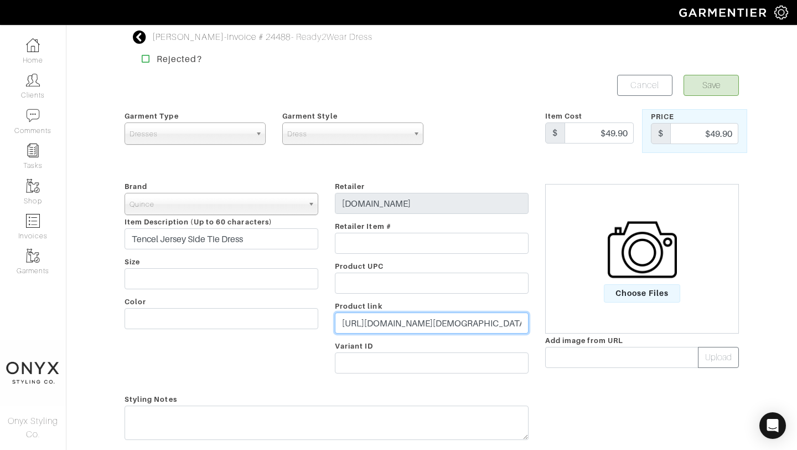
click at [500, 322] on input "https://www.quince.com/women/tencel-jersey-side-tie-midi-dress?color=wine&gende…" at bounding box center [432, 322] width 194 height 21
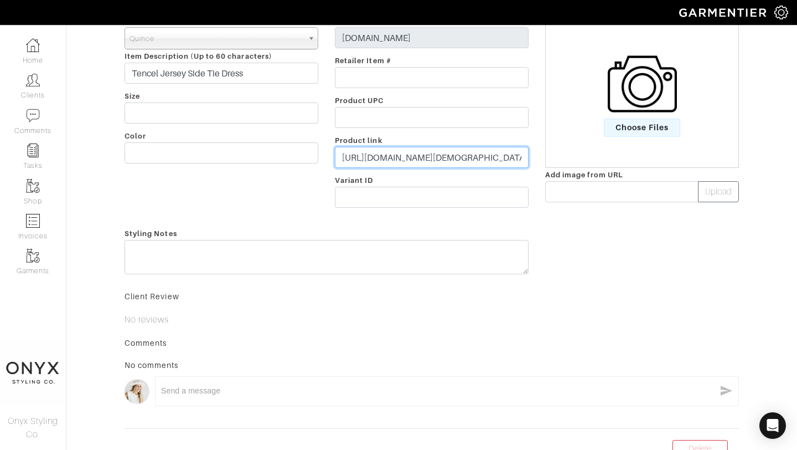
scroll to position [226, 0]
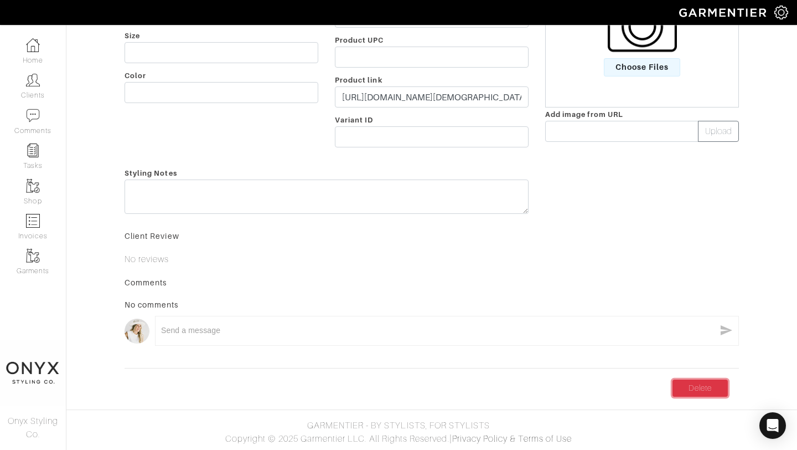
click at [690, 390] on link "Delete" at bounding box center [700, 387] width 55 height 17
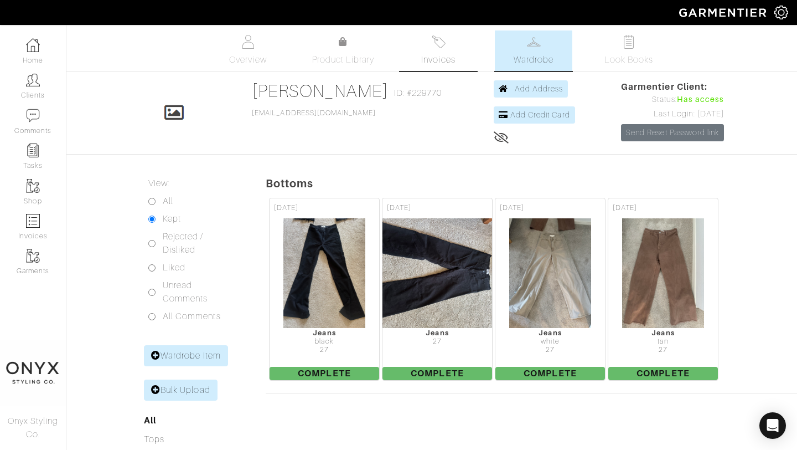
click at [450, 61] on span "Invoices" at bounding box center [438, 59] width 34 height 13
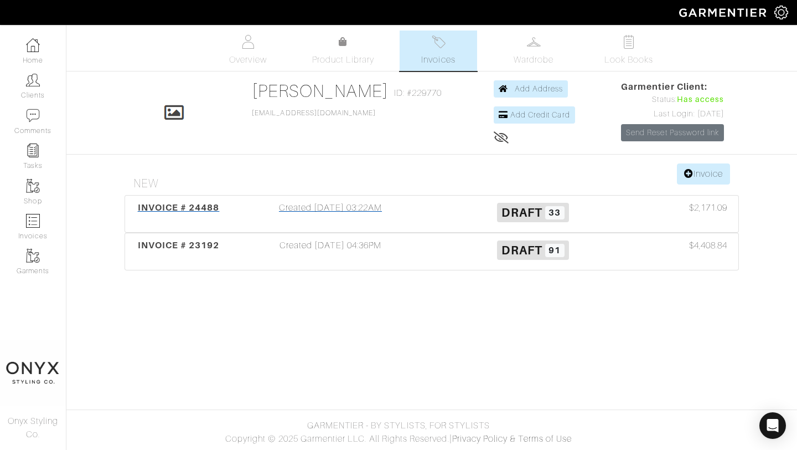
click at [215, 207] on span "INVOICE # 24488" at bounding box center [179, 207] width 82 height 11
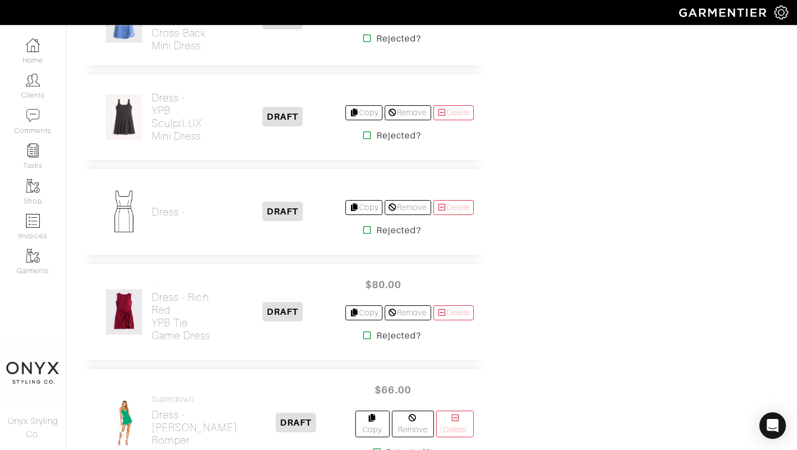
scroll to position [2190, 0]
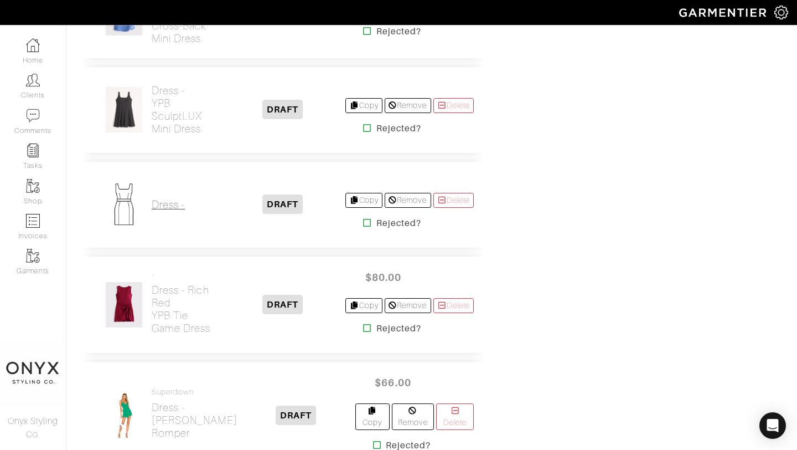
click at [175, 208] on h2 "Dress -" at bounding box center [168, 204] width 33 height 13
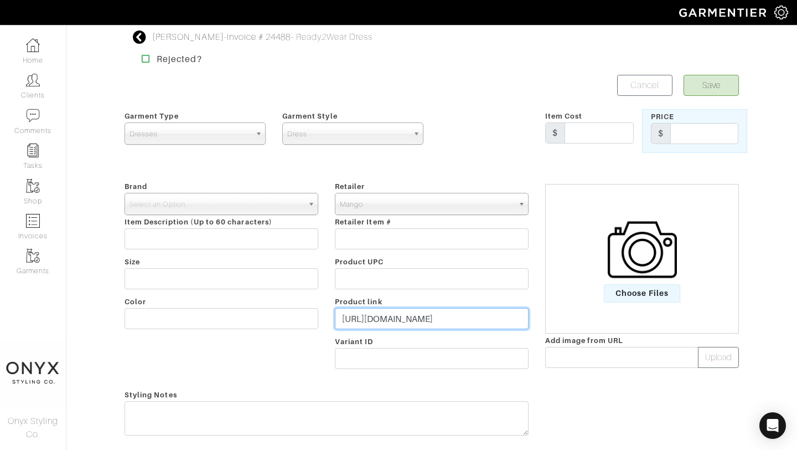
click at [460, 323] on input "[URL][DOMAIN_NAME]" at bounding box center [432, 318] width 194 height 21
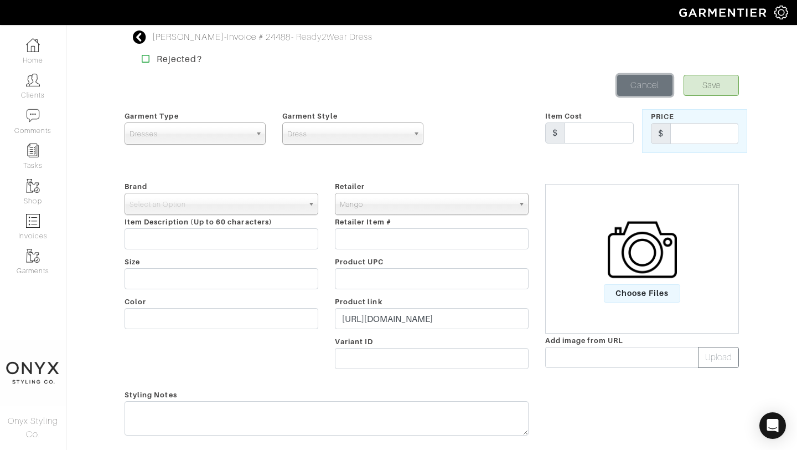
click at [639, 88] on link "Cancel" at bounding box center [644, 85] width 55 height 21
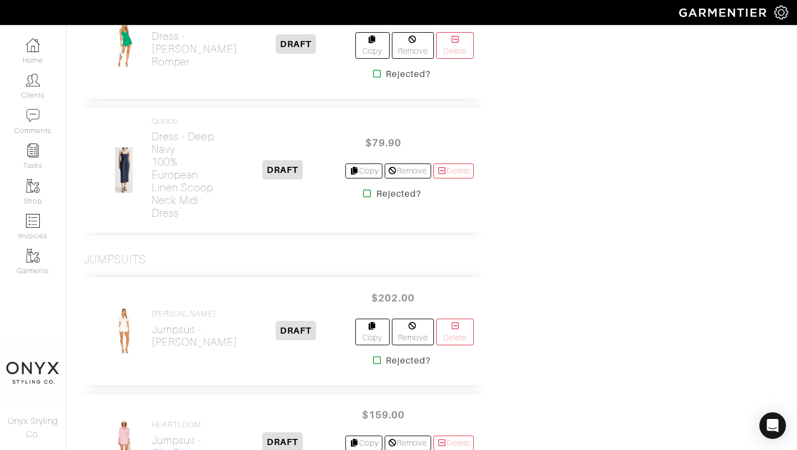
scroll to position [2571, 0]
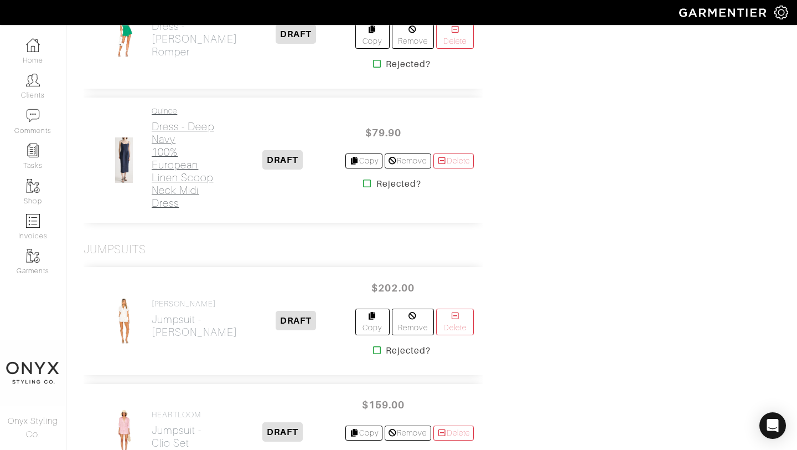
click at [163, 148] on h2 "Dress - Deep Navy 100% European Linen Scoop Neck Midi Dress" at bounding box center [186, 164] width 68 height 89
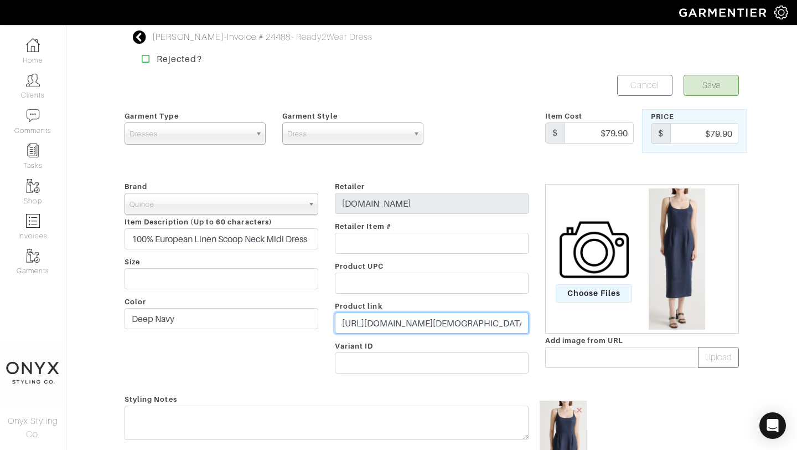
click at [412, 321] on input "https://www.quince.com/women/100-european-linen-scoop-neck-midi-dress?color=dee…" at bounding box center [432, 322] width 194 height 21
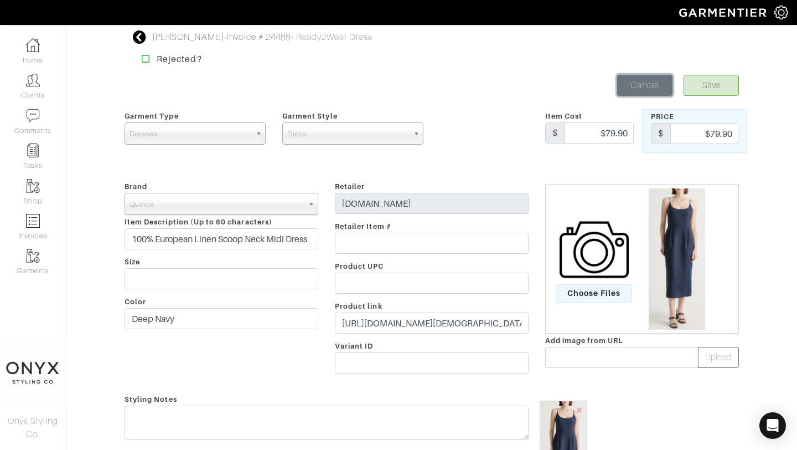
click at [657, 81] on link "Cancel" at bounding box center [644, 85] width 55 height 21
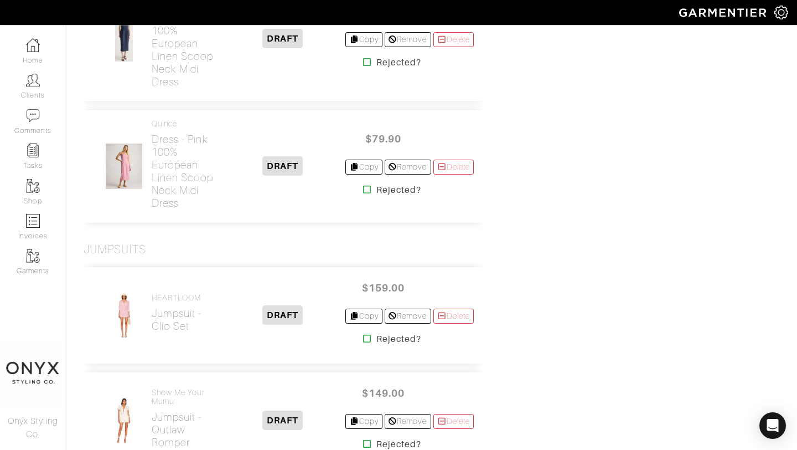
scroll to position [2708, 0]
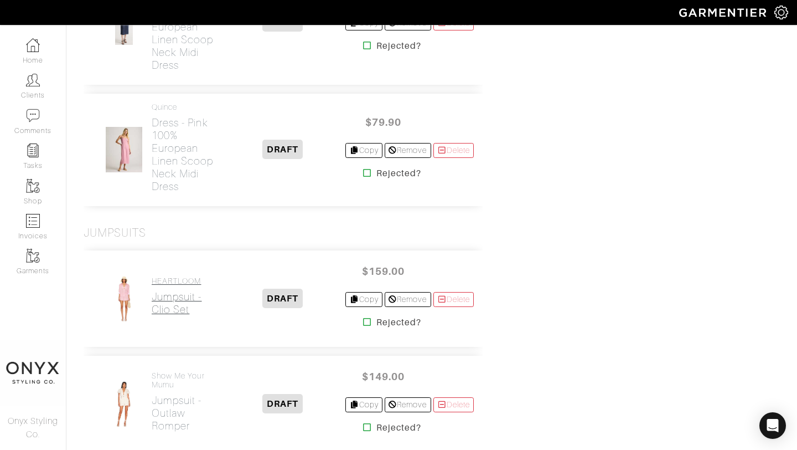
click at [174, 296] on h2 "Jumpsuit - Clio Set" at bounding box center [177, 302] width 50 height 25
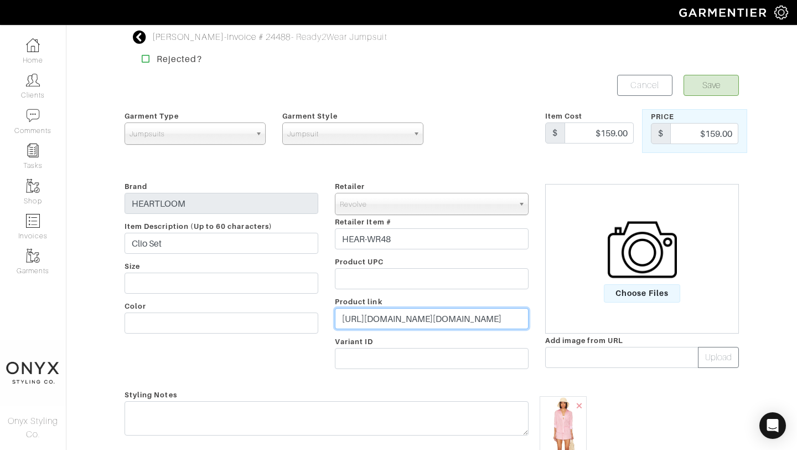
click at [438, 313] on input "[URL][DOMAIN_NAME][DOMAIN_NAME]" at bounding box center [432, 318] width 194 height 21
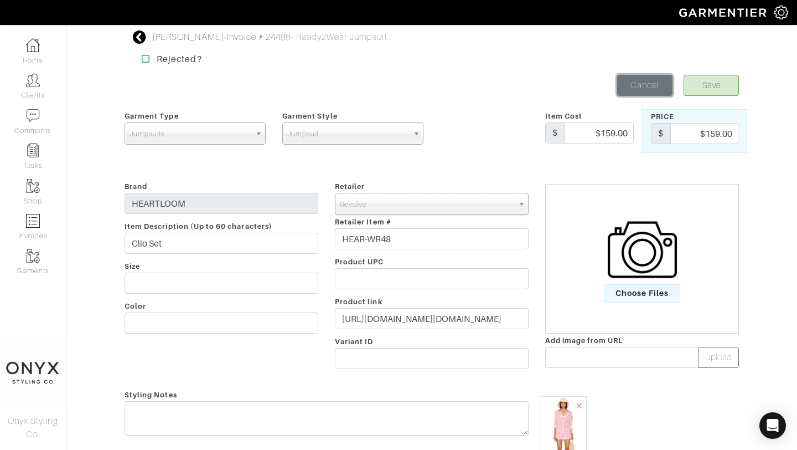
click at [642, 87] on link "Cancel" at bounding box center [644, 85] width 55 height 21
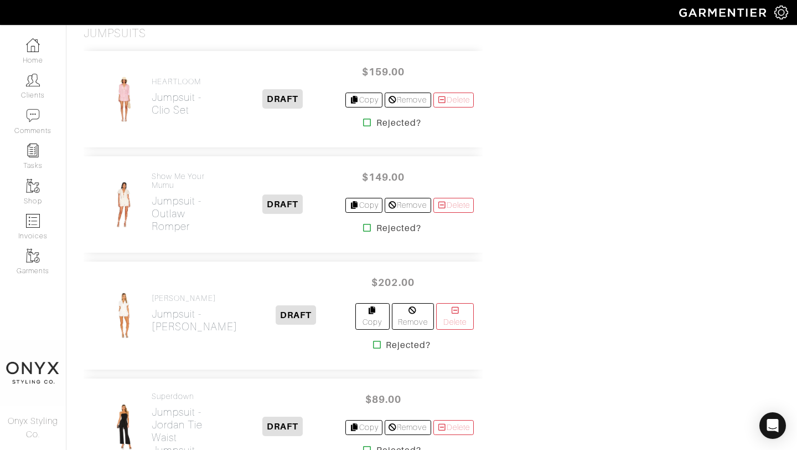
scroll to position [2911, 0]
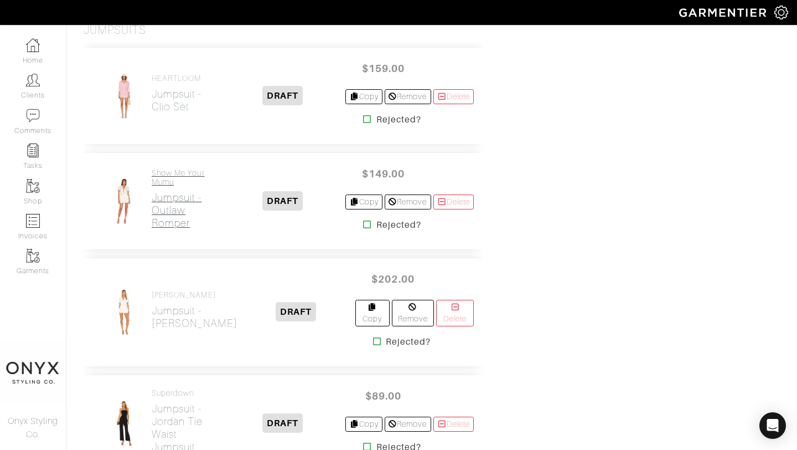
click at [178, 213] on h2 "Jumpsuit - Outlaw Romper" at bounding box center [186, 210] width 68 height 38
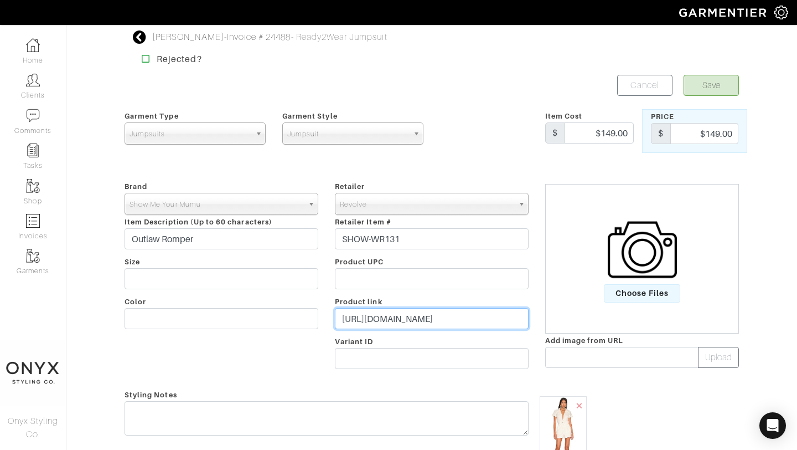
click at [464, 318] on input "https://www.revolve.com/show-me-your-mumu-outlaw-romper-in-pearly-white/dp/SHOW…" at bounding box center [432, 318] width 194 height 21
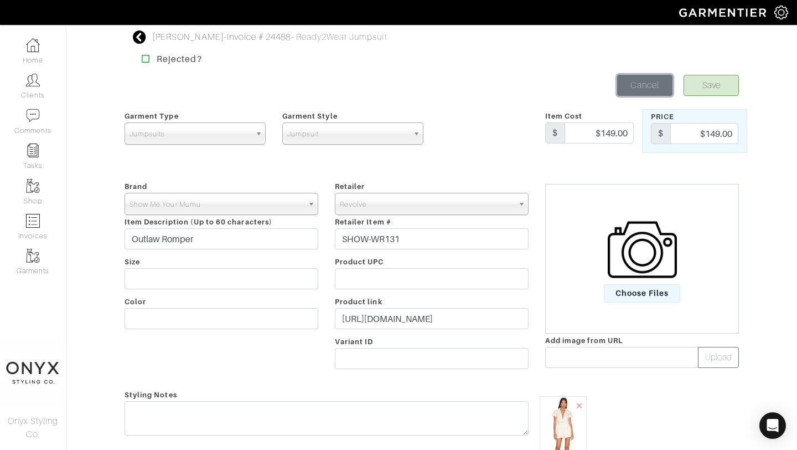
click at [626, 93] on link "Cancel" at bounding box center [644, 85] width 55 height 21
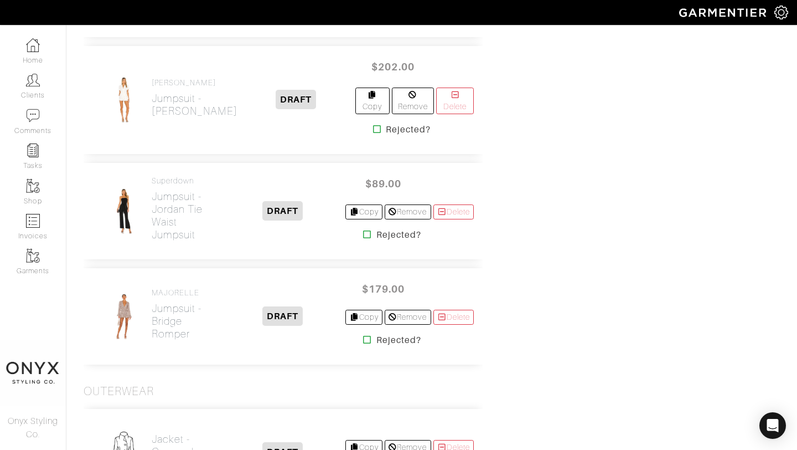
scroll to position [3149, 0]
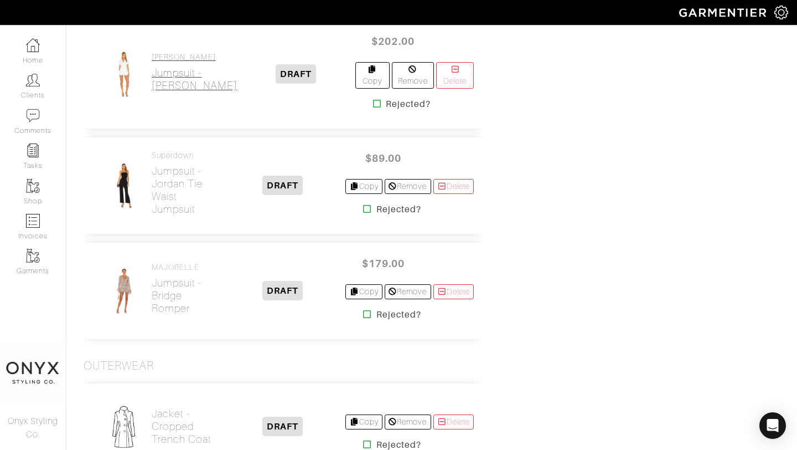
click at [166, 72] on h2 "Jumpsuit - Micki Romper" at bounding box center [195, 78] width 86 height 25
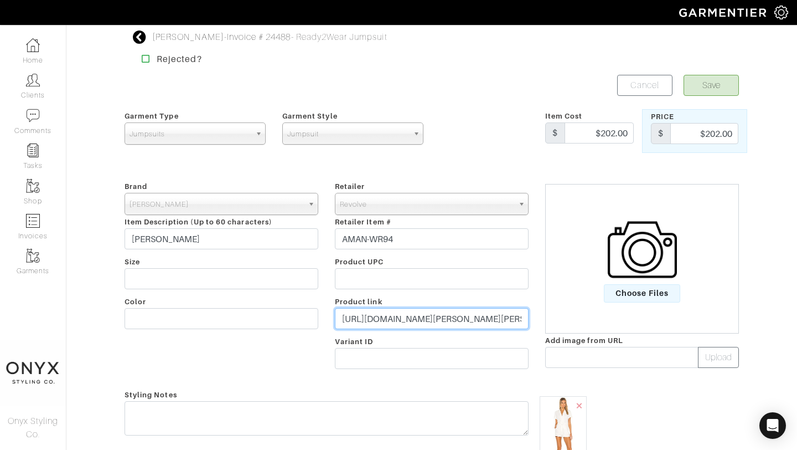
click at [438, 317] on input "https://www.revolve.com/amanda-uprichard-micki-romper-in-ivory/dp/AMAN-WR94/?d=…" at bounding box center [432, 318] width 194 height 21
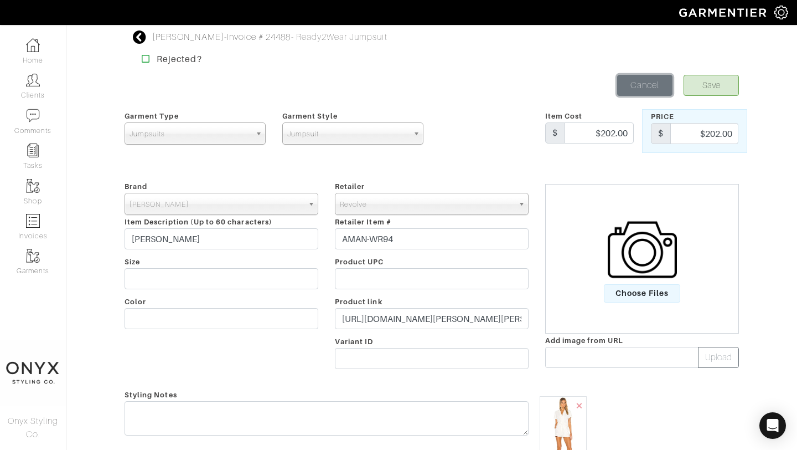
click at [659, 79] on link "Cancel" at bounding box center [644, 85] width 55 height 21
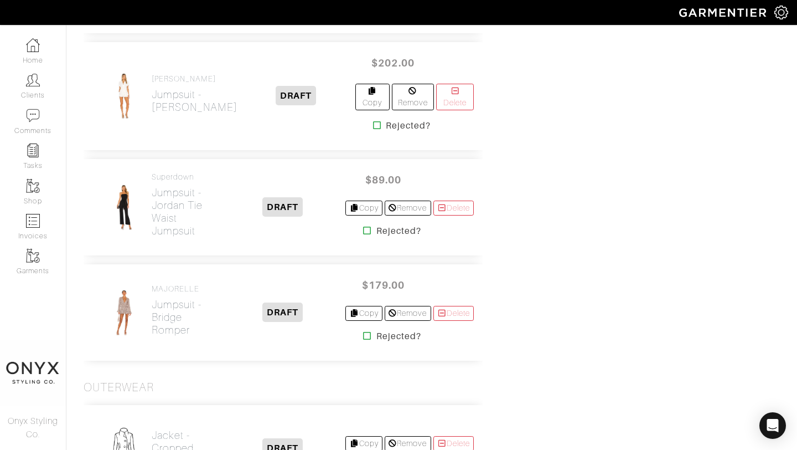
scroll to position [3114, 0]
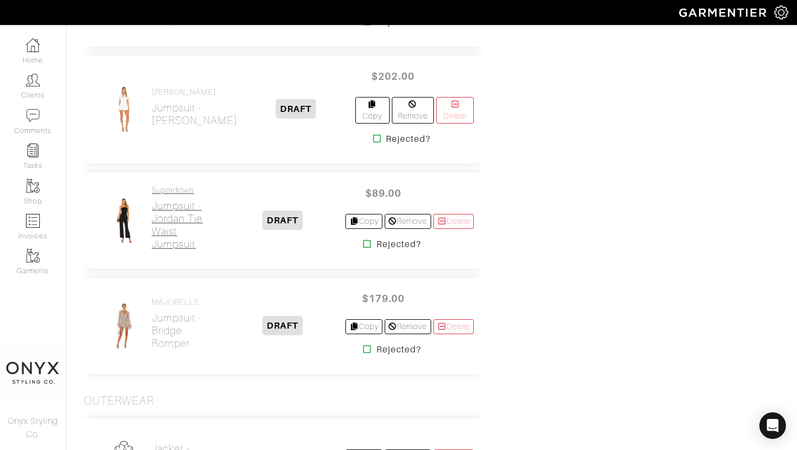
click at [179, 199] on h2 "Jumpsuit - Jordan Tie Waist Jumpsuit" at bounding box center [186, 224] width 68 height 51
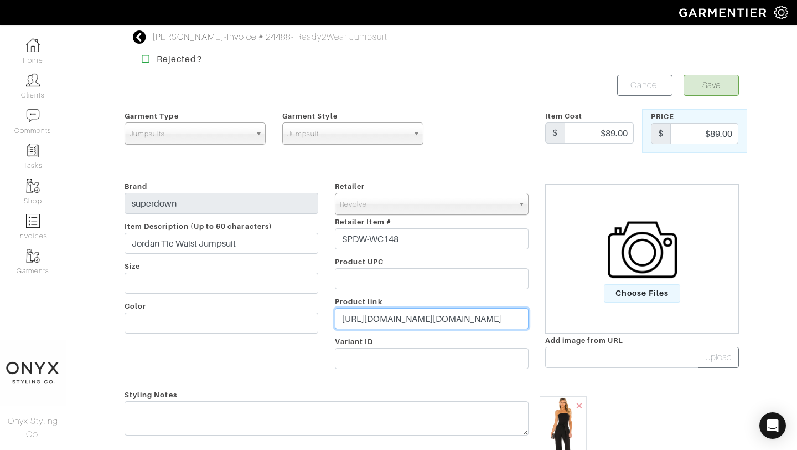
click at [446, 315] on input "https://www.revolve.com/superdown-jordan-tie-waist-jumpsuit-in-black/dp/SPDW-WC…" at bounding box center [432, 318] width 194 height 21
click at [439, 320] on input "https://www.revolve.com/superdown-jordan-tie-waist-jumpsuit-in-black/dp/SPDW-WC…" at bounding box center [432, 318] width 194 height 21
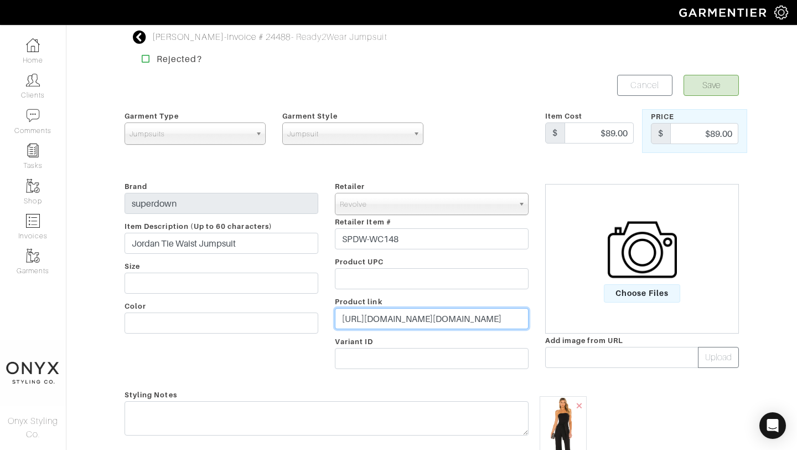
click at [438, 319] on input "https://www.revolve.com/superdown-jordan-tie-waist-jumpsuit-in-black/dp/SPDW-WC…" at bounding box center [432, 318] width 194 height 21
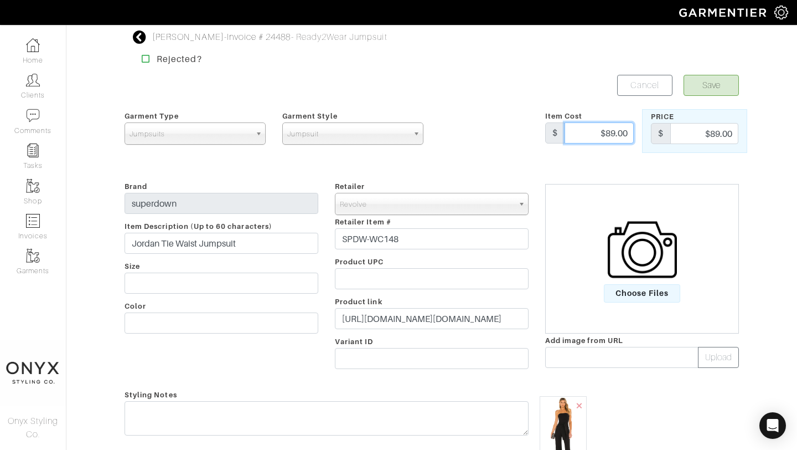
drag, startPoint x: 597, startPoint y: 135, endPoint x: 664, endPoint y: 135, distance: 66.4
click at [664, 135] on div "Garment Type Tops Bottoms Dresses Jumpsuits Suiting Outerwear Shoes Swimwear Ac…" at bounding box center [431, 131] width 631 height 44
type input "78"
drag, startPoint x: 690, startPoint y: 136, endPoint x: 732, endPoint y: 136, distance: 42.1
click at [732, 136] on input "$89.00" at bounding box center [704, 133] width 68 height 21
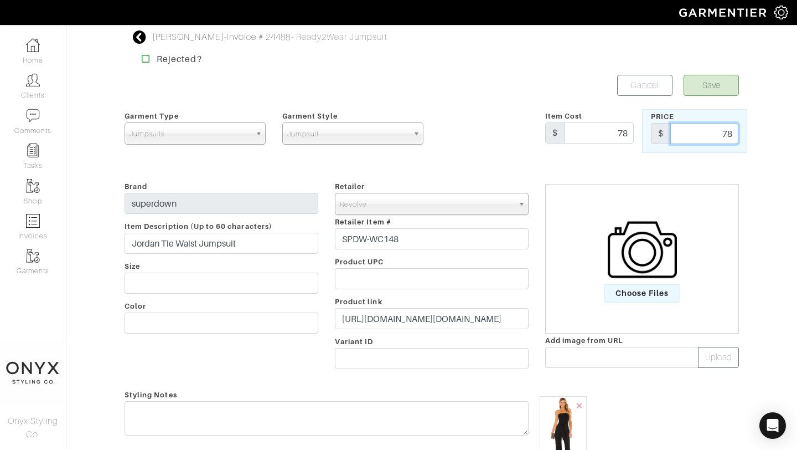
type input "78"
click at [709, 91] on button "Save" at bounding box center [711, 85] width 55 height 21
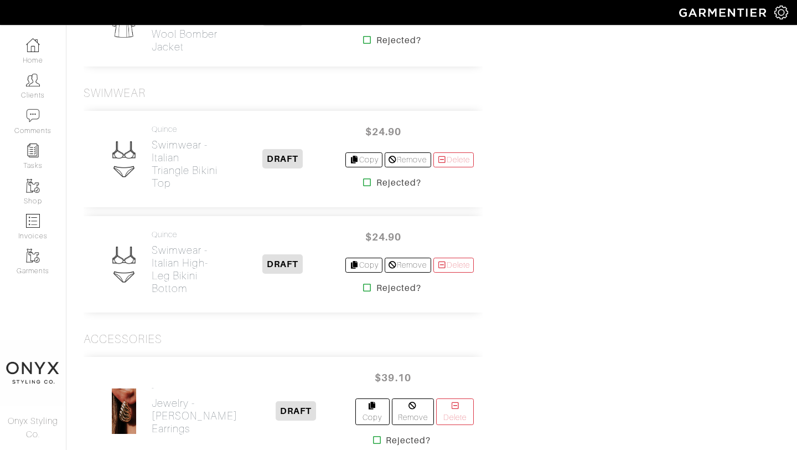
scroll to position [3716, 0]
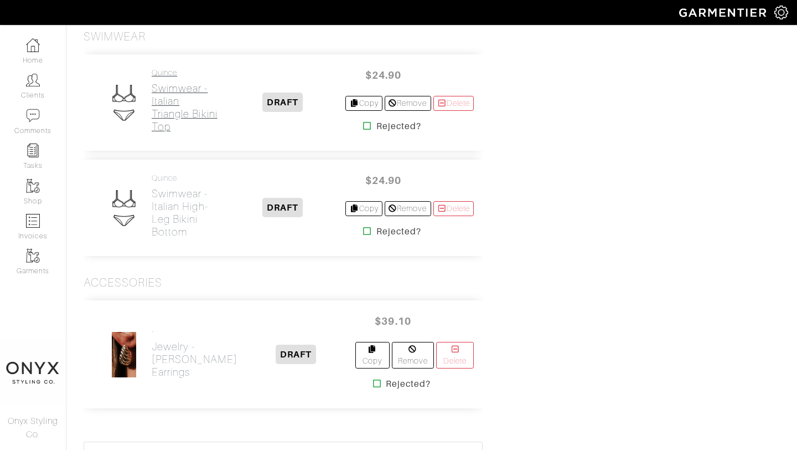
click at [168, 96] on h2 "Swimwear - Italian Triangle Bikini Top" at bounding box center [186, 107] width 68 height 51
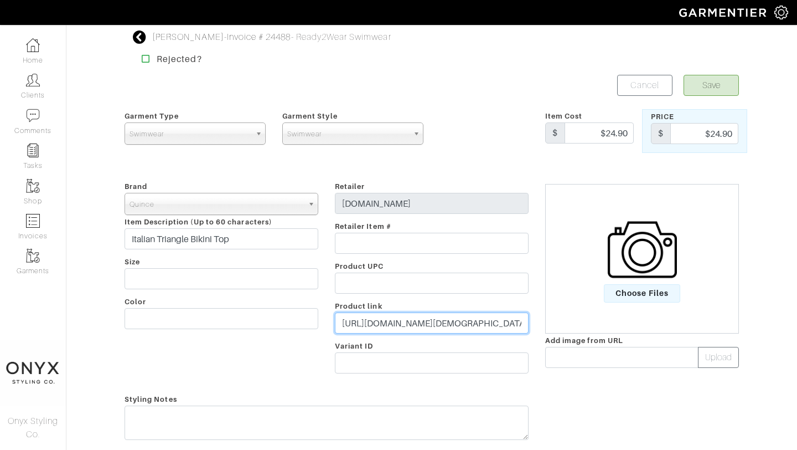
click at [407, 325] on input "https://www.quince.com/women/italian-triangle-bikini-top?color=cherry&gender=wo…" at bounding box center [432, 322] width 194 height 21
click at [648, 296] on span "Choose Files" at bounding box center [642, 293] width 77 height 18
click at [0, 0] on input "Choose Files" at bounding box center [0, 0] width 0 height 0
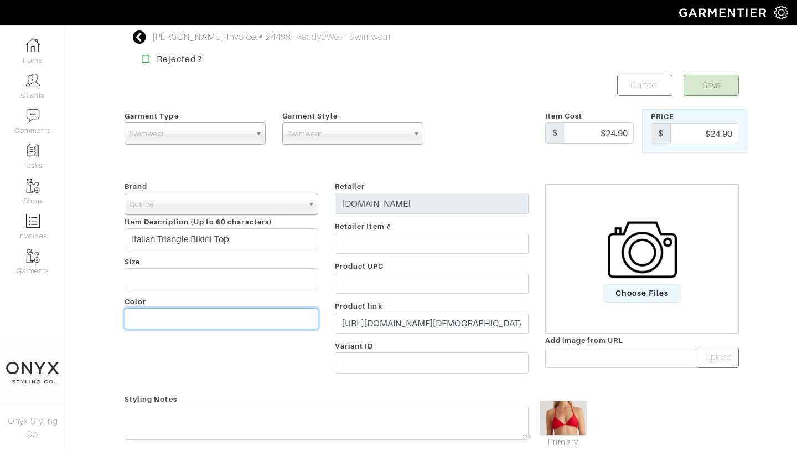
click at [209, 312] on input "text" at bounding box center [222, 318] width 194 height 21
type input "Cherry"
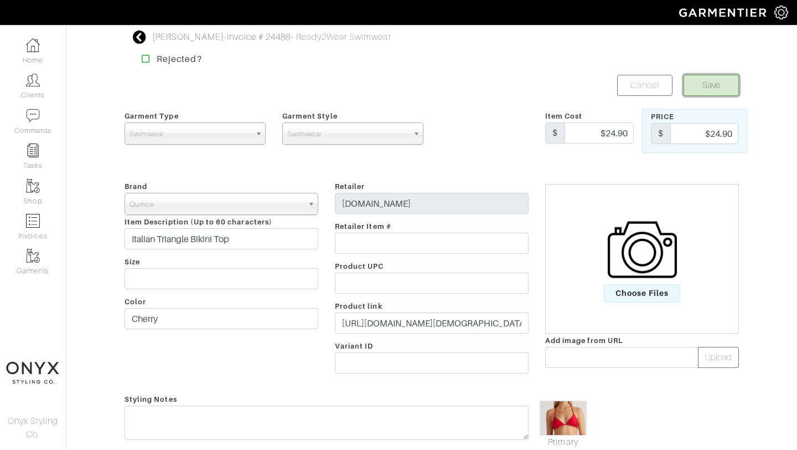
click at [707, 86] on button "Save" at bounding box center [711, 85] width 55 height 21
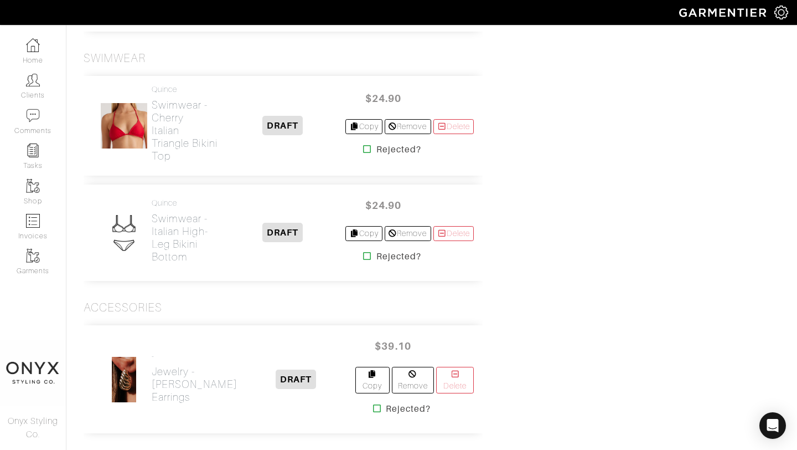
scroll to position [3702, 0]
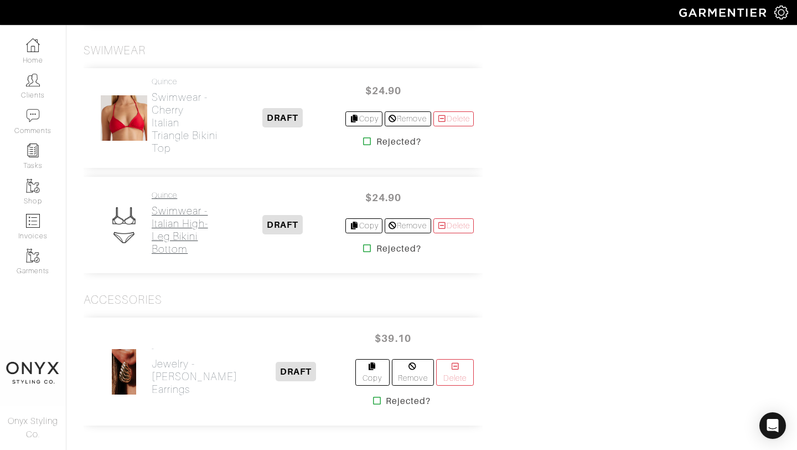
click at [176, 222] on h2 "Swimwear - Italian High-Leg Bikini Bottom" at bounding box center [186, 229] width 68 height 51
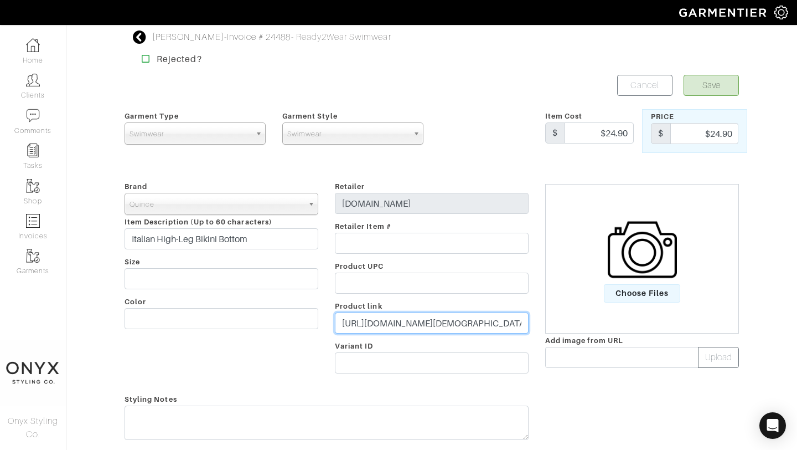
click at [447, 323] on input "[URL][DOMAIN_NAME][DEMOGRAPHIC_DATA]" at bounding box center [432, 322] width 194 height 21
click at [634, 286] on span "Choose Files" at bounding box center [642, 293] width 77 height 18
click at [0, 0] on input "Choose Files" at bounding box center [0, 0] width 0 height 0
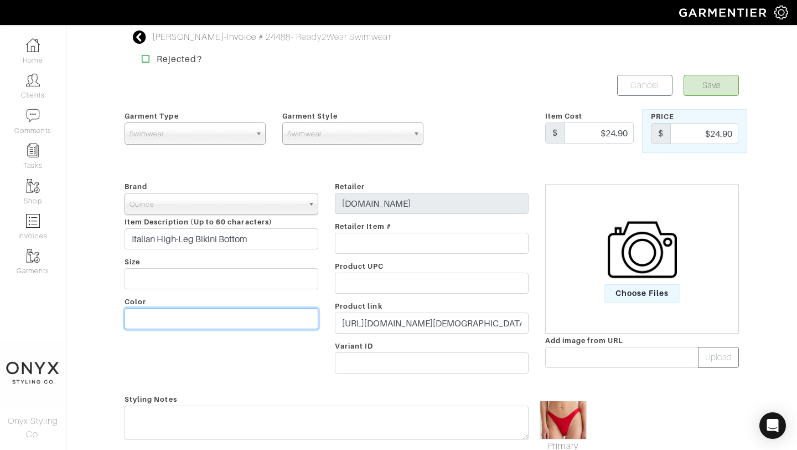
click at [225, 322] on input "text" at bounding box center [222, 318] width 194 height 21
type input "Cherry Red"
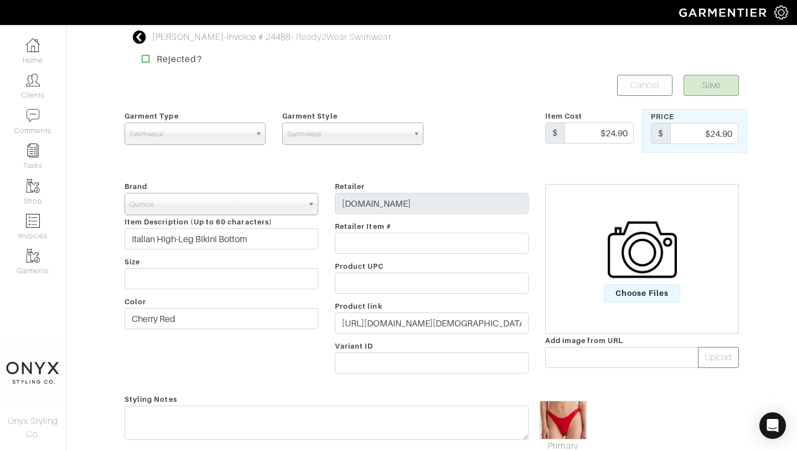
click at [727, 96] on form "Save Cancel Garment Type Tops Bottoms Dresses Jumpsuits Suiting Outerwear Shoes…" at bounding box center [432, 349] width 615 height 549
click at [725, 90] on button "Save" at bounding box center [711, 85] width 55 height 21
